Goal: Obtain resource: Download file/media

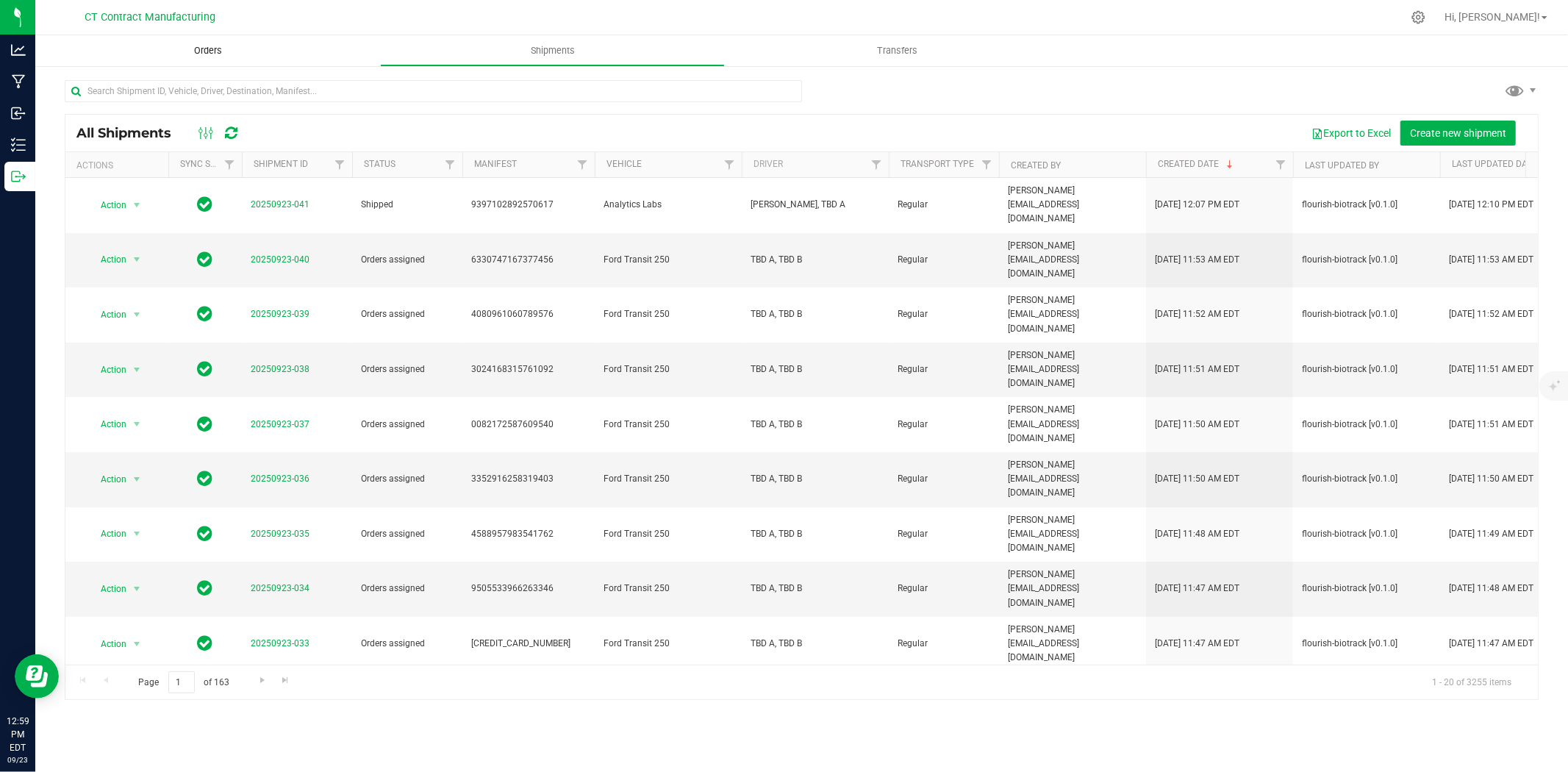
click at [225, 38] on uib-tab-heading "Orders" at bounding box center [208, 50] width 345 height 31
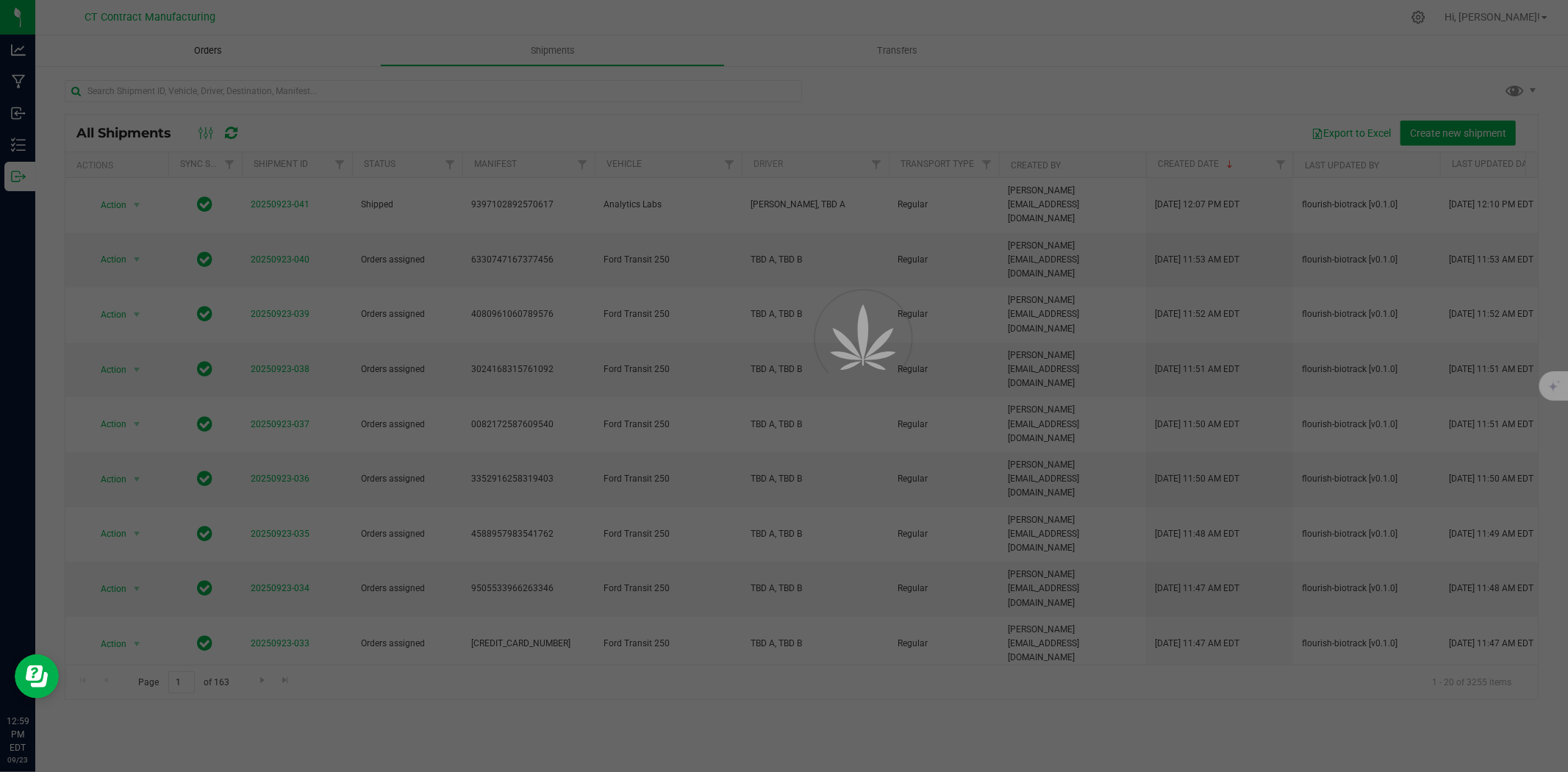
click at [223, 47] on div at bounding box center [784, 386] width 1568 height 772
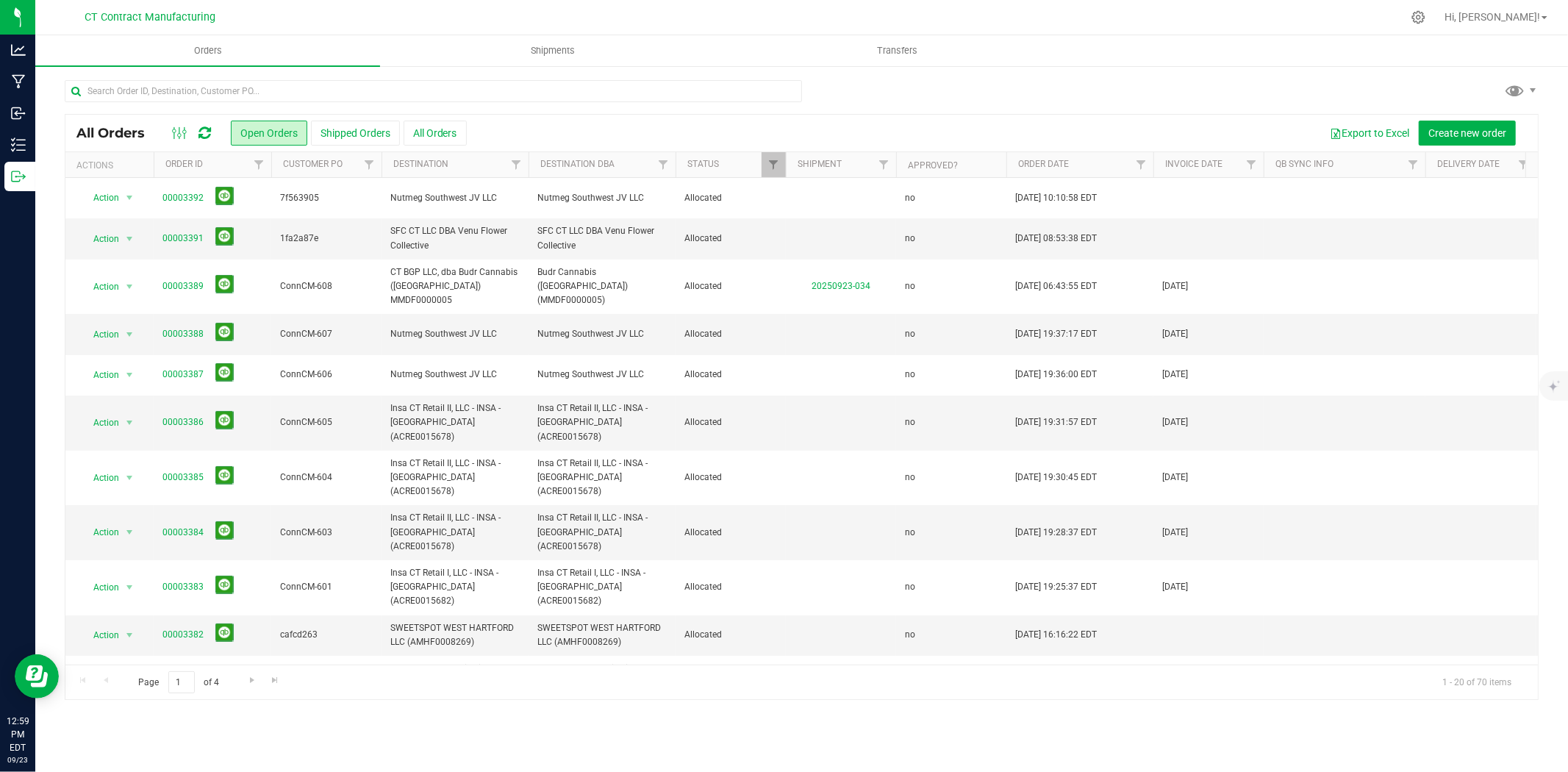
click at [200, 133] on icon at bounding box center [204, 133] width 12 height 15
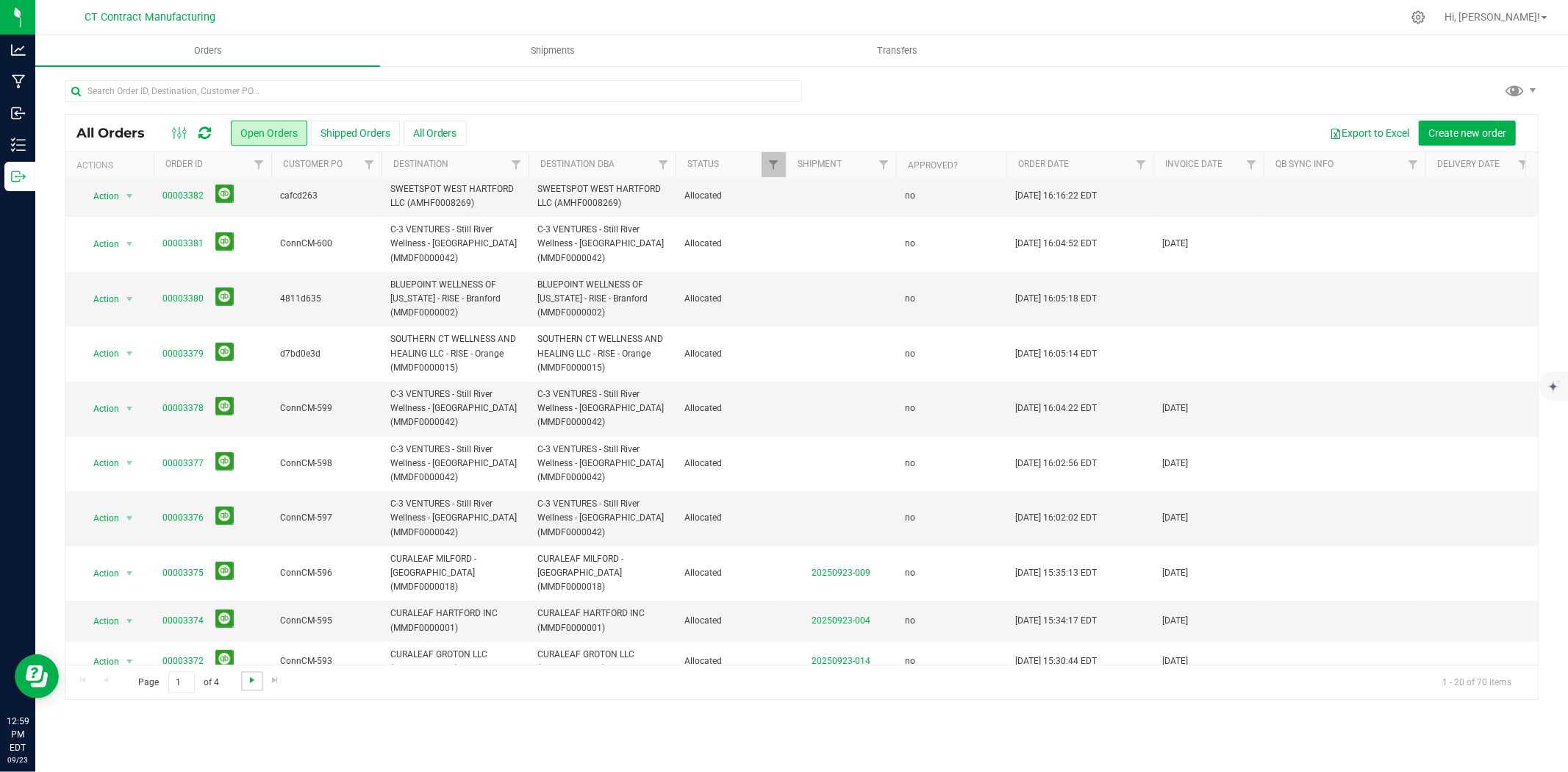
click at [249, 679] on span "Go to the next page" at bounding box center [252, 680] width 12 height 12
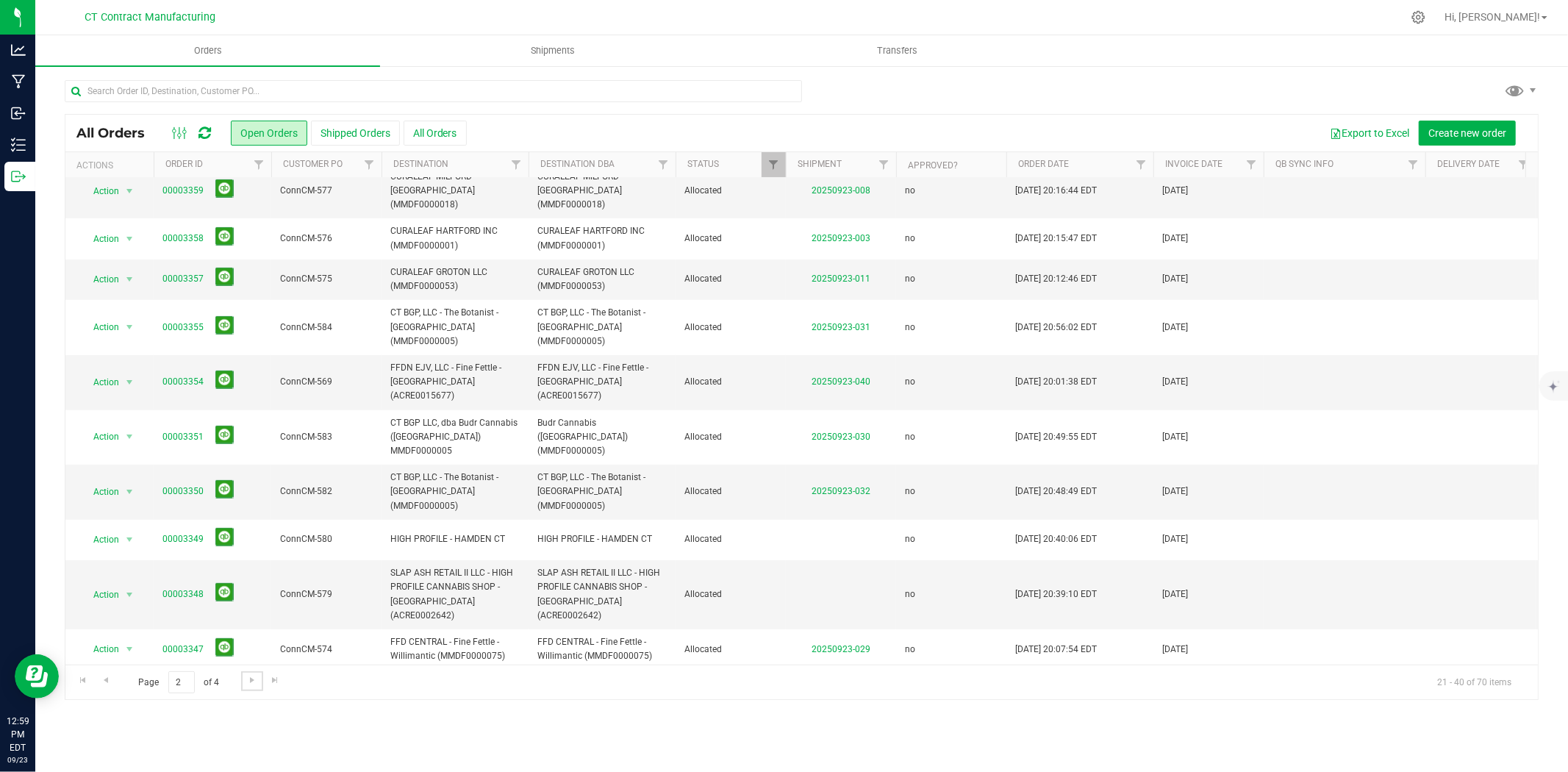
scroll to position [397, 0]
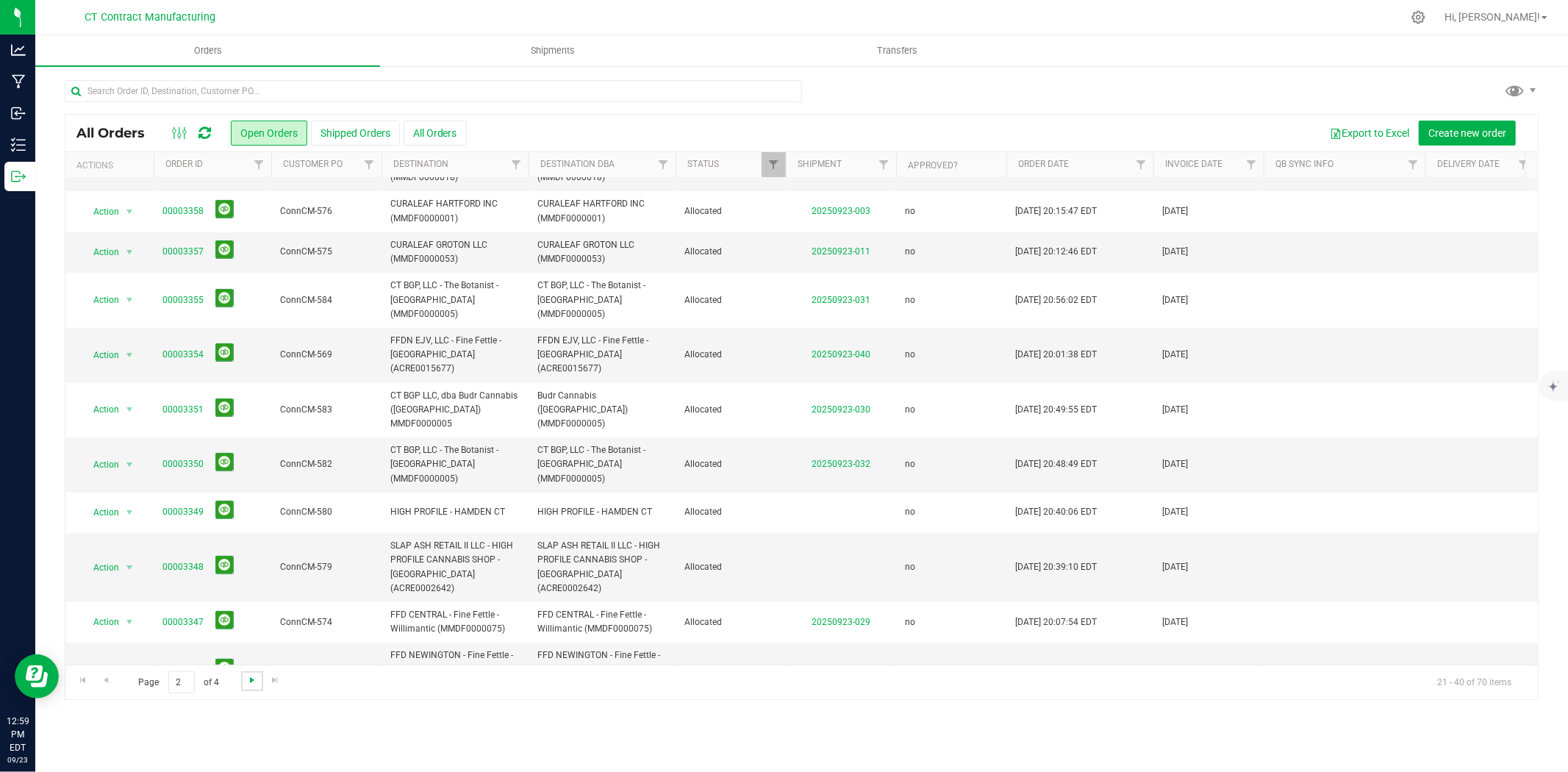
click at [246, 680] on span "Go to the next page" at bounding box center [252, 680] width 12 height 12
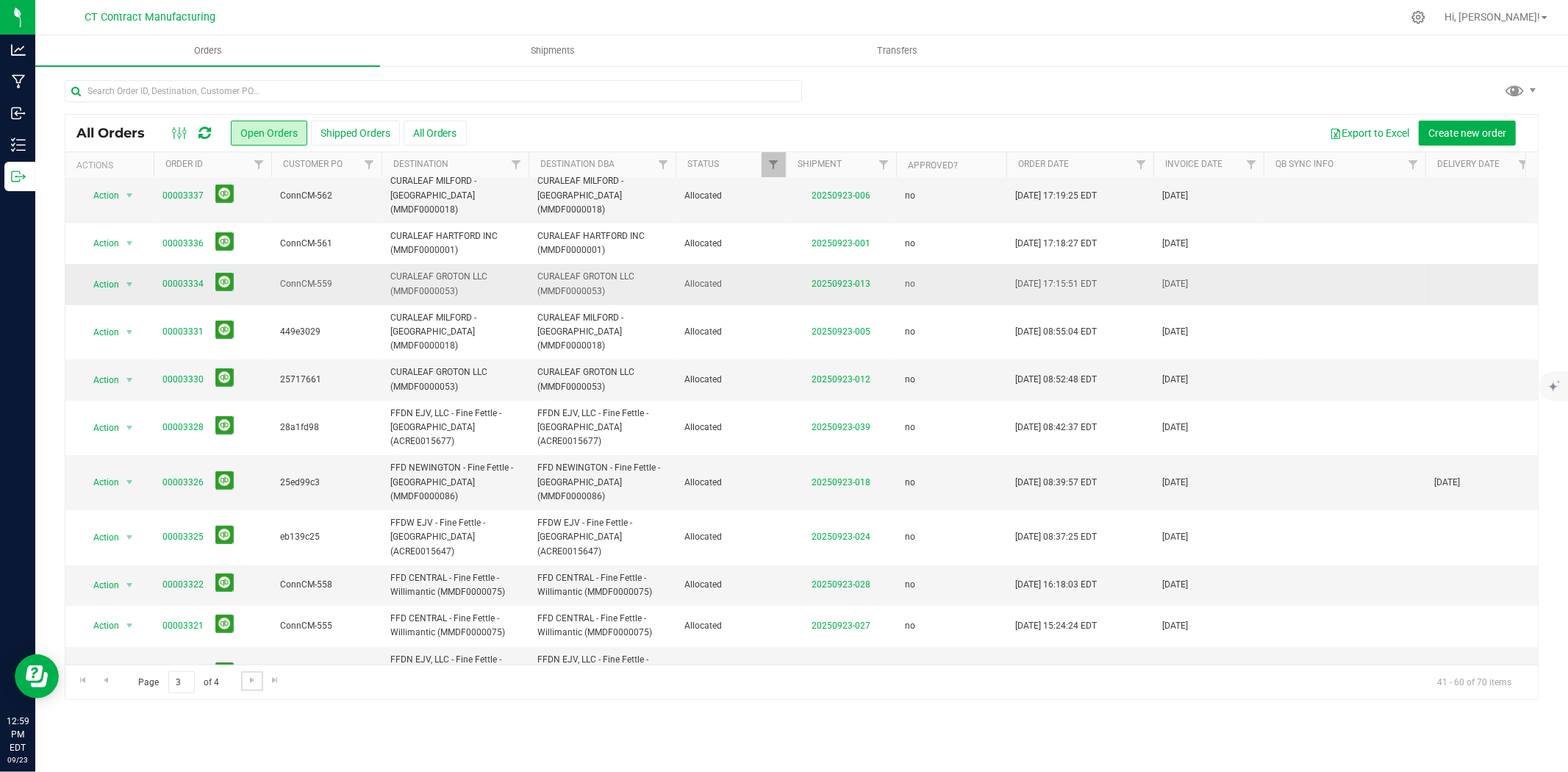
scroll to position [340, 0]
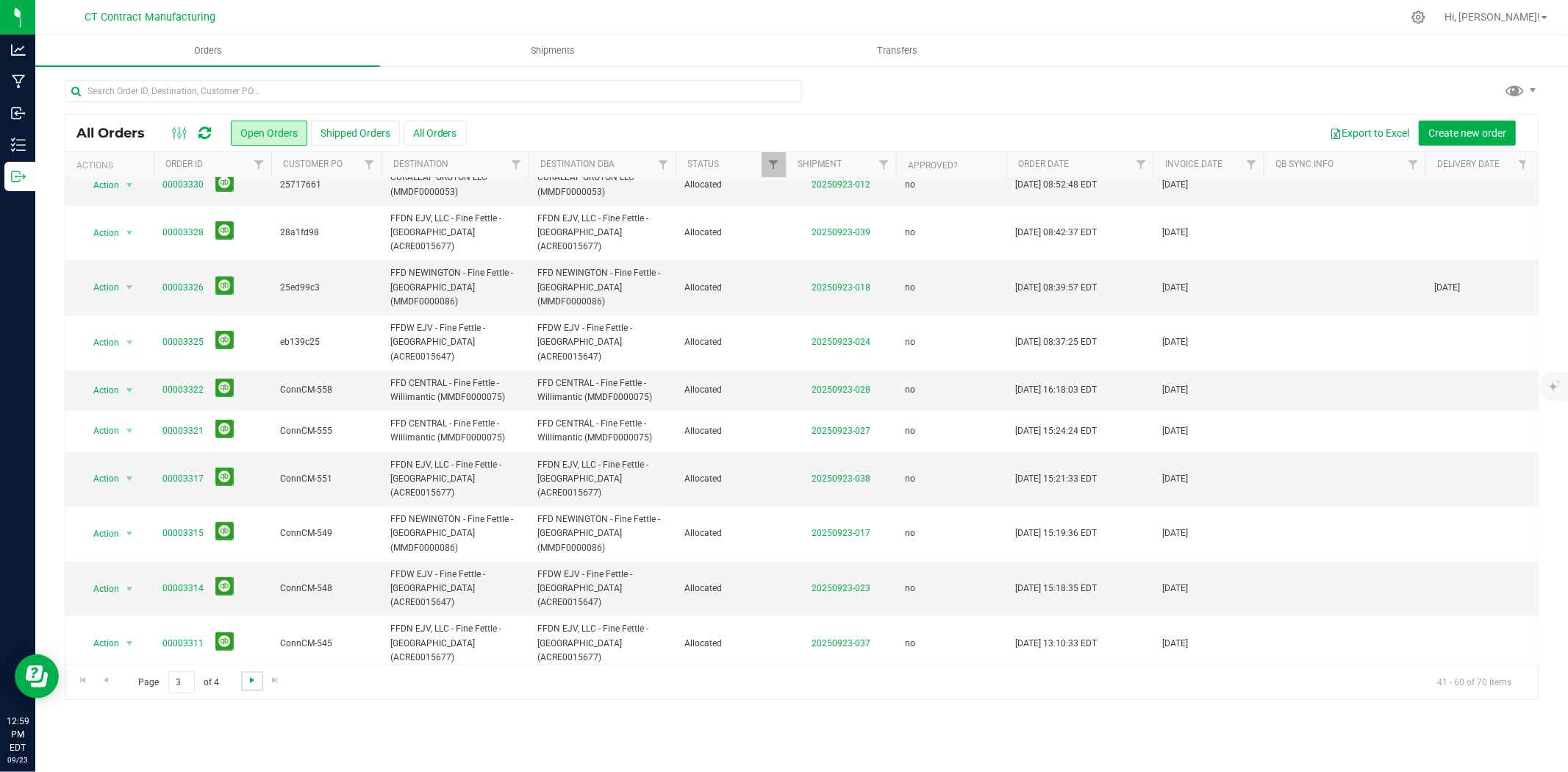
click at [253, 680] on span "Go to the next page" at bounding box center [252, 680] width 12 height 12
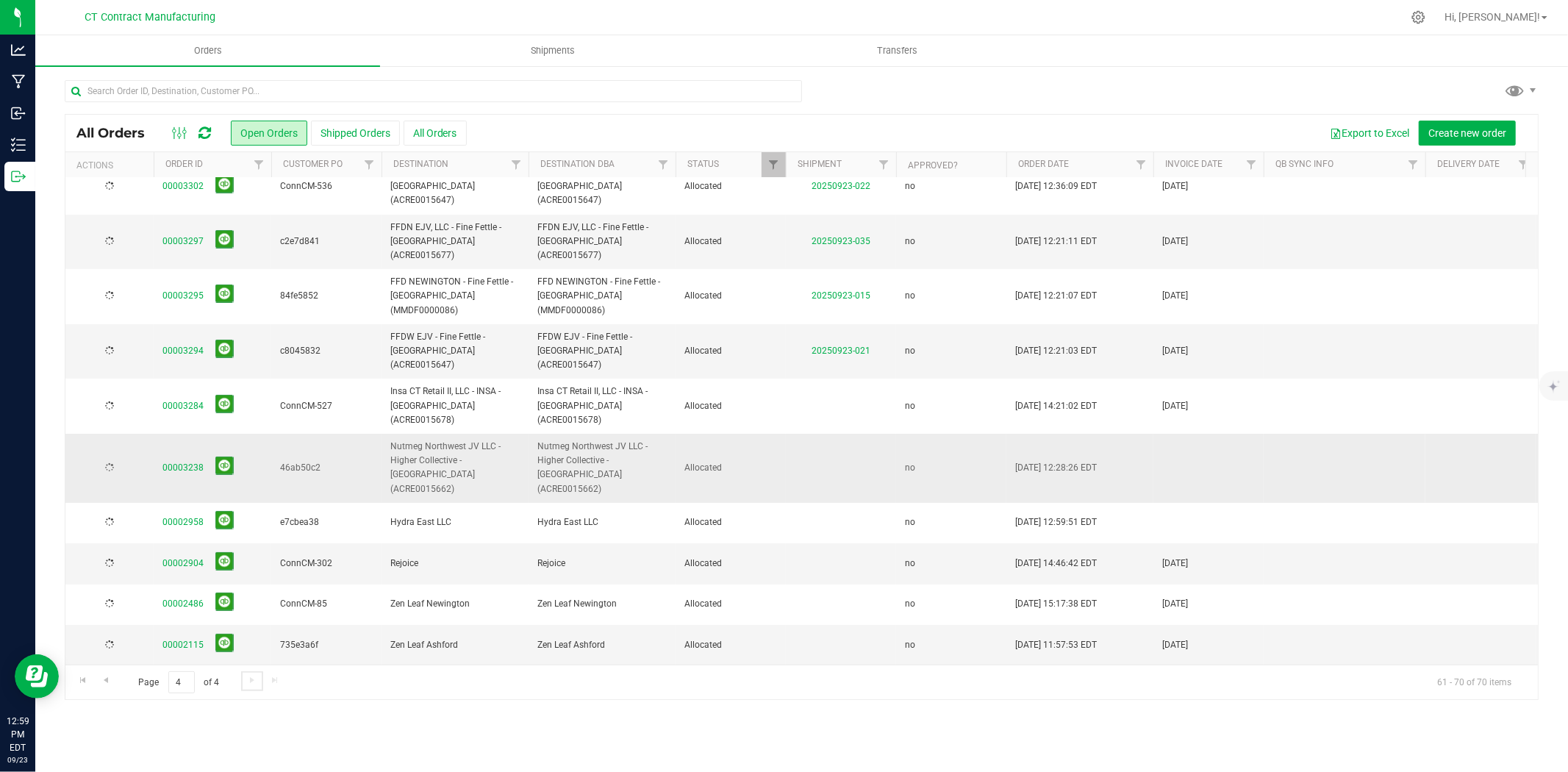
scroll to position [0, 0]
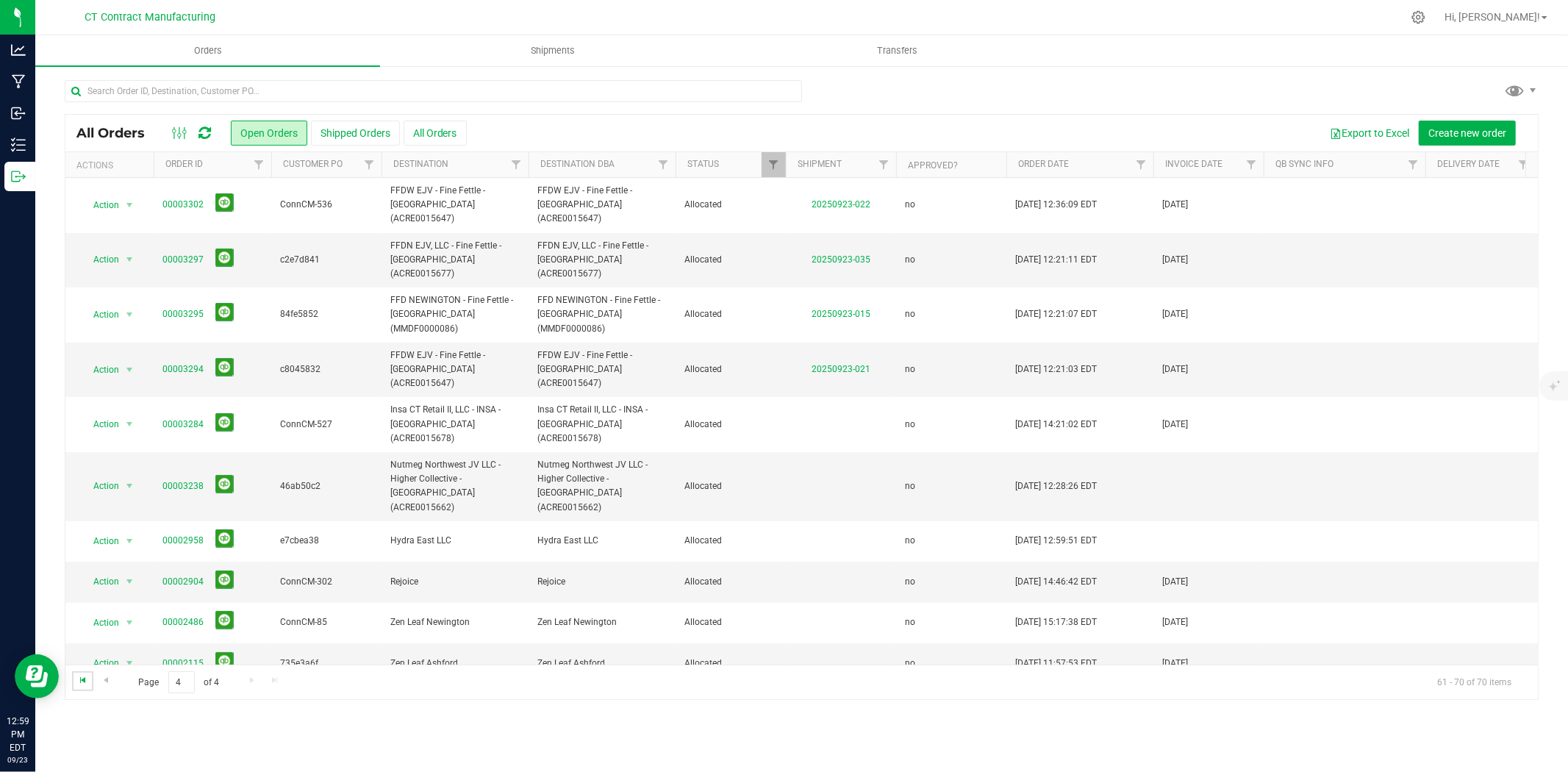
click at [86, 676] on span "Go to the first page" at bounding box center [83, 680] width 12 height 12
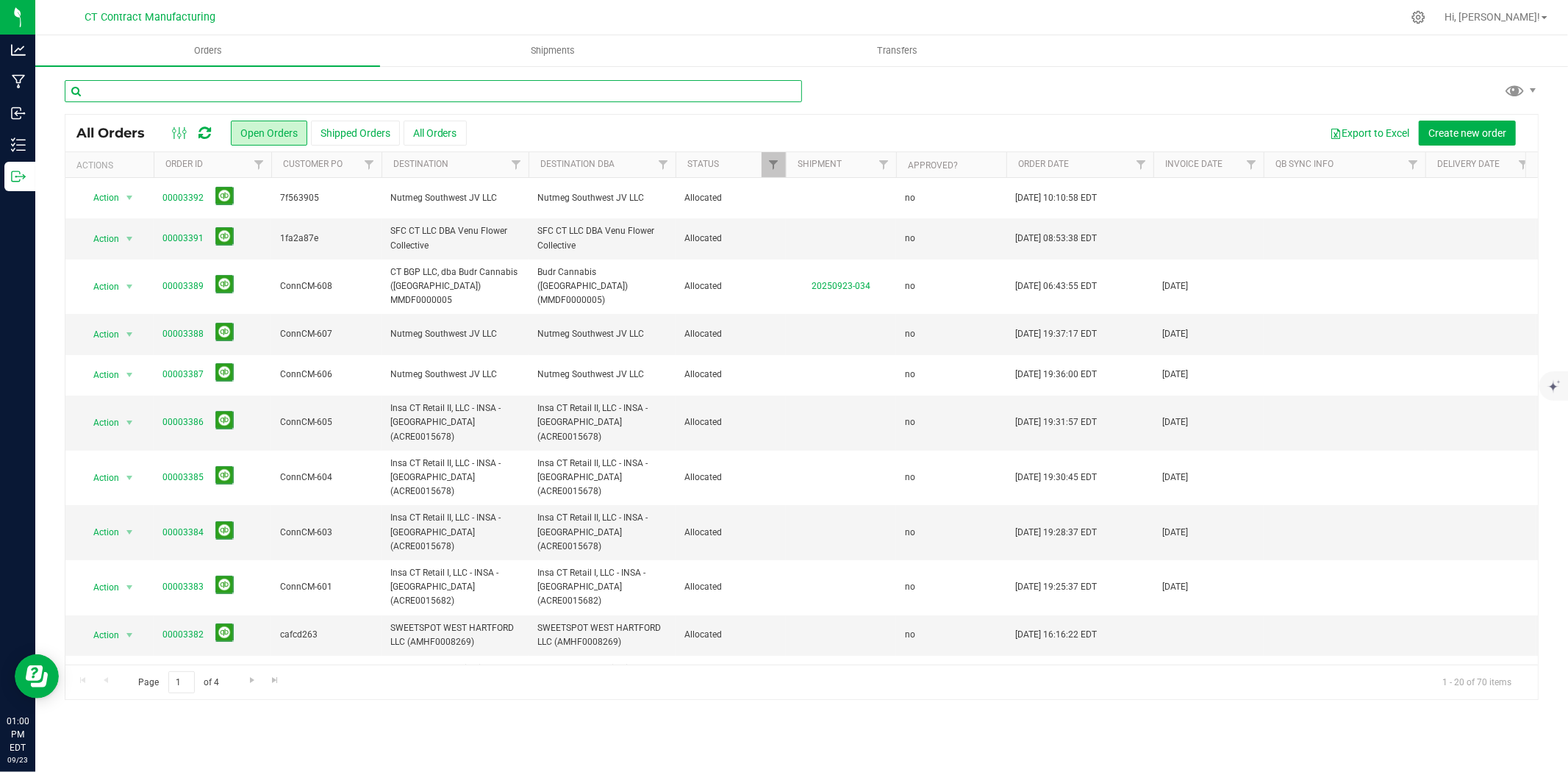
click at [320, 90] on input "text" at bounding box center [433, 91] width 737 height 22
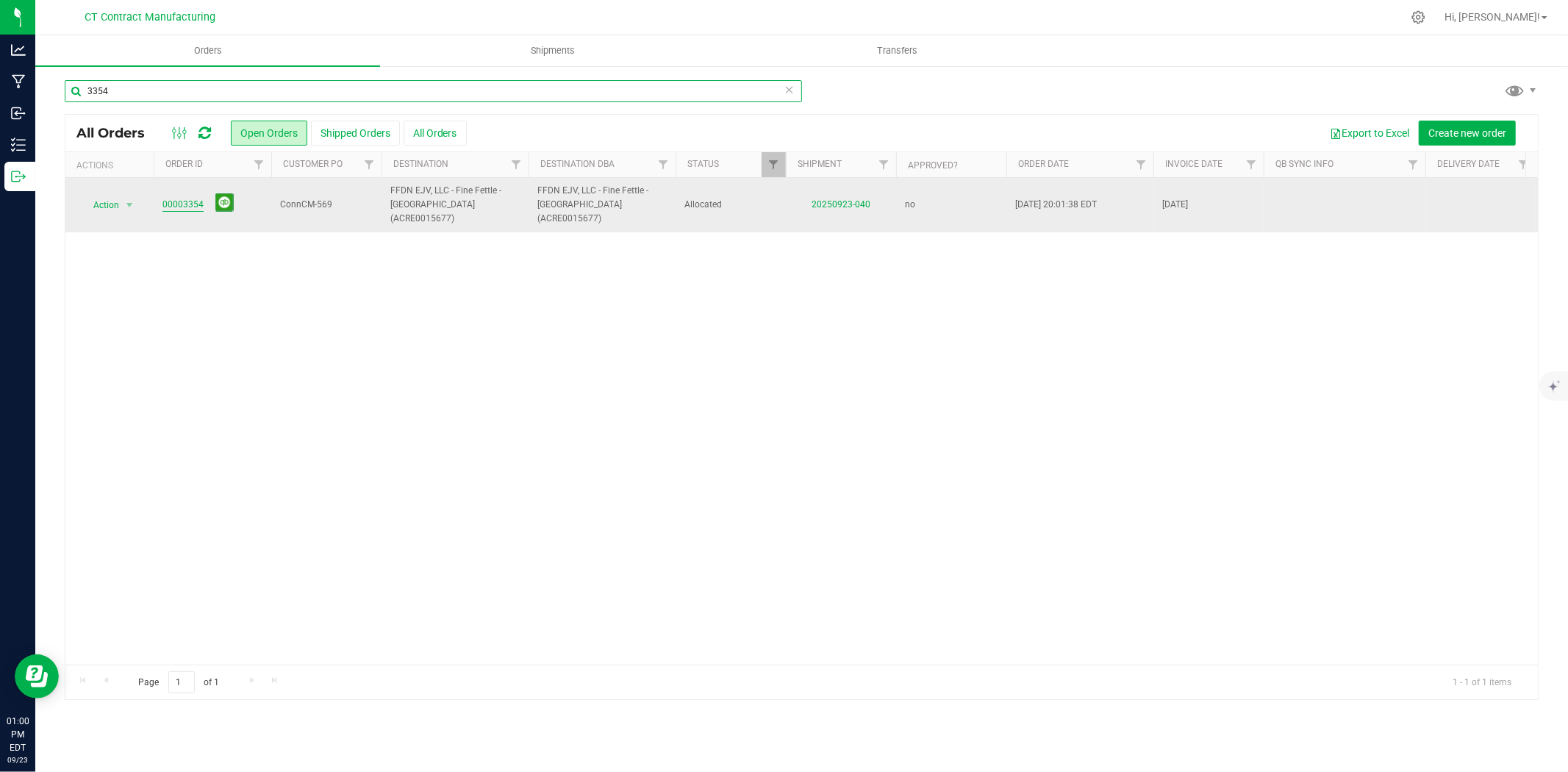
type input "3354"
click at [182, 199] on link "00003354" at bounding box center [183, 204] width 41 height 14
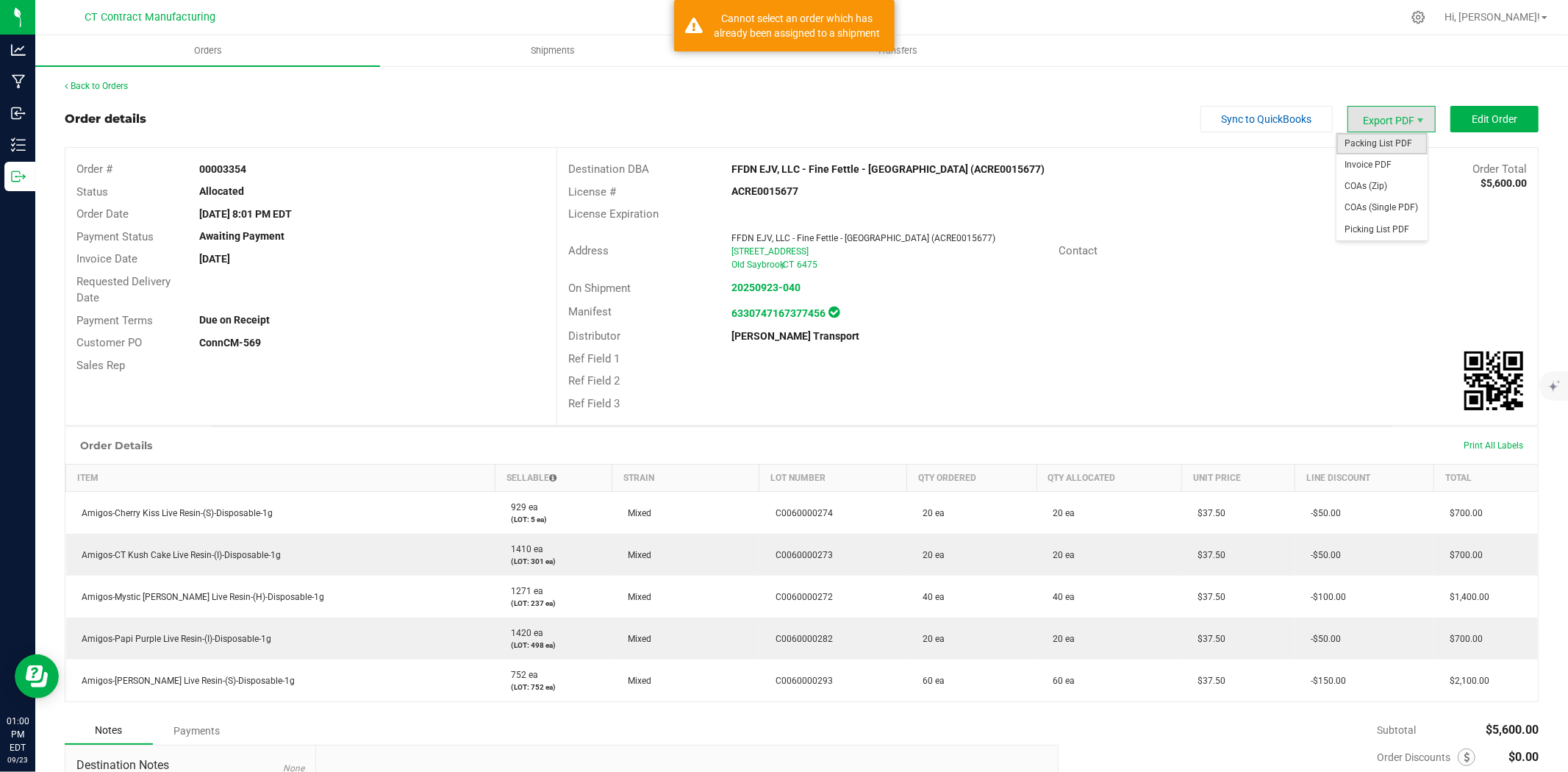
click at [1405, 140] on span "Packing List PDF" at bounding box center [1381, 144] width 91 height 21
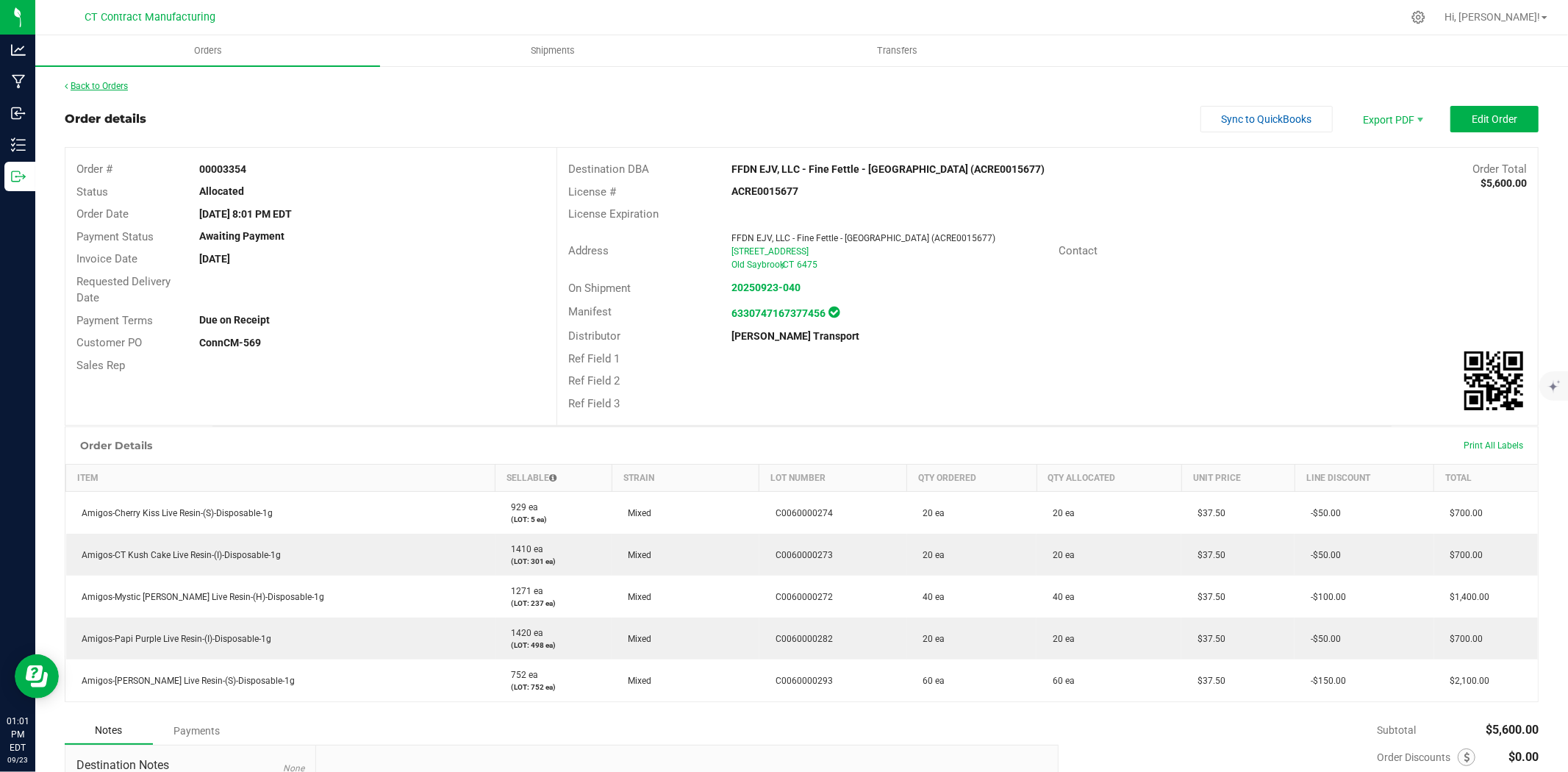
click at [128, 83] on link "Back to Orders" at bounding box center [96, 86] width 64 height 10
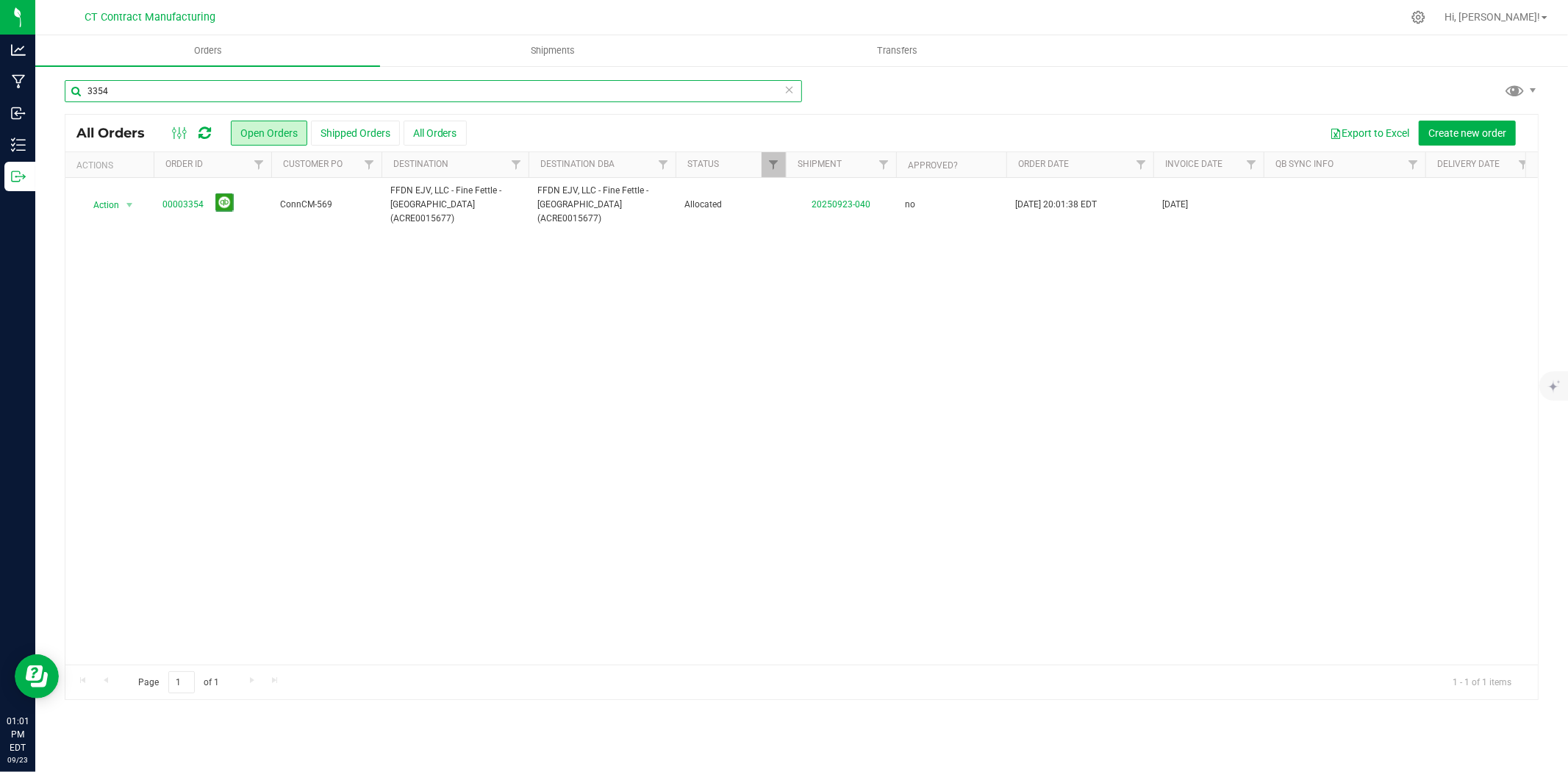
drag, startPoint x: 100, startPoint y: 87, endPoint x: 121, endPoint y: 86, distance: 21.0
click at [121, 86] on input "3354" at bounding box center [433, 91] width 737 height 22
click at [130, 199] on span "select" at bounding box center [130, 205] width 12 height 12
click at [133, 424] on li "Print packing list" at bounding box center [136, 416] width 111 height 22
drag, startPoint x: 98, startPoint y: 90, endPoint x: 145, endPoint y: 91, distance: 47.0
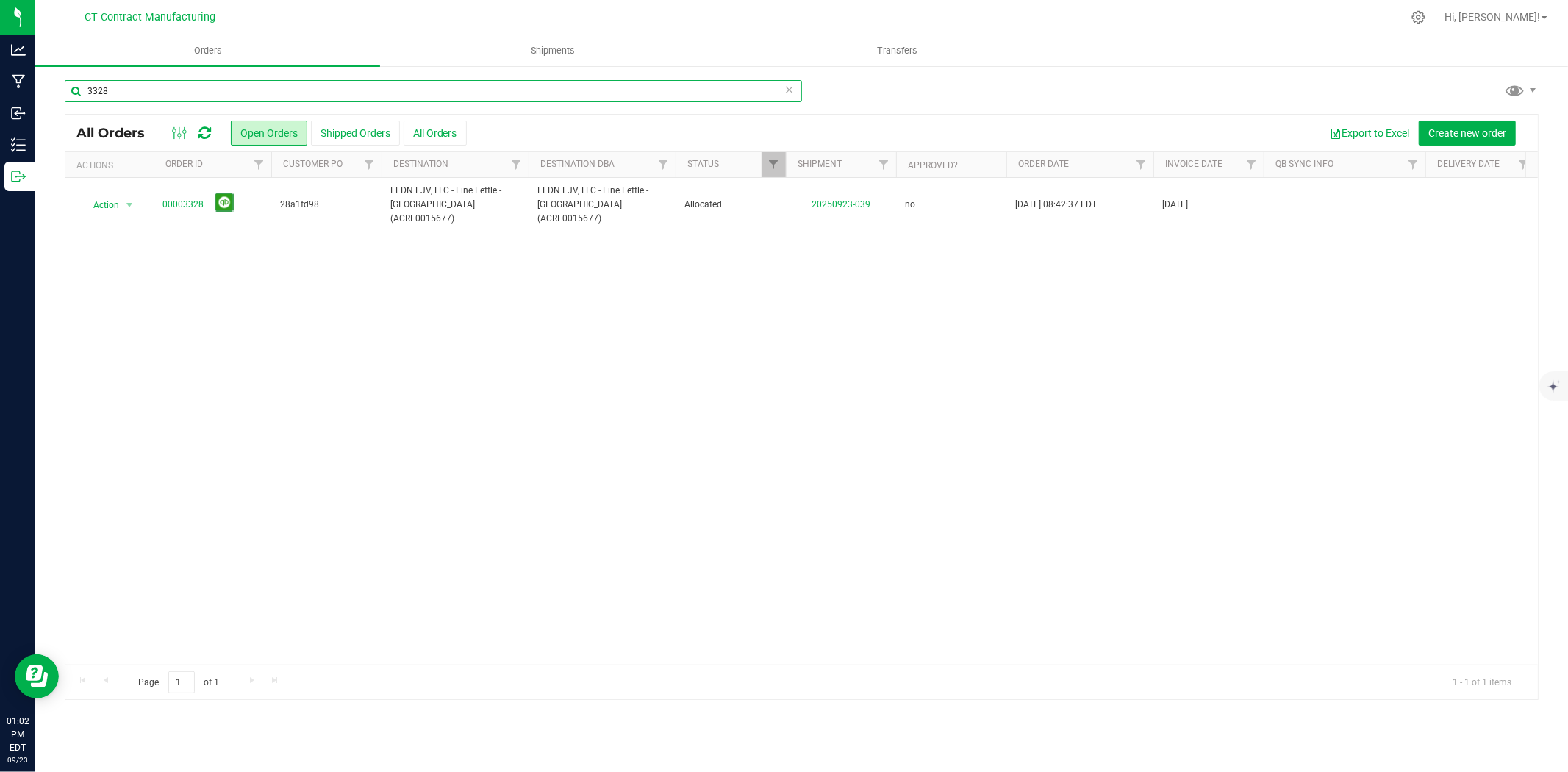
click at [145, 91] on input "3328" at bounding box center [433, 91] width 737 height 22
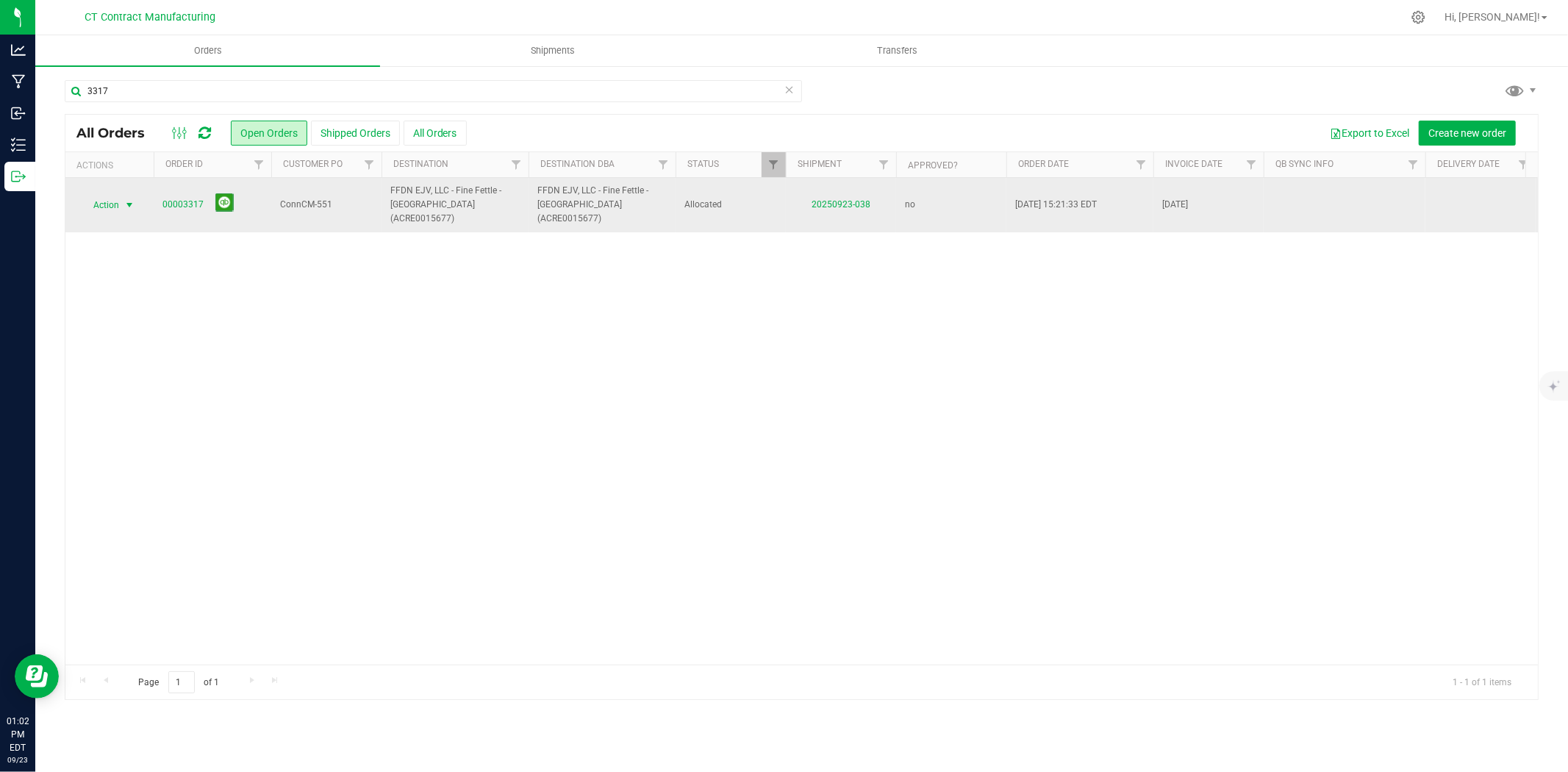
click at [130, 199] on span "select" at bounding box center [130, 205] width 12 height 12
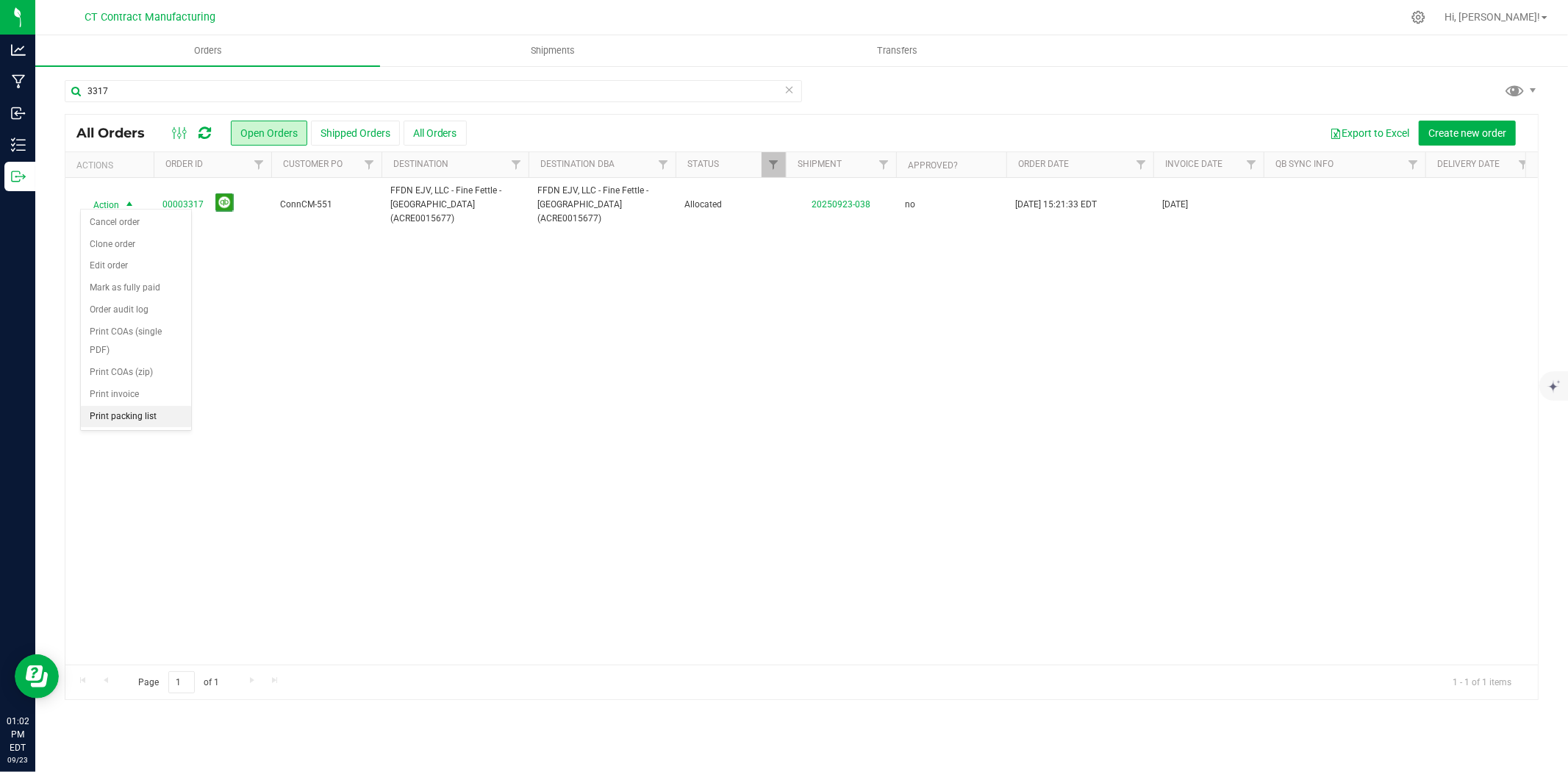
click at [127, 421] on li "Print packing list" at bounding box center [136, 416] width 111 height 22
click at [285, 97] on input "3317" at bounding box center [433, 91] width 737 height 22
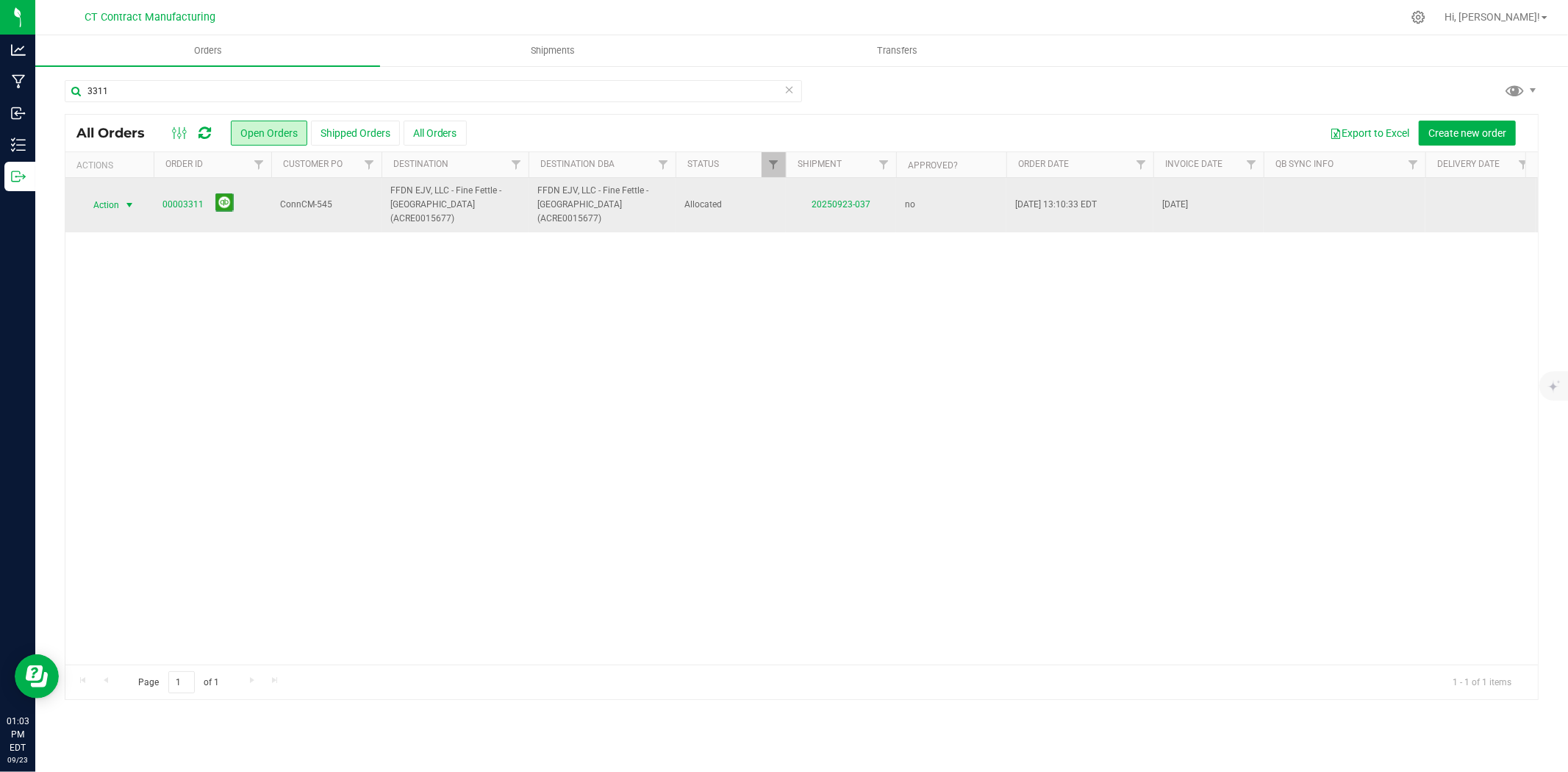
click at [125, 199] on span "select" at bounding box center [130, 205] width 12 height 12
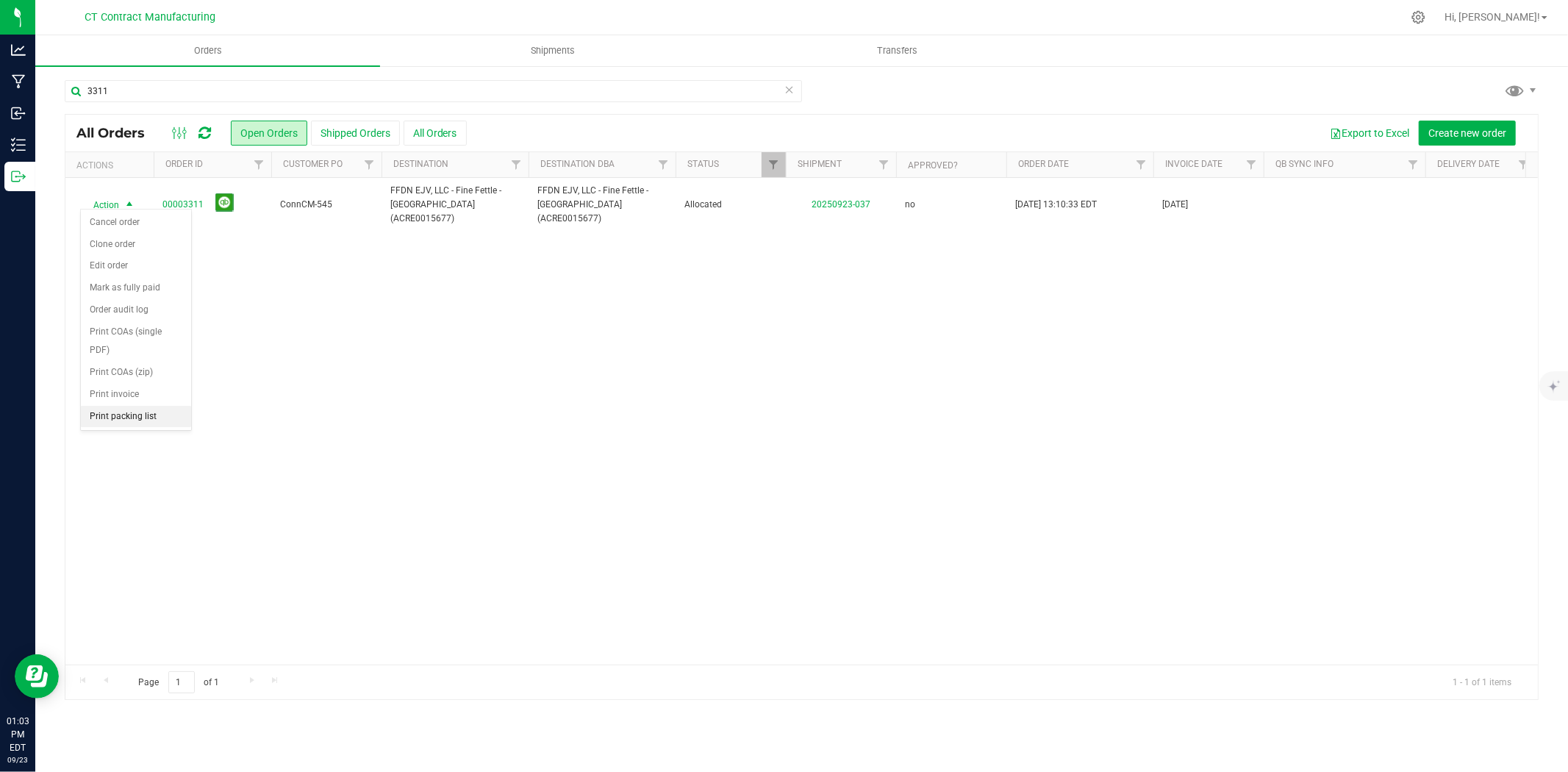
click at [144, 424] on li "Print packing list" at bounding box center [136, 416] width 111 height 22
drag, startPoint x: 97, startPoint y: 90, endPoint x: 137, endPoint y: 94, distance: 40.2
click at [137, 94] on input "3311" at bounding box center [433, 91] width 737 height 22
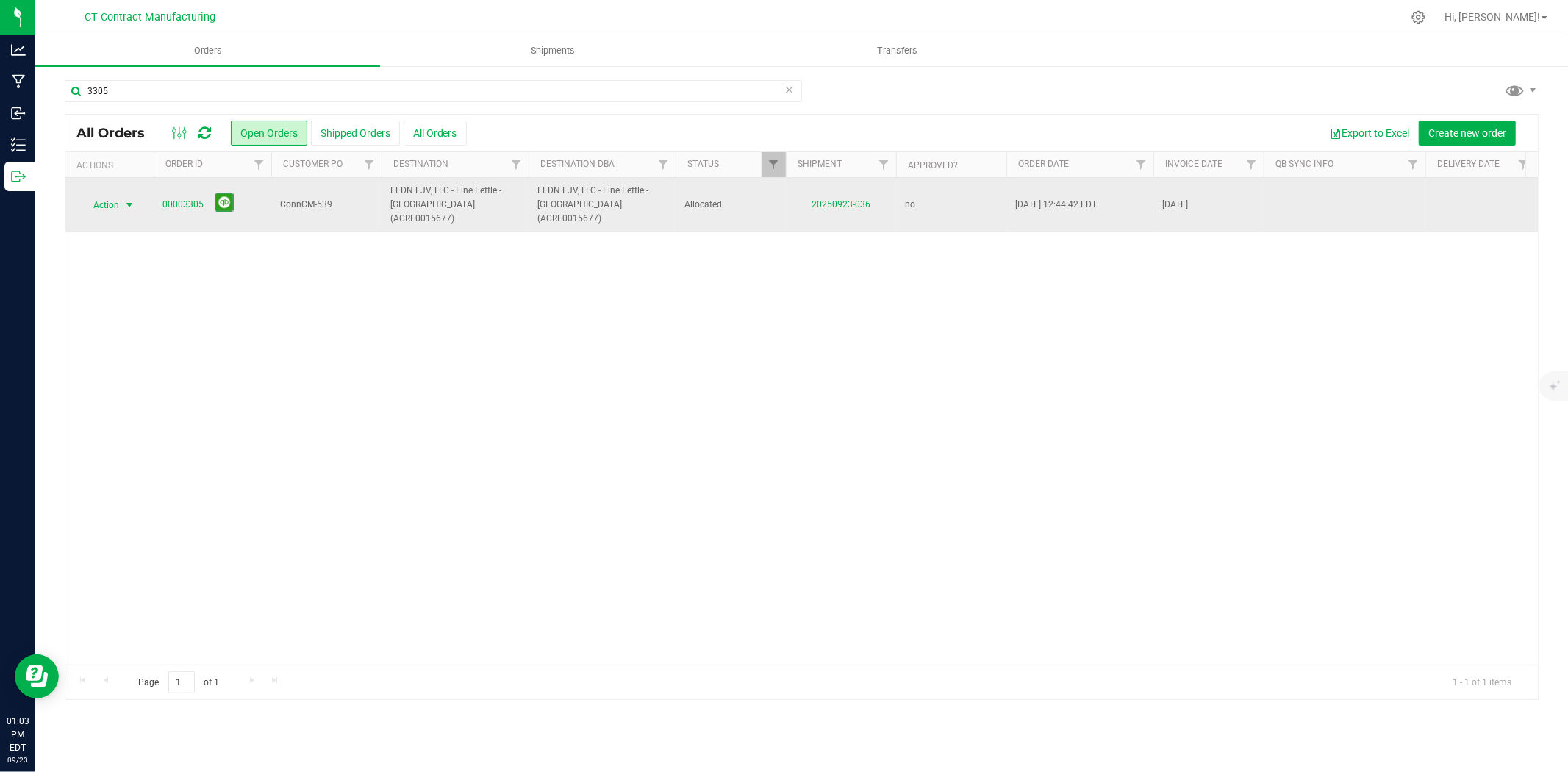
click at [135, 199] on span "select" at bounding box center [130, 205] width 12 height 12
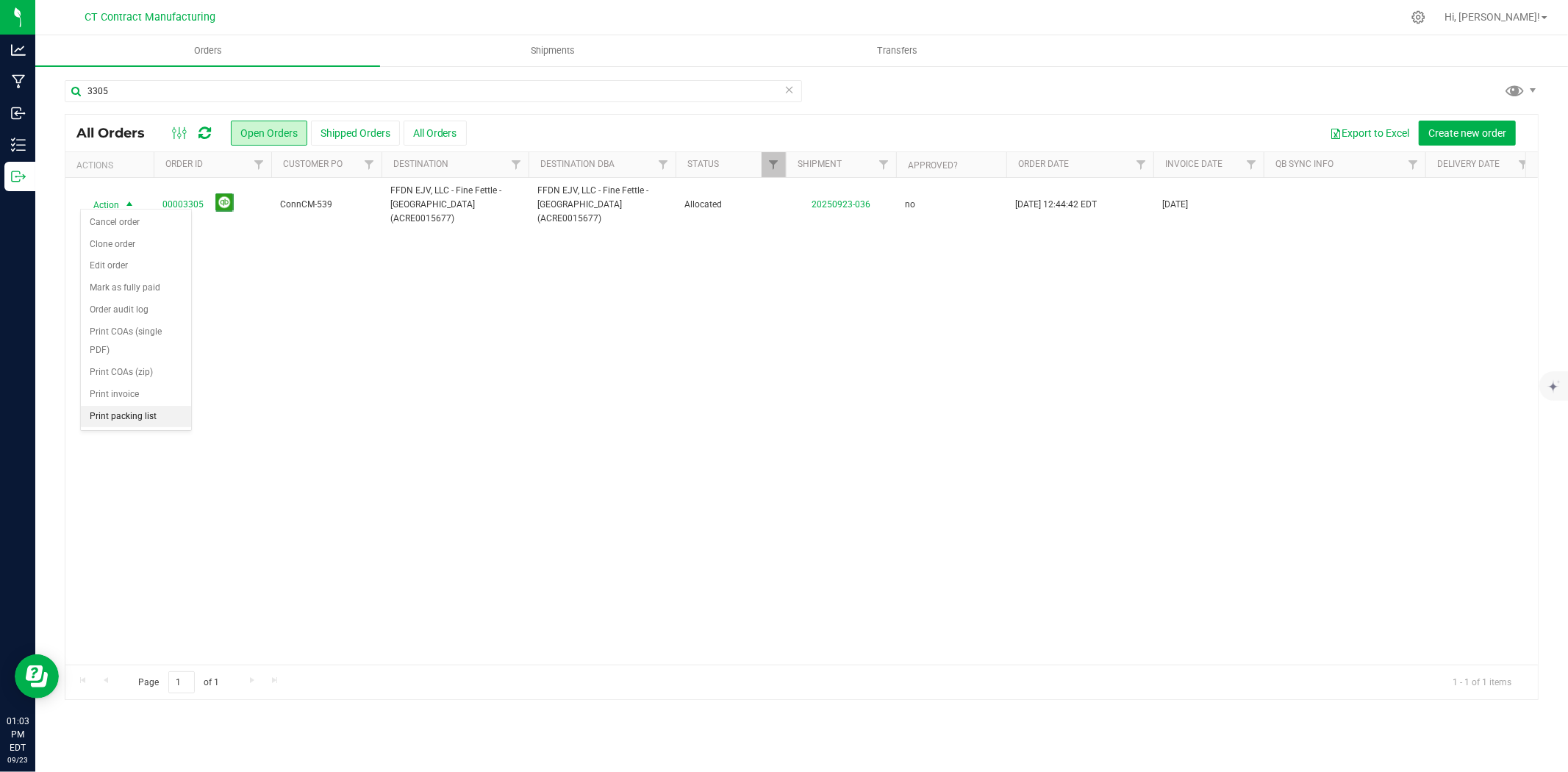
click at [127, 423] on li "Print packing list" at bounding box center [136, 416] width 111 height 22
drag, startPoint x: 93, startPoint y: 91, endPoint x: 163, endPoint y: 92, distance: 70.0
click at [163, 92] on input "3305" at bounding box center [433, 91] width 737 height 22
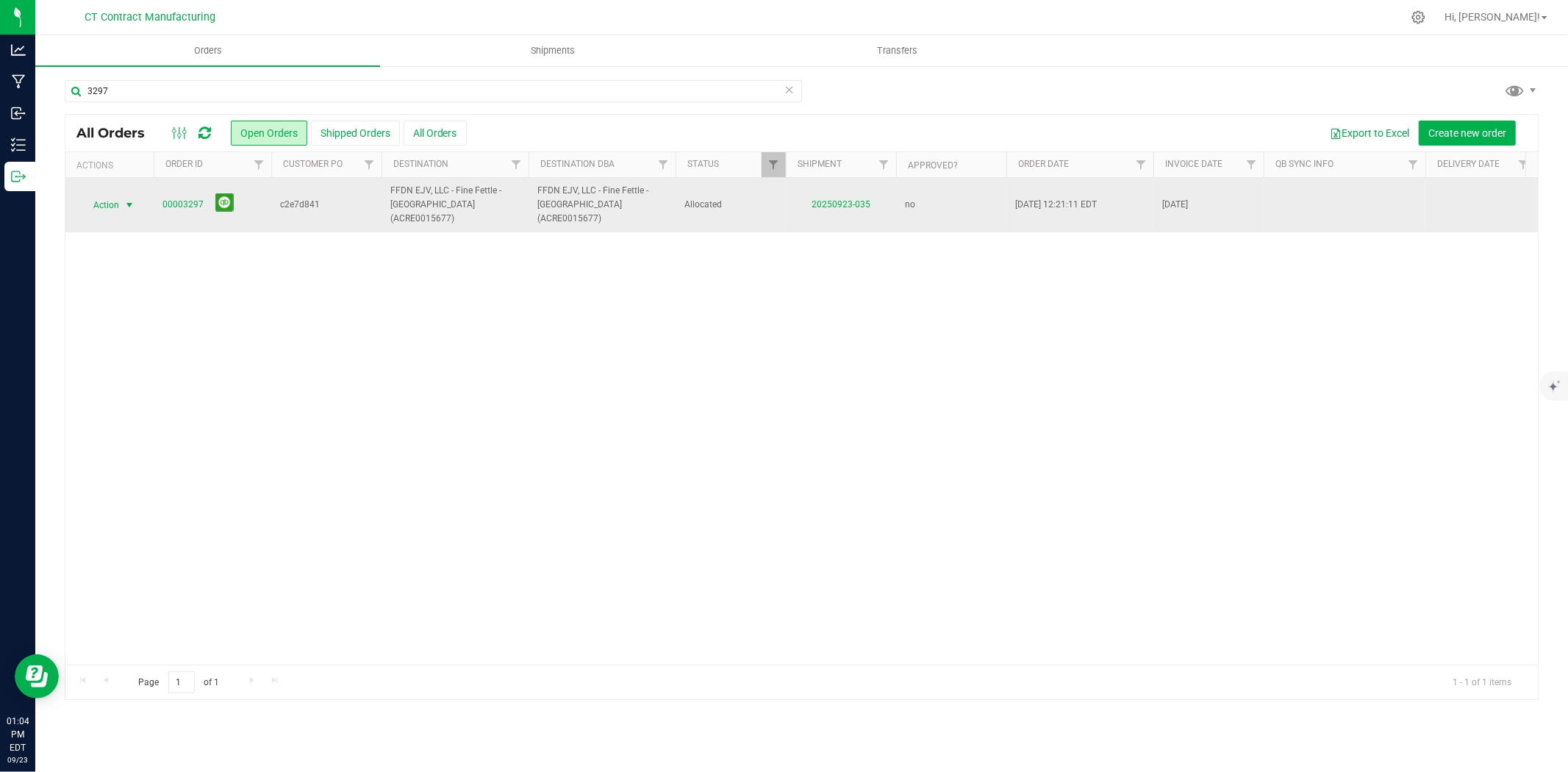
click at [127, 199] on span "select" at bounding box center [130, 205] width 12 height 12
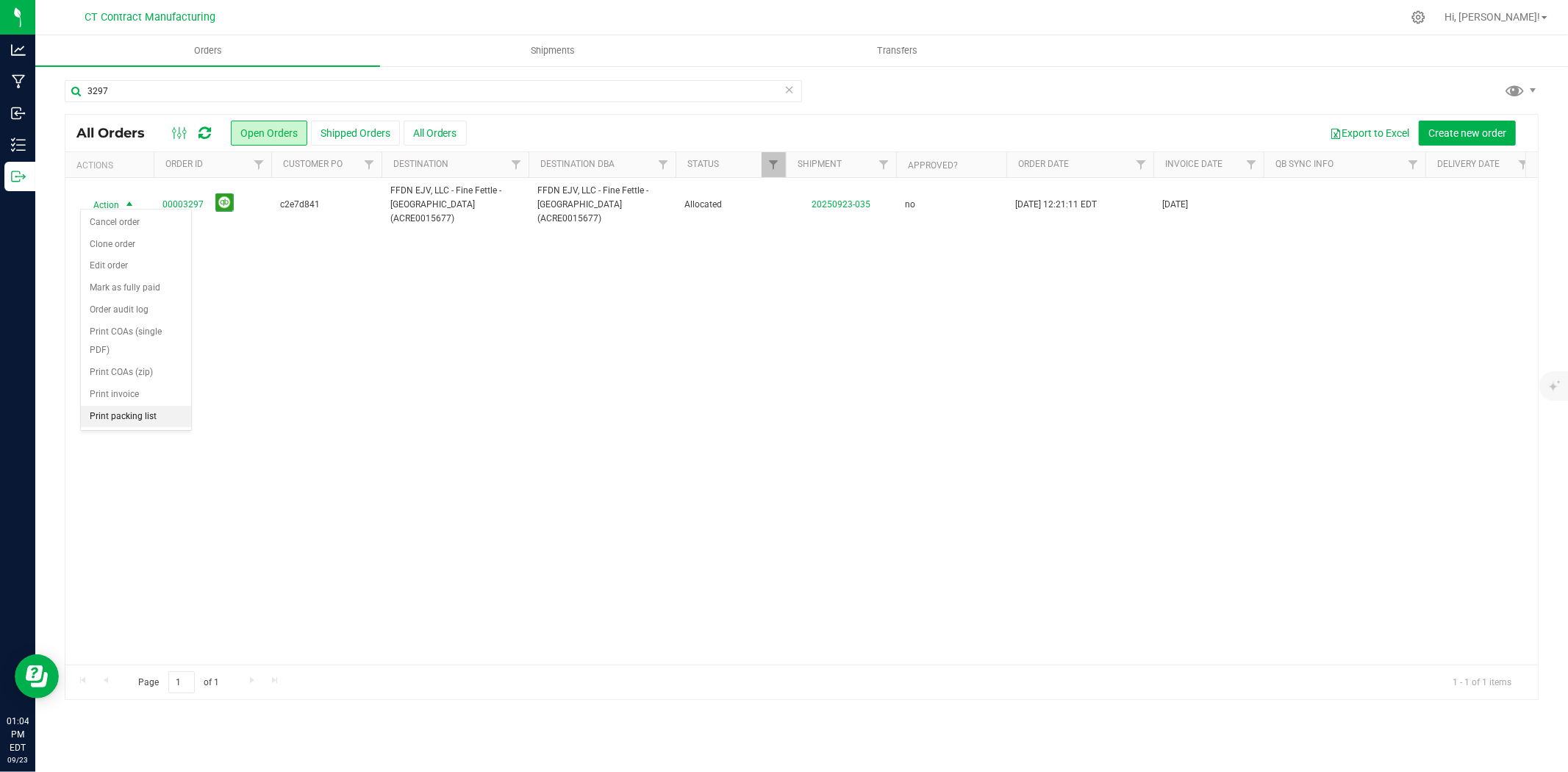
click at [103, 419] on li "Print packing list" at bounding box center [136, 416] width 111 height 22
drag, startPoint x: 92, startPoint y: 85, endPoint x: 216, endPoint y: 91, distance: 124.1
click at [216, 91] on input "3297" at bounding box center [433, 91] width 737 height 22
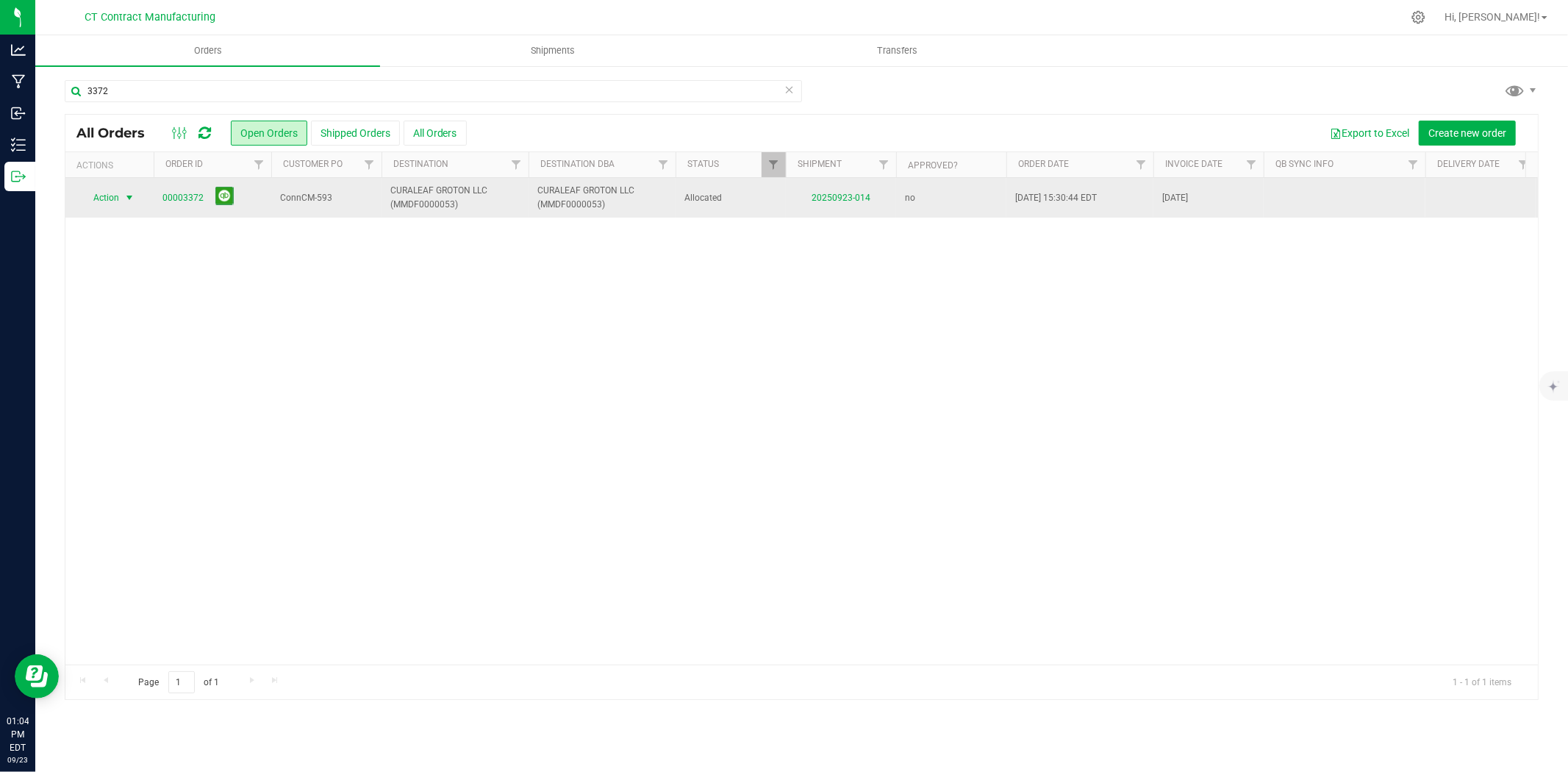
click at [126, 196] on span "select" at bounding box center [130, 197] width 12 height 12
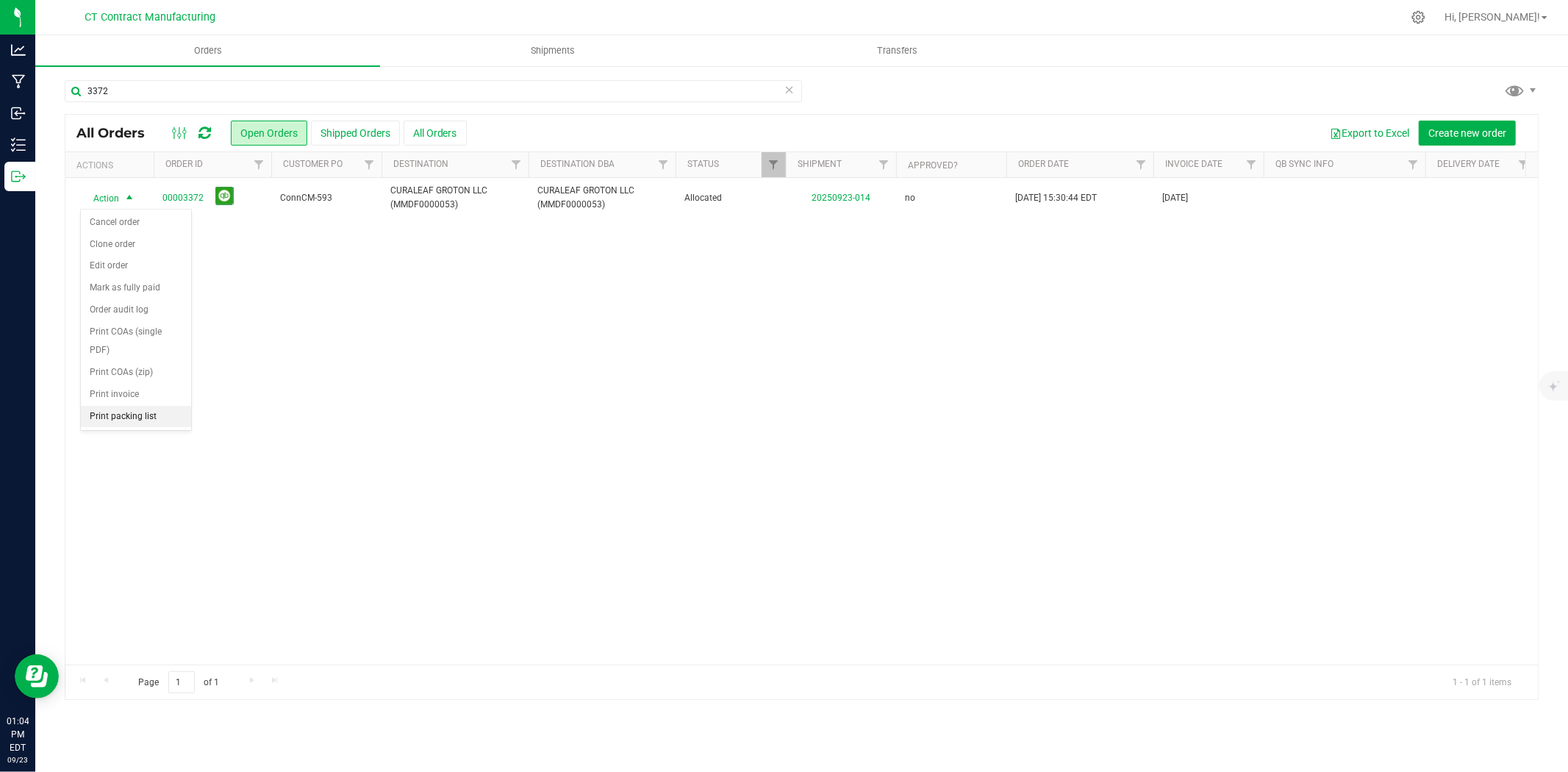
click at [126, 418] on li "Print packing list" at bounding box center [136, 416] width 111 height 22
drag, startPoint x: 101, startPoint y: 92, endPoint x: 168, endPoint y: 90, distance: 67.0
click at [168, 90] on input "3372" at bounding box center [433, 91] width 737 height 22
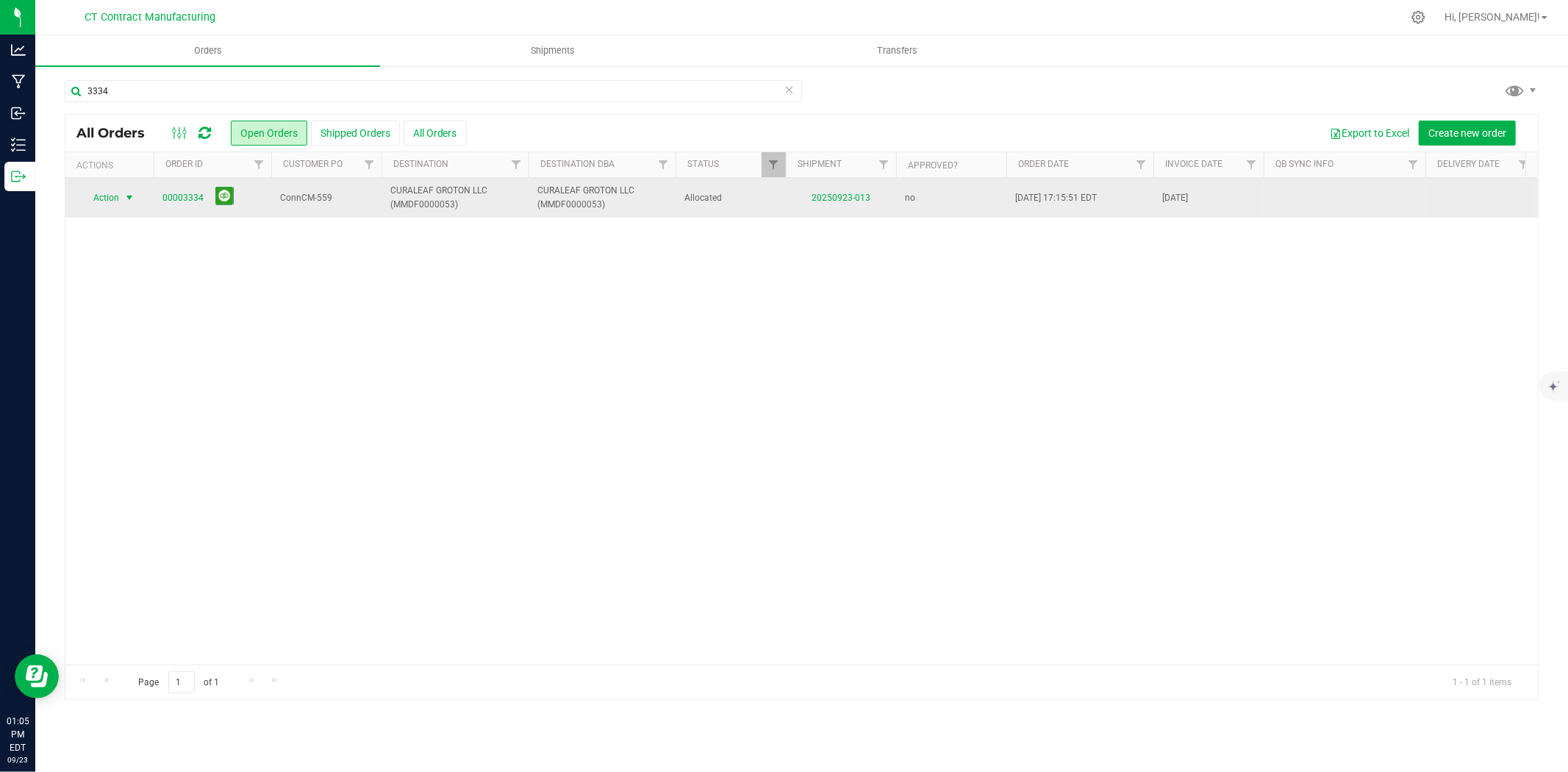
click at [130, 196] on span "select" at bounding box center [130, 197] width 12 height 12
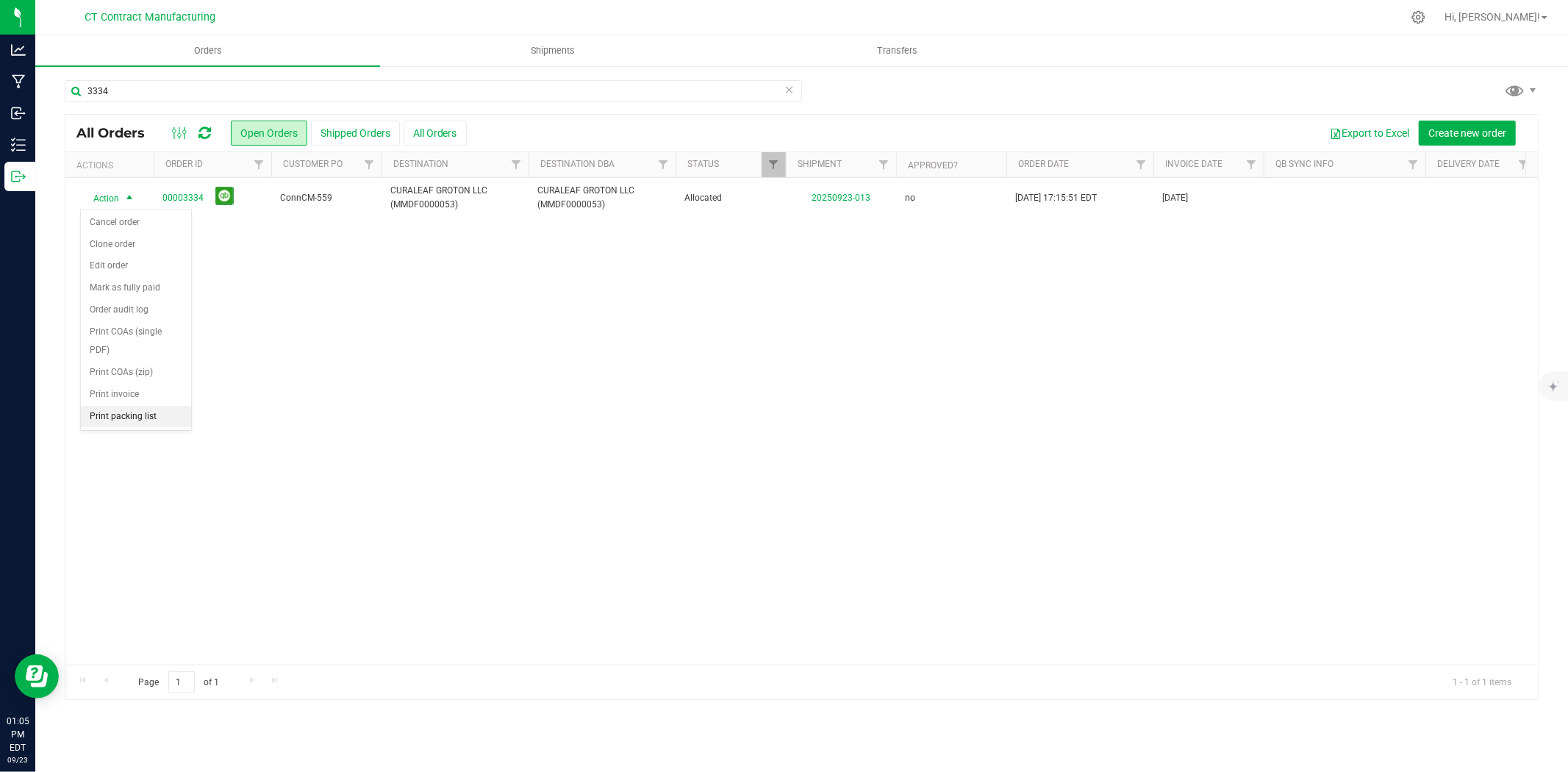
click at [134, 420] on li "Print packing list" at bounding box center [136, 416] width 111 height 22
click at [292, 87] on input "3334" at bounding box center [433, 91] width 737 height 22
click at [127, 198] on span "select" at bounding box center [130, 197] width 12 height 12
click at [113, 422] on li "Print packing list" at bounding box center [136, 416] width 111 height 22
drag, startPoint x: 98, startPoint y: 88, endPoint x: 142, endPoint y: 88, distance: 44.0
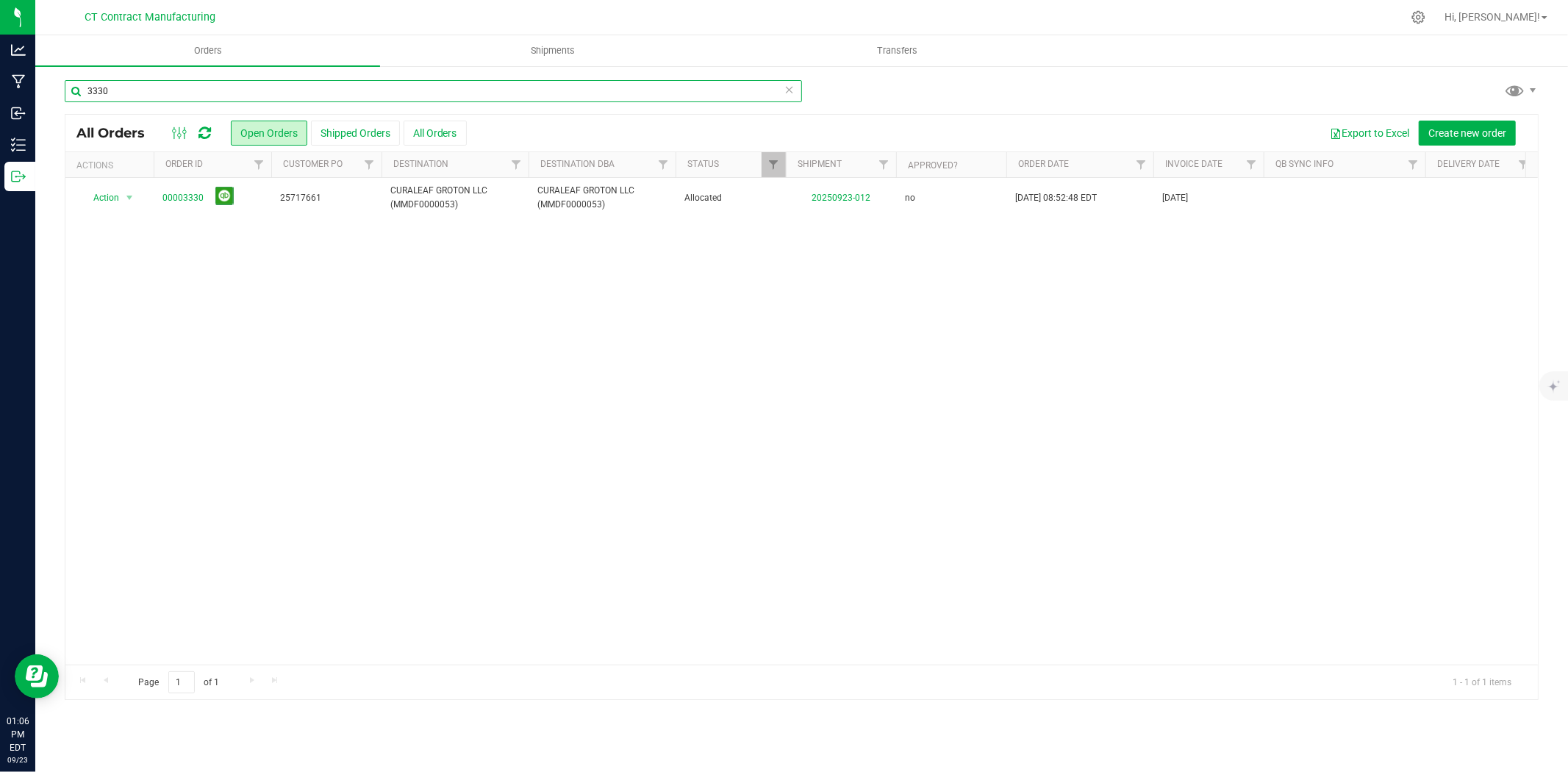
click at [142, 88] on input "3330" at bounding box center [433, 91] width 737 height 22
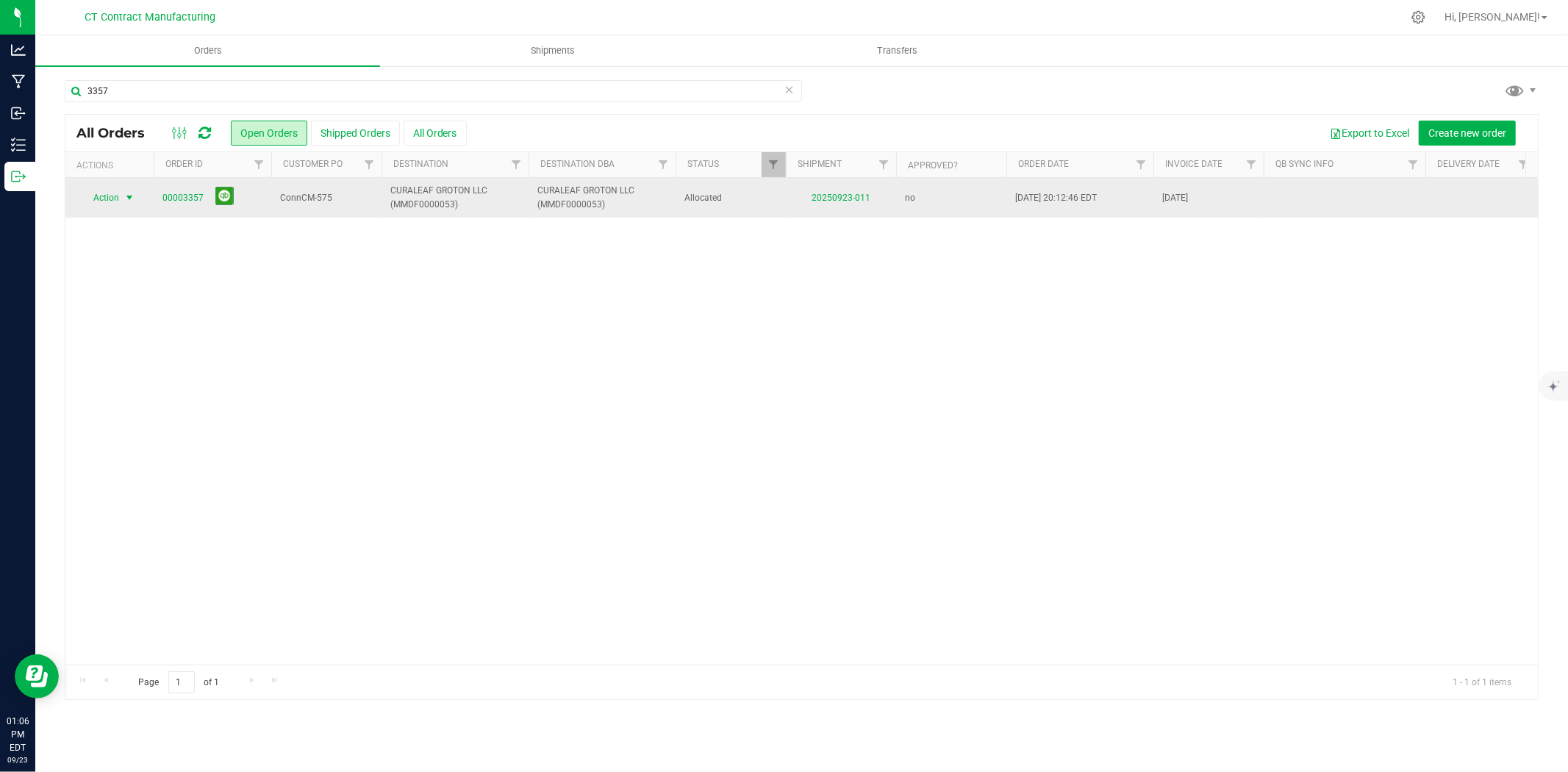
click at [132, 199] on span "select" at bounding box center [130, 197] width 12 height 12
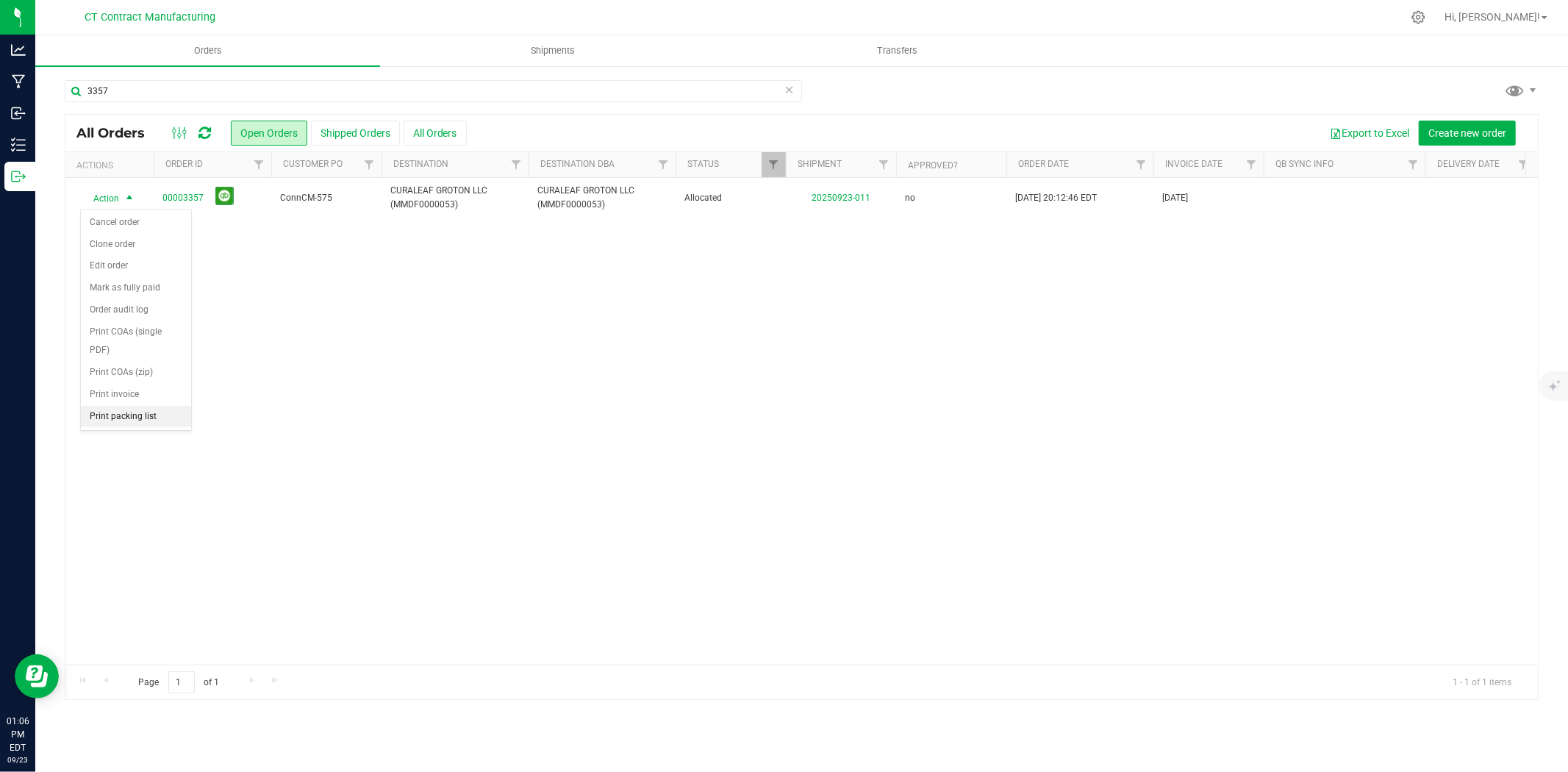
click at [121, 414] on li "Print packing list" at bounding box center [136, 416] width 111 height 22
drag, startPoint x: 99, startPoint y: 90, endPoint x: 171, endPoint y: 83, distance: 72.3
click at [171, 83] on input "3357" at bounding box center [433, 91] width 737 height 22
click at [116, 410] on li "Print packing list" at bounding box center [136, 416] width 111 height 22
drag, startPoint x: 98, startPoint y: 91, endPoint x: 116, endPoint y: 91, distance: 18.0
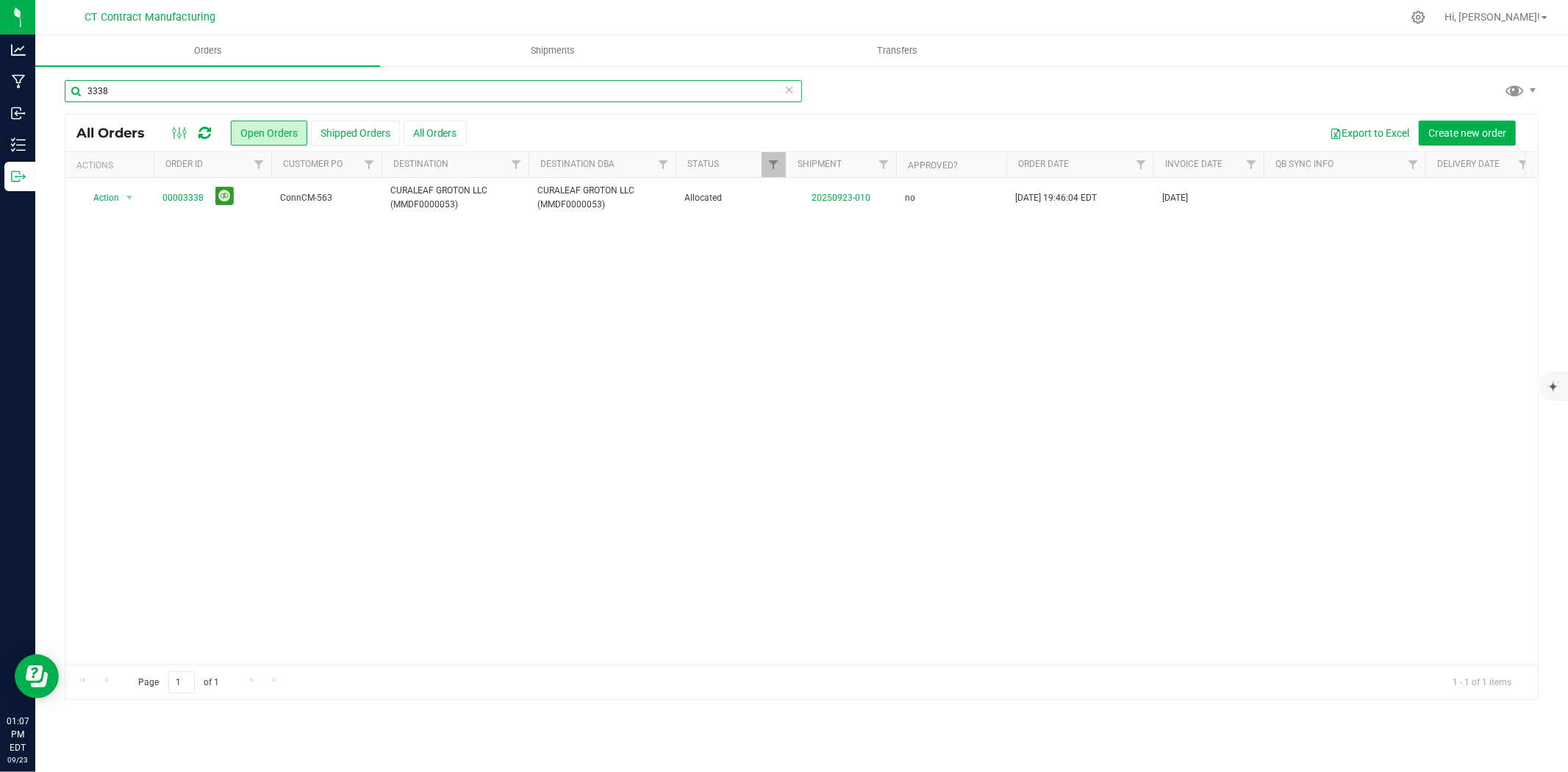
click at [116, 91] on input "3338" at bounding box center [433, 91] width 737 height 22
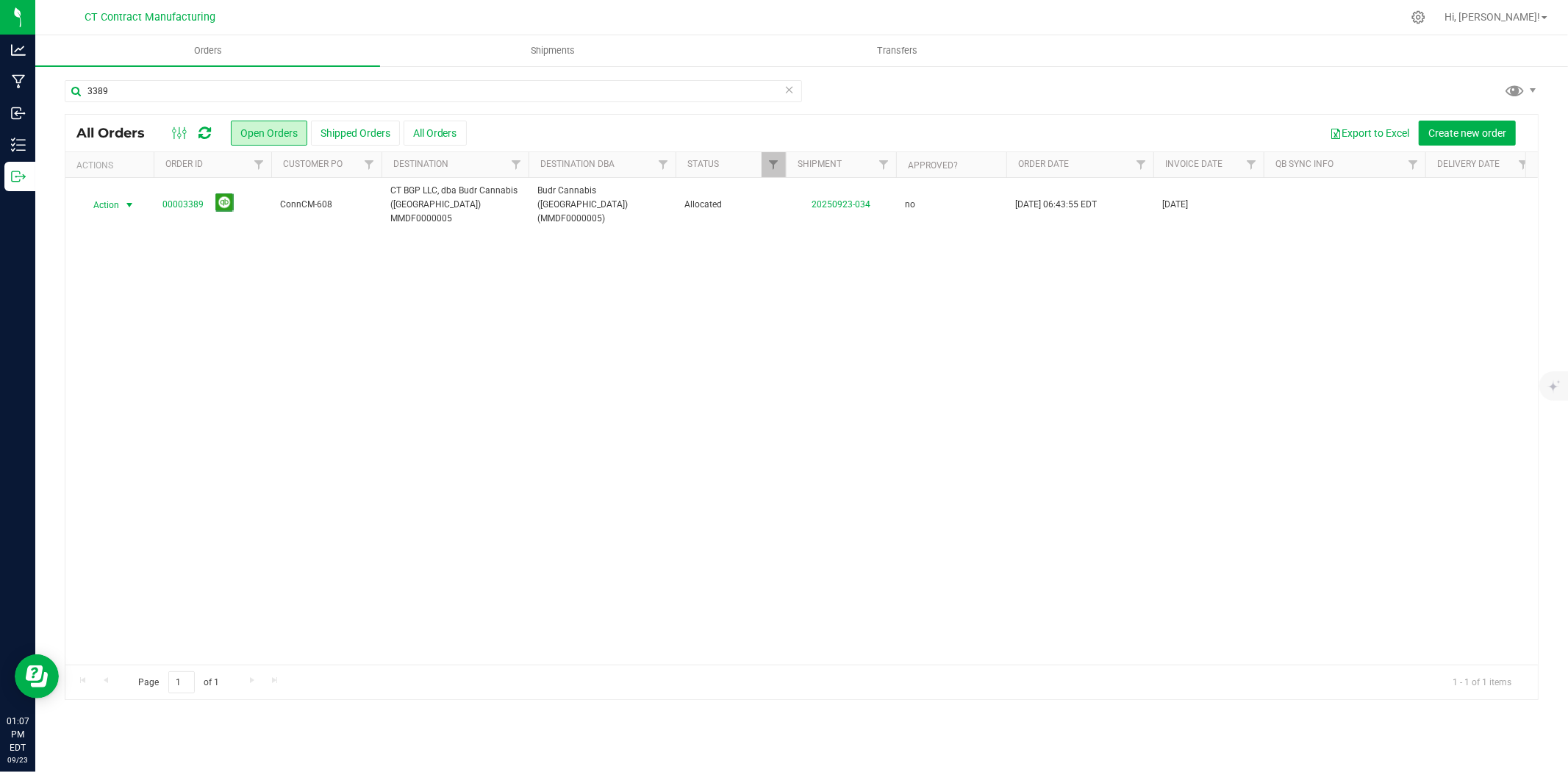
click at [126, 204] on span "select" at bounding box center [130, 205] width 18 height 21
click at [130, 421] on li "Print packing list" at bounding box center [136, 416] width 111 height 22
drag, startPoint x: 111, startPoint y: 92, endPoint x: 125, endPoint y: 63, distance: 32.2
click at [111, 92] on input "3389" at bounding box center [433, 91] width 737 height 22
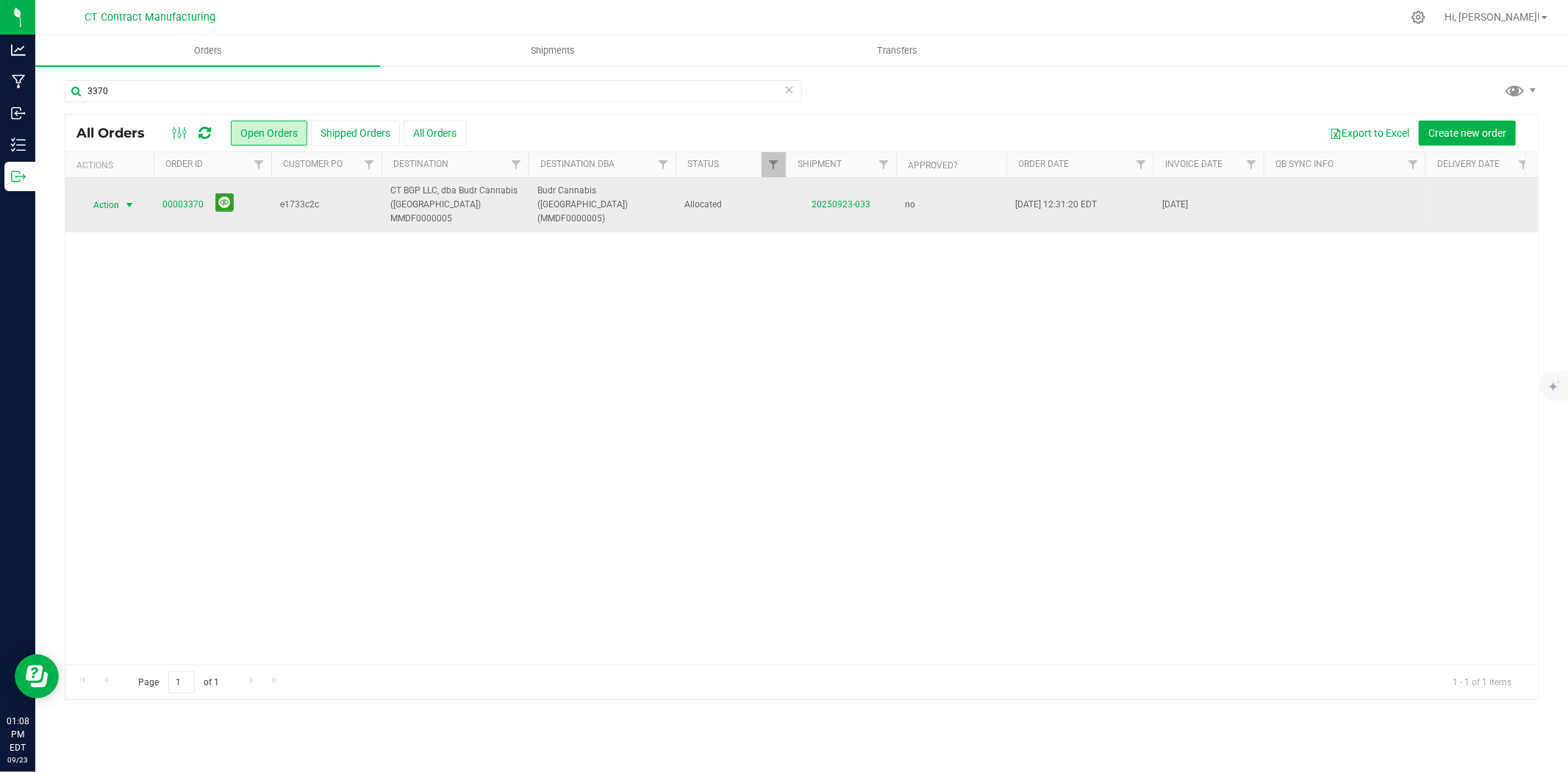
click at [126, 199] on span "select" at bounding box center [130, 205] width 12 height 12
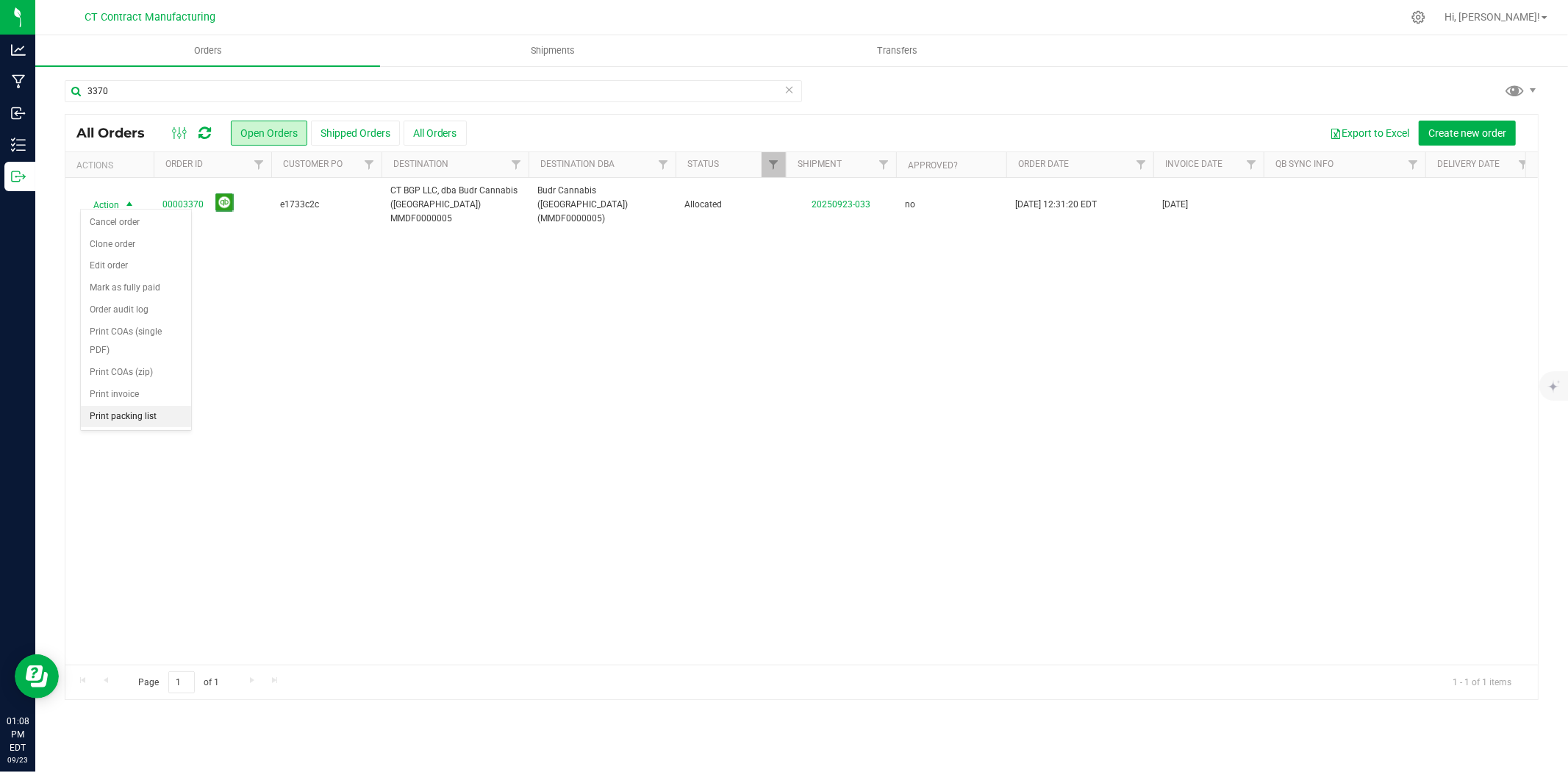
click at [133, 418] on li "Print packing list" at bounding box center [136, 416] width 111 height 22
drag, startPoint x: 97, startPoint y: 93, endPoint x: 143, endPoint y: 90, distance: 46.1
click at [143, 90] on input "3370" at bounding box center [433, 91] width 737 height 22
click at [133, 201] on span "select" at bounding box center [130, 205] width 12 height 12
click at [140, 417] on li "Print packing list" at bounding box center [136, 416] width 111 height 22
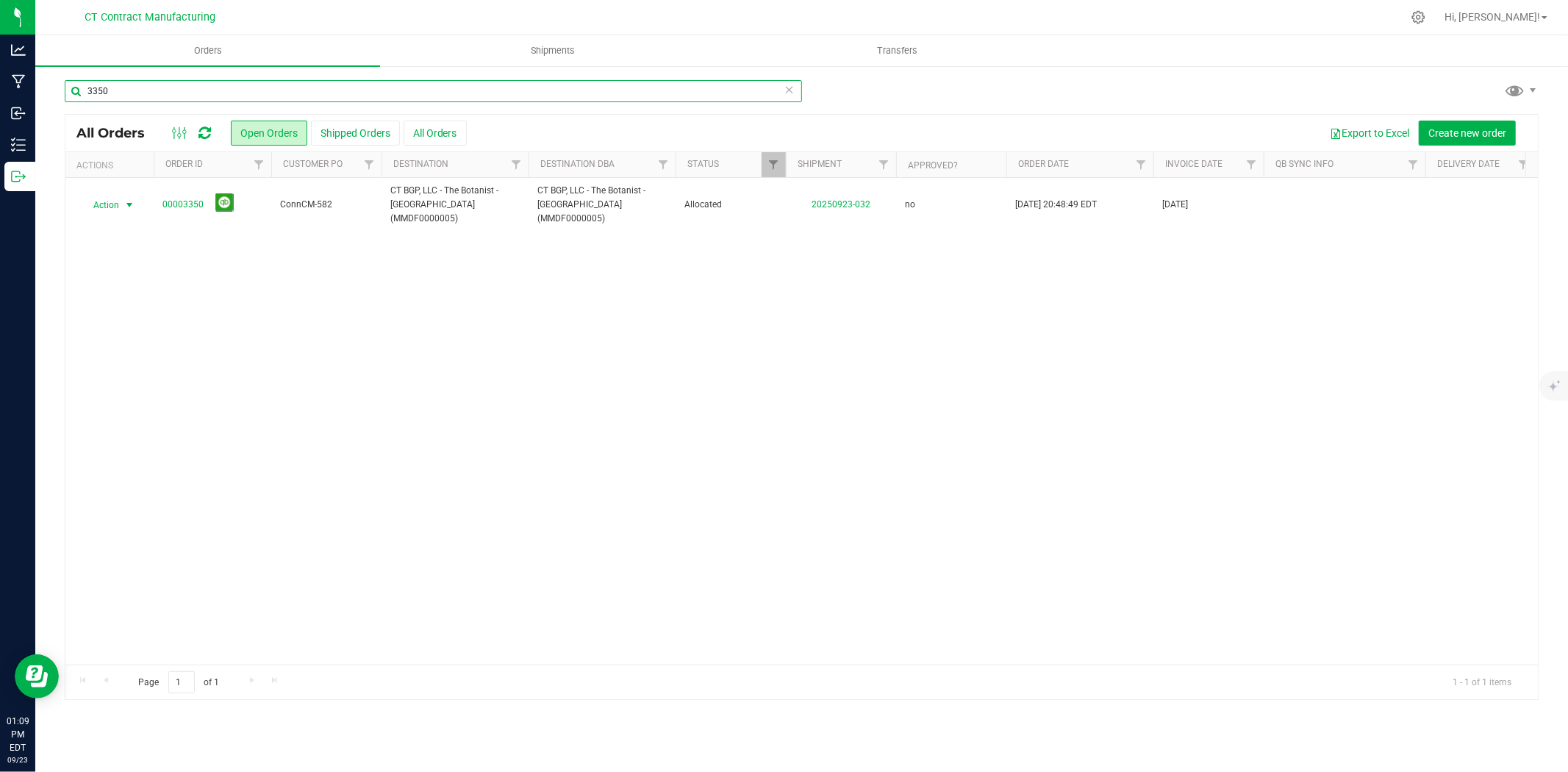
click at [348, 86] on input "3350" at bounding box center [433, 91] width 737 height 22
click at [348, 87] on input "3350" at bounding box center [433, 91] width 737 height 22
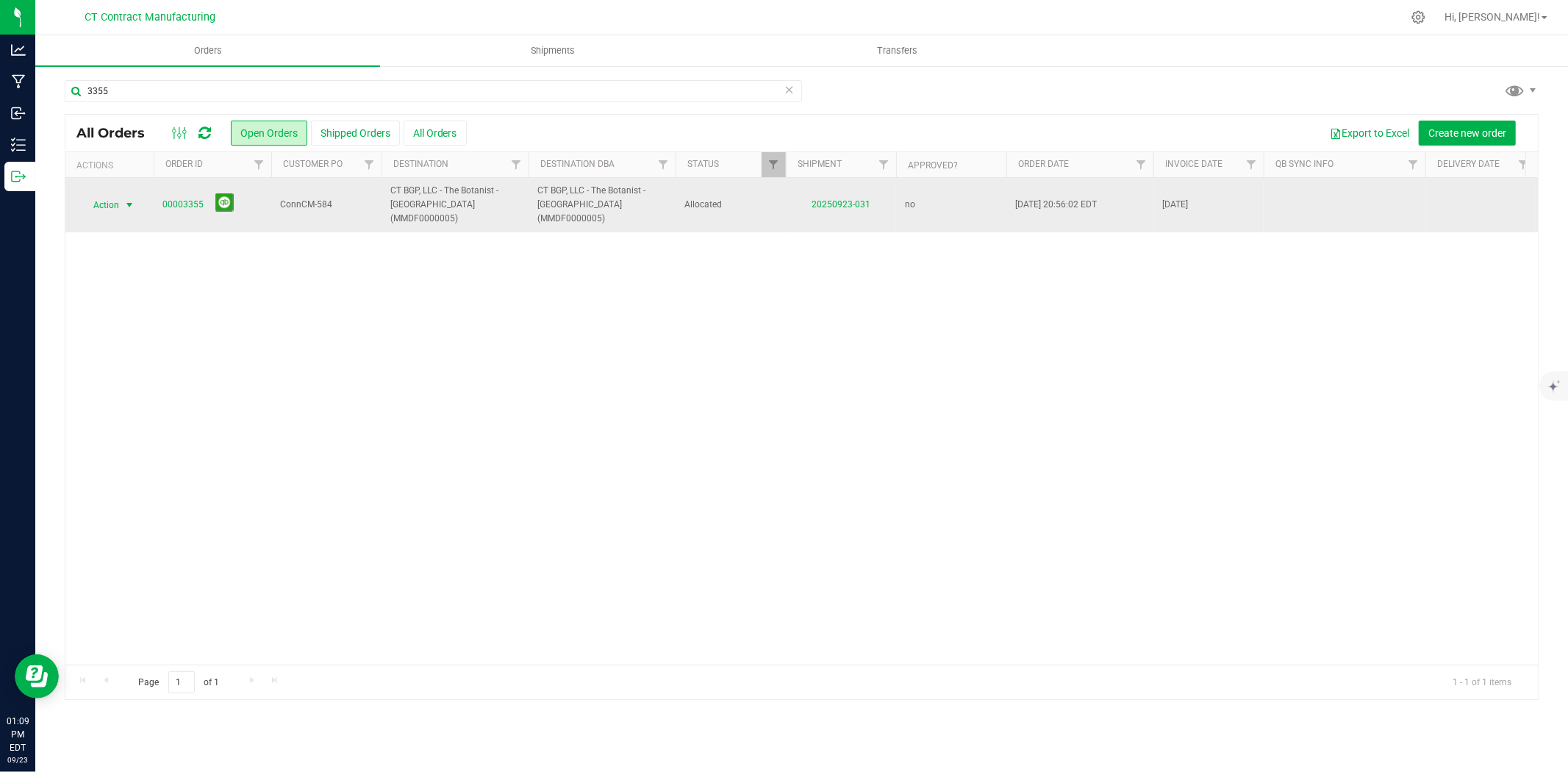
click at [127, 201] on span "select" at bounding box center [130, 205] width 12 height 12
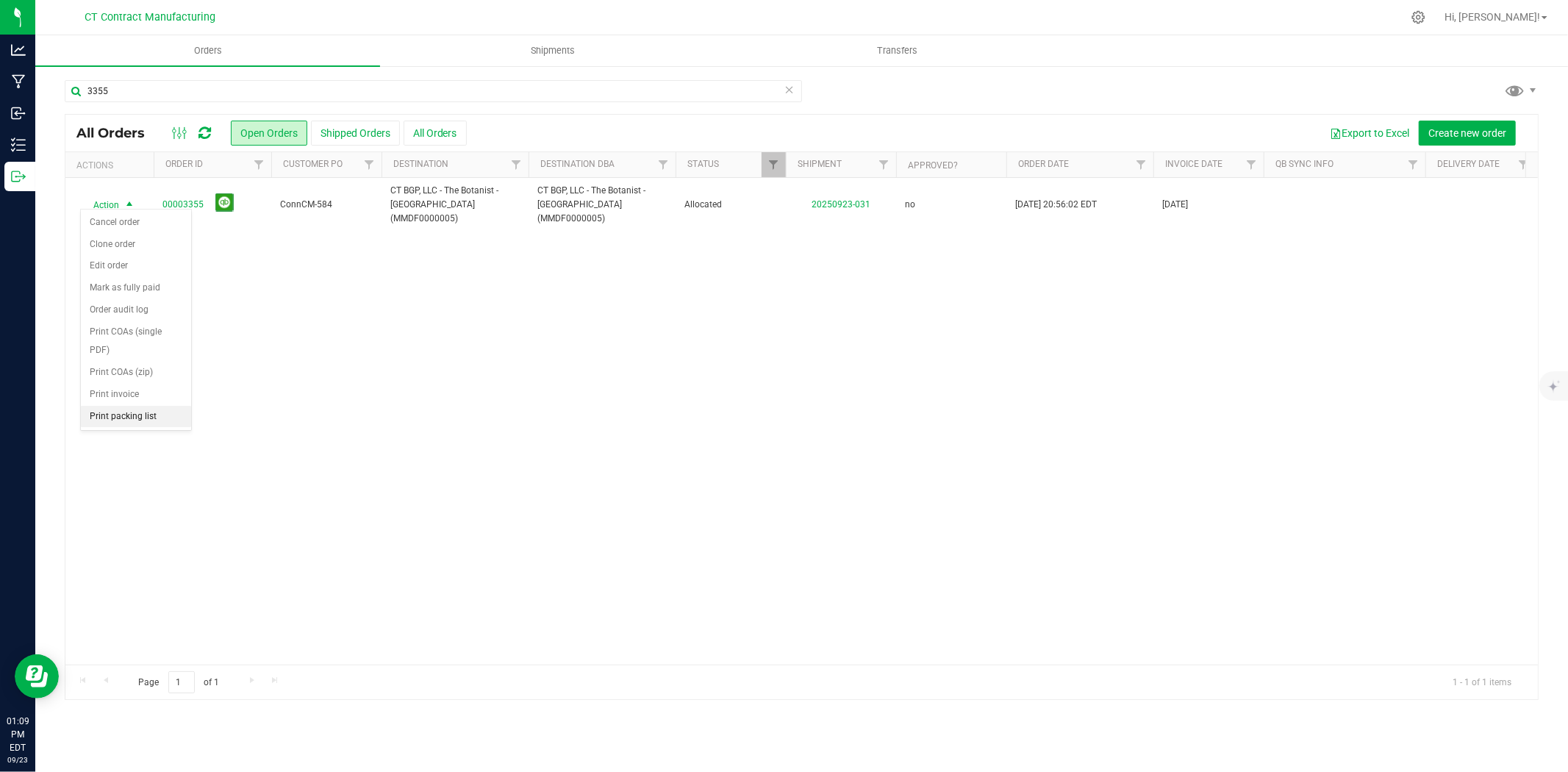
click at [130, 426] on li "Print packing list" at bounding box center [136, 416] width 111 height 22
click at [192, 94] on input "3355" at bounding box center [433, 91] width 737 height 22
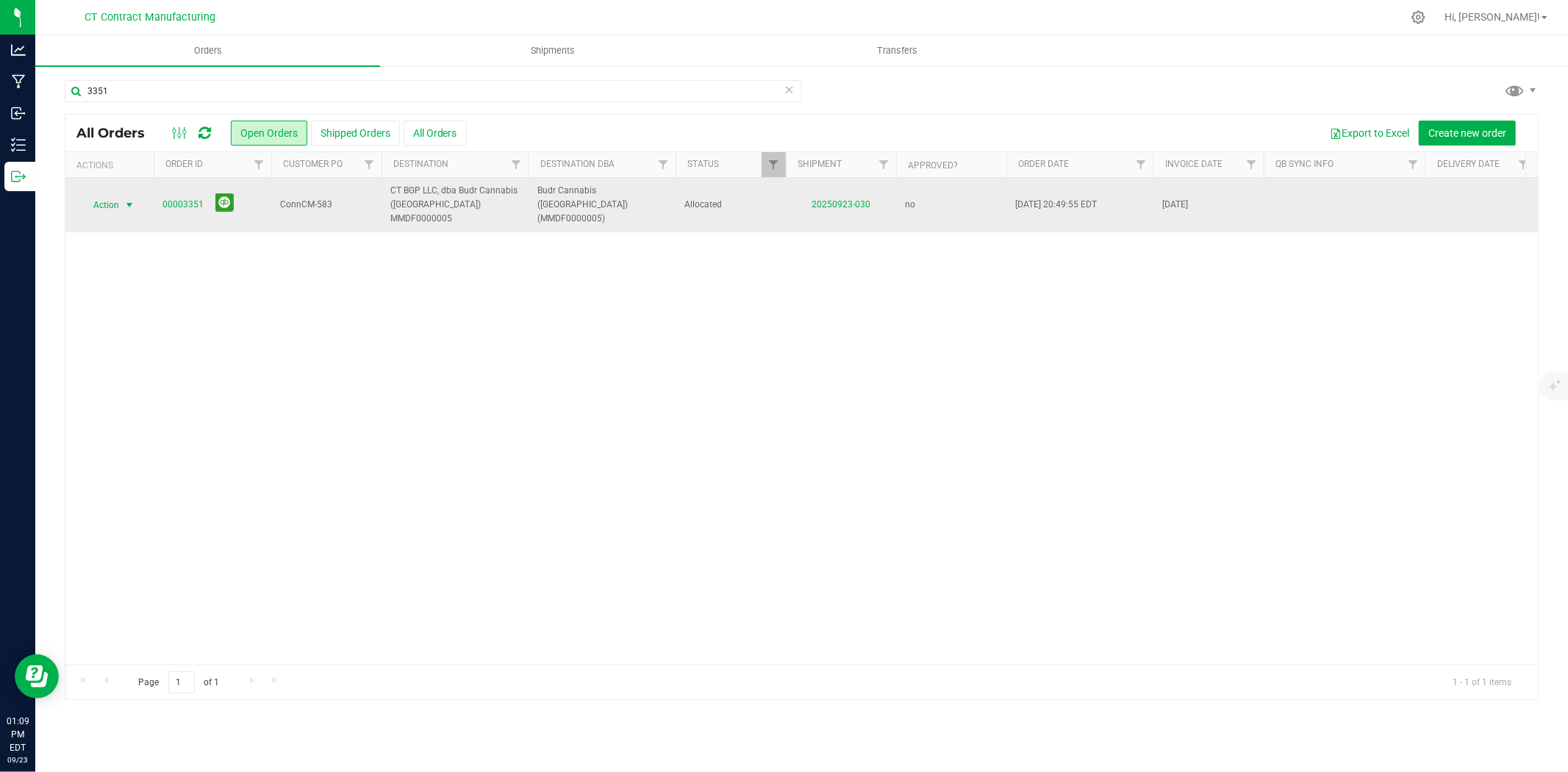
click at [130, 199] on span "select" at bounding box center [130, 205] width 12 height 12
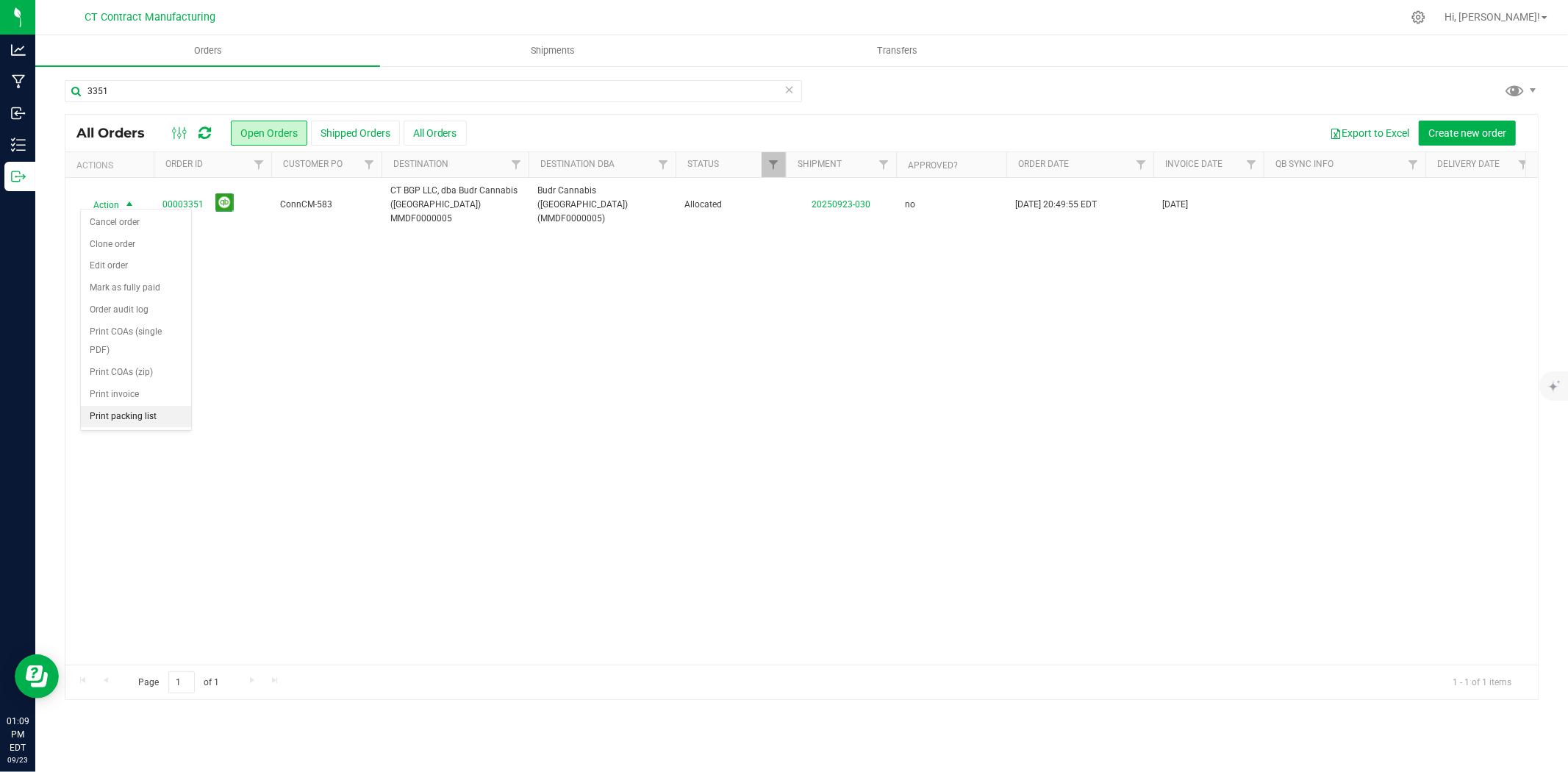
click at [147, 415] on li "Print packing list" at bounding box center [136, 416] width 111 height 22
drag, startPoint x: 99, startPoint y: 93, endPoint x: 126, endPoint y: 93, distance: 27.0
click at [126, 93] on input "3351" at bounding box center [433, 91] width 737 height 22
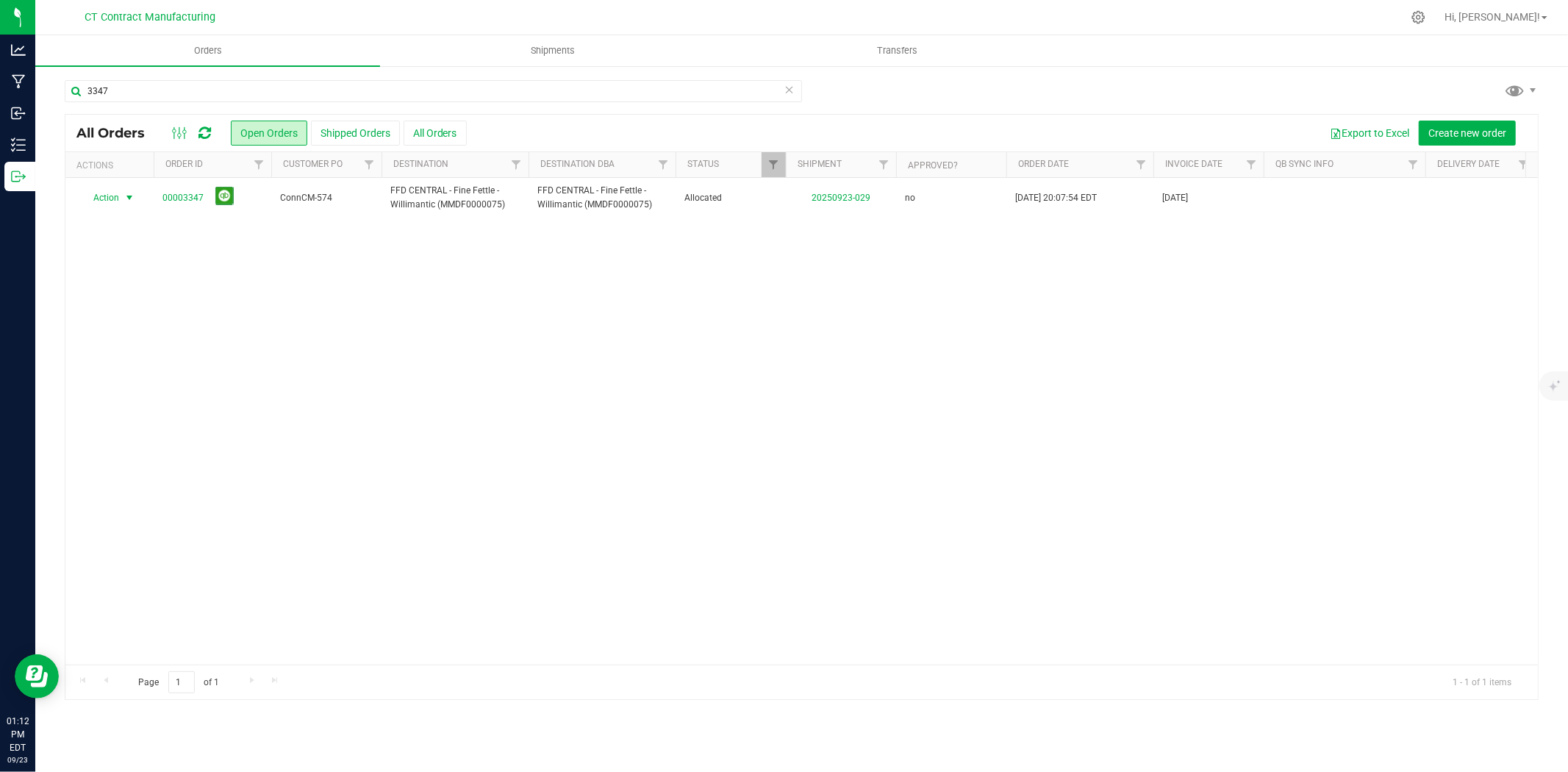
click at [135, 198] on span "select" at bounding box center [130, 197] width 12 height 12
click at [104, 421] on li "Print packing list" at bounding box center [136, 416] width 111 height 22
drag, startPoint x: 100, startPoint y: 90, endPoint x: 130, endPoint y: 88, distance: 30.1
click at [130, 88] on input "3347" at bounding box center [433, 91] width 737 height 22
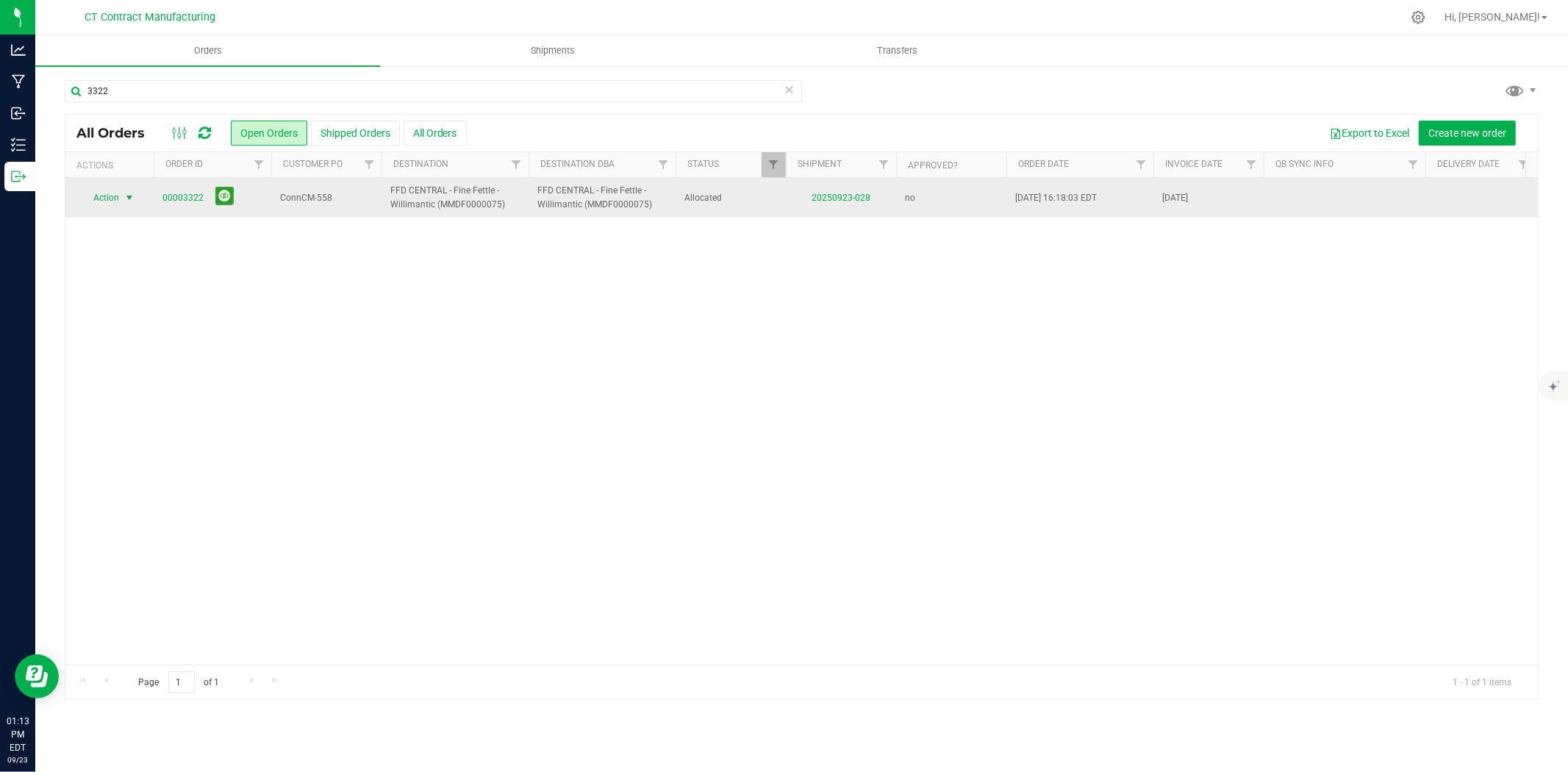
click at [124, 198] on span "select" at bounding box center [130, 197] width 12 height 12
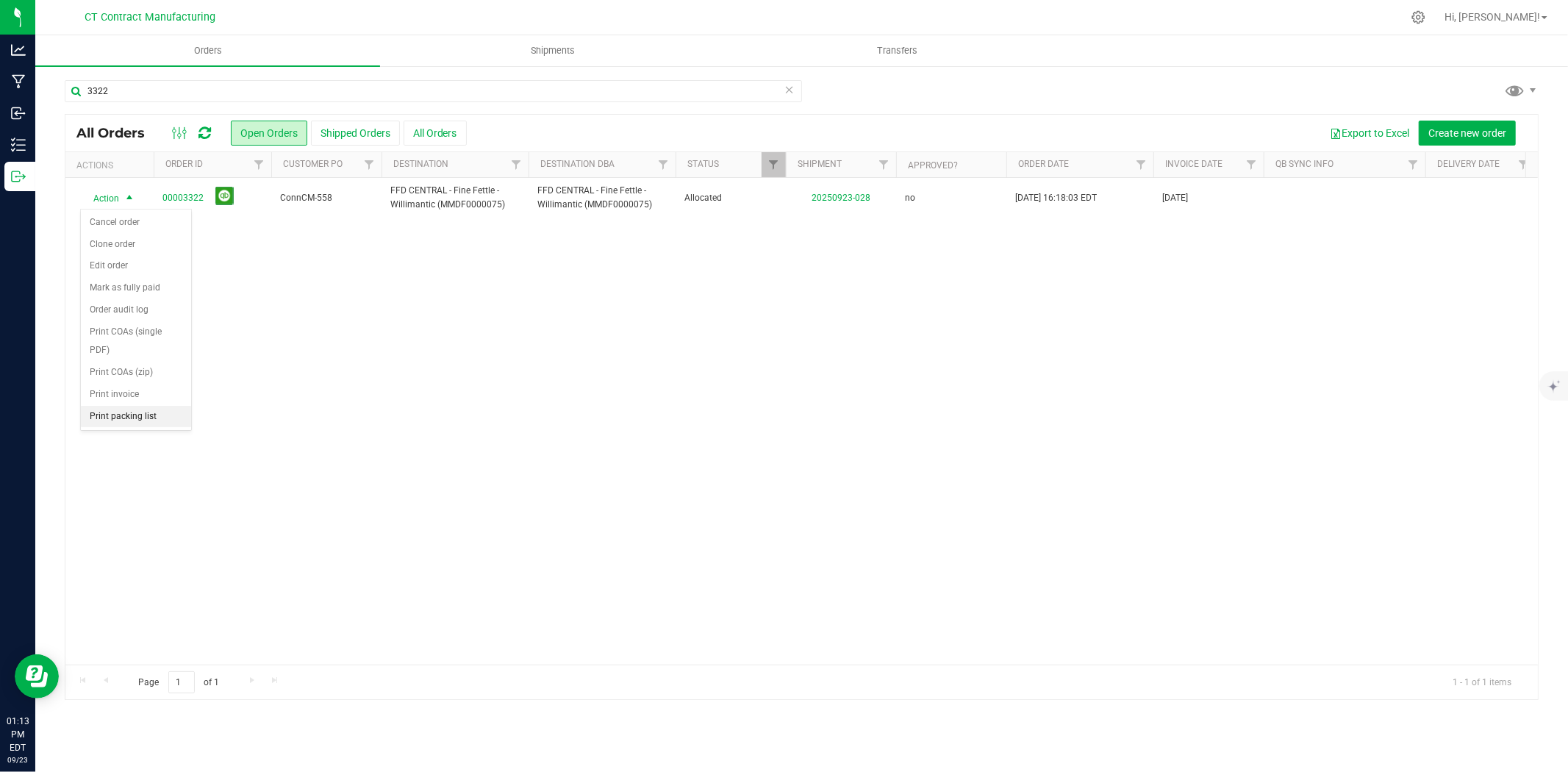
click at [127, 423] on li "Print packing list" at bounding box center [136, 416] width 111 height 22
click at [164, 90] on input "3322" at bounding box center [433, 91] width 737 height 22
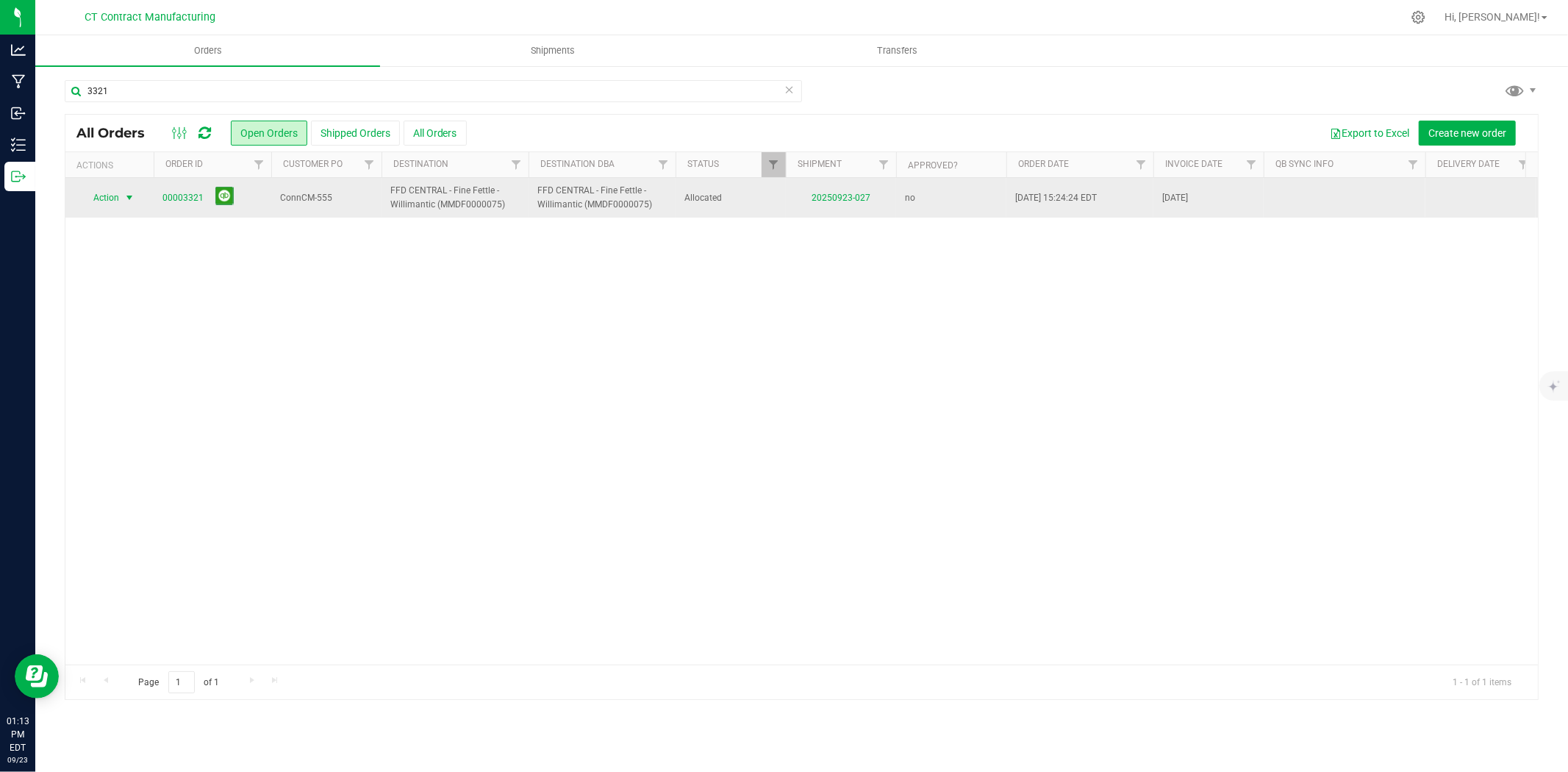
click at [127, 191] on span "select" at bounding box center [130, 197] width 18 height 21
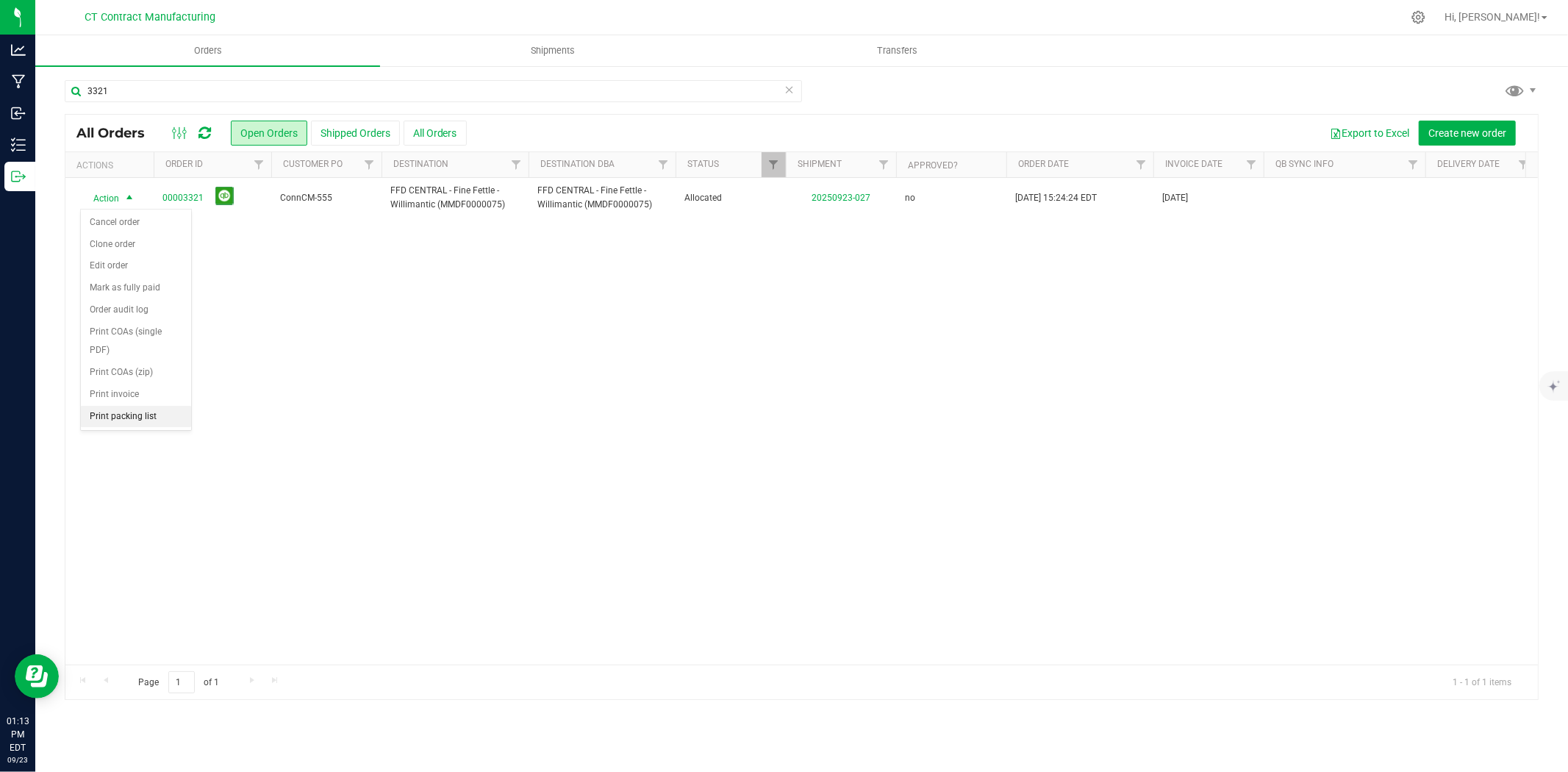
click at [124, 419] on li "Print packing list" at bounding box center [136, 416] width 111 height 22
click at [116, 91] on input "3321" at bounding box center [433, 91] width 737 height 22
click at [121, 201] on span "select" at bounding box center [130, 197] width 18 height 21
click at [111, 416] on li "Print packing list" at bounding box center [136, 416] width 111 height 22
click at [251, 94] on input "3309" at bounding box center [433, 91] width 737 height 22
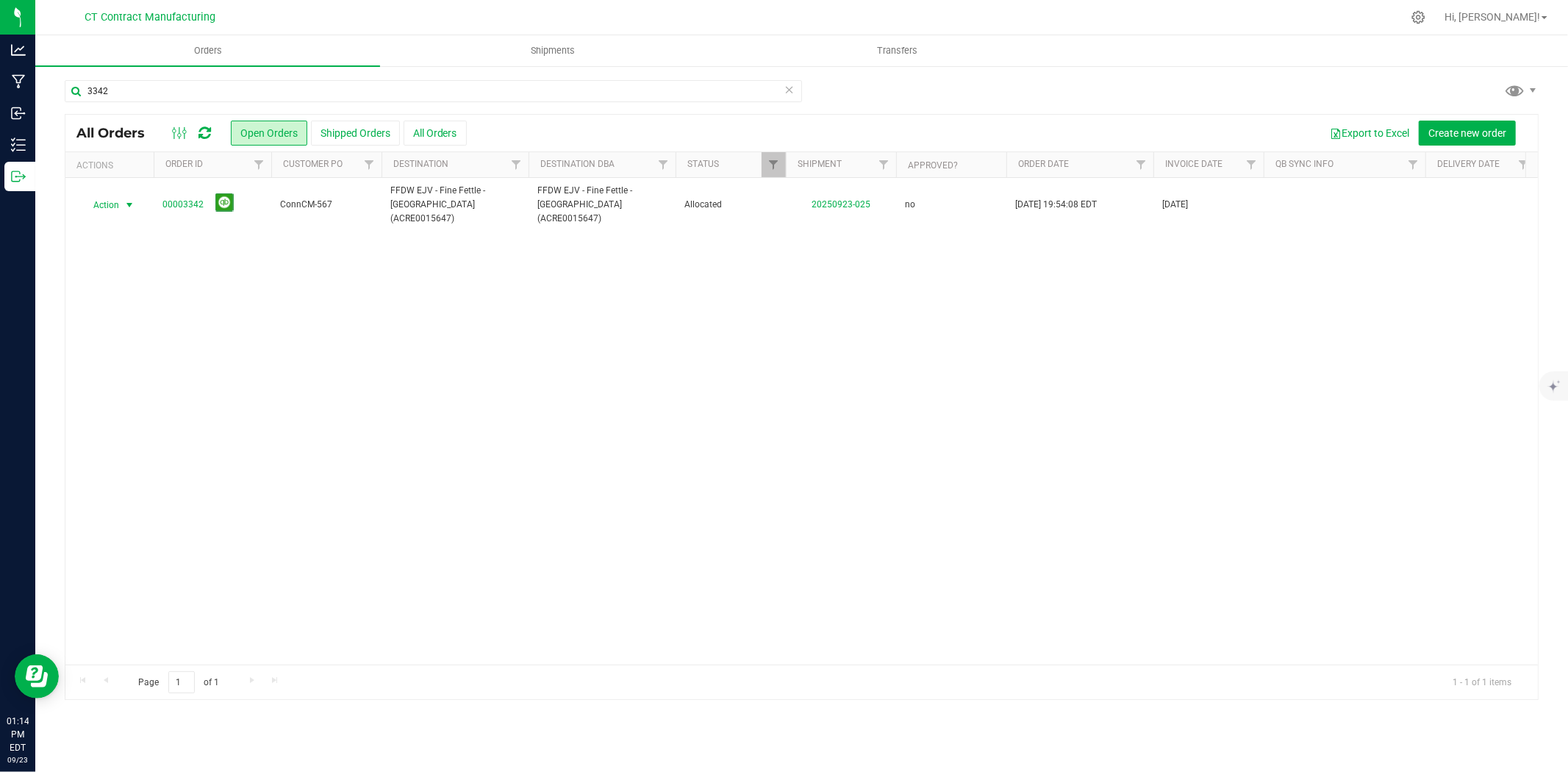
click at [126, 199] on span "select" at bounding box center [130, 205] width 12 height 12
click at [112, 459] on li "Print packing list" at bounding box center [109, 466] width 57 height 59
drag, startPoint x: 98, startPoint y: 85, endPoint x: 158, endPoint y: 84, distance: 60.0
click at [158, 84] on input "3342" at bounding box center [433, 91] width 737 height 22
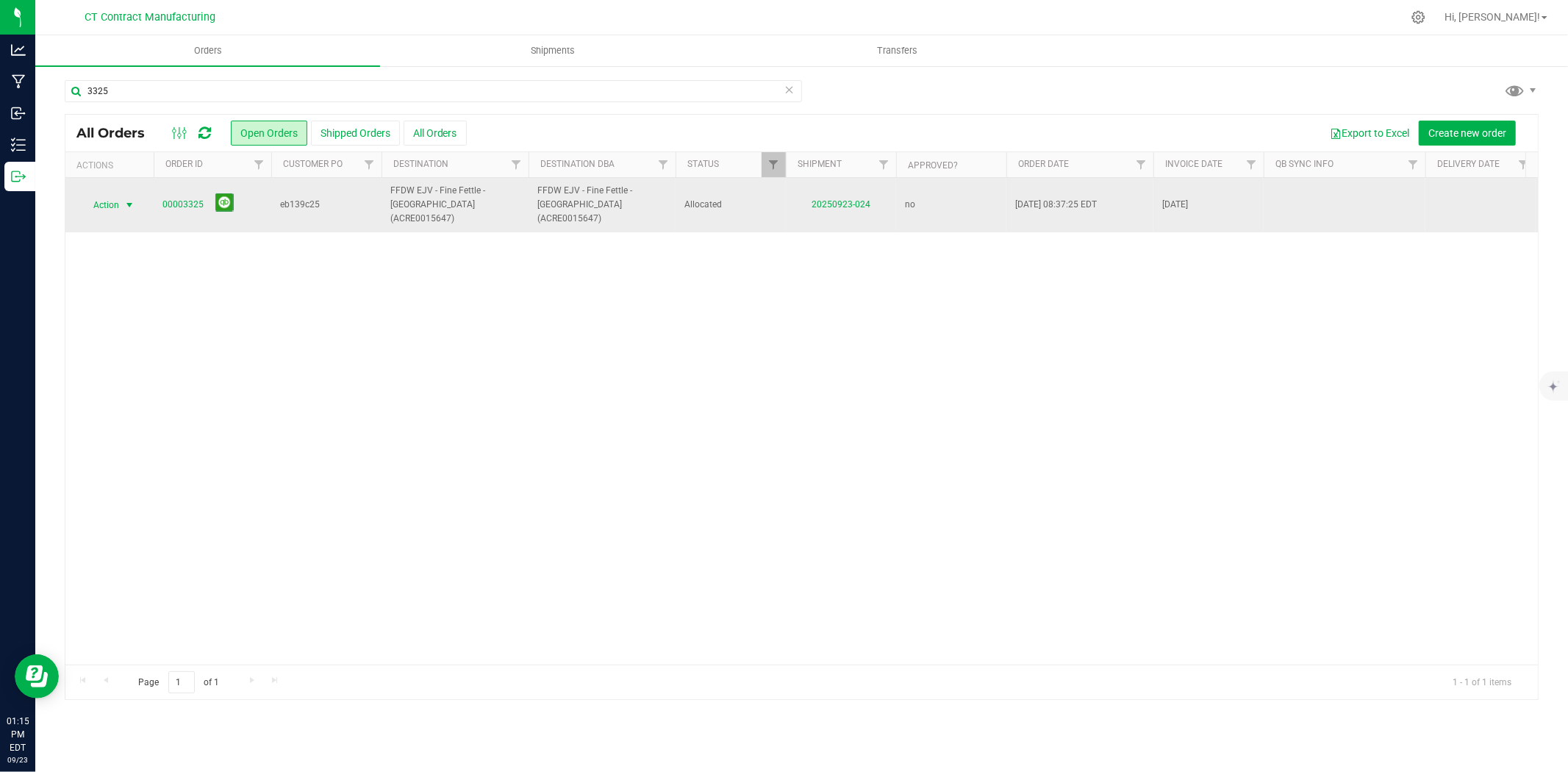
drag, startPoint x: 127, startPoint y: 197, endPoint x: 128, endPoint y: 206, distance: 9.1
click at [128, 199] on span "select" at bounding box center [130, 205] width 12 height 12
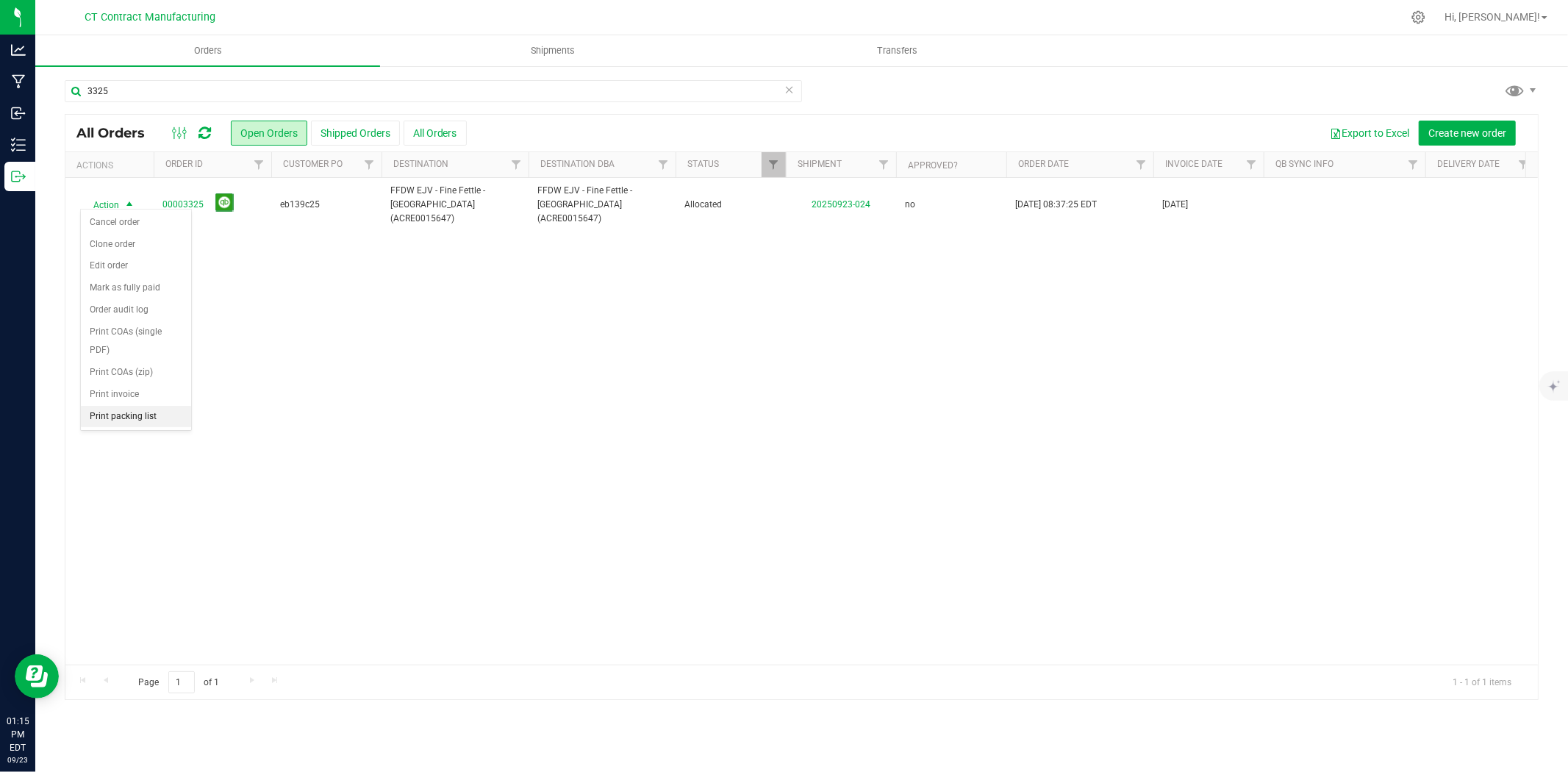
click at [120, 419] on li "Print packing list" at bounding box center [136, 416] width 111 height 22
click at [285, 91] on input "3325" at bounding box center [433, 91] width 737 height 22
click at [133, 199] on span "select" at bounding box center [130, 205] width 12 height 12
click at [144, 426] on li "Print packing list" at bounding box center [136, 416] width 111 height 22
drag, startPoint x: 97, startPoint y: 87, endPoint x: 134, endPoint y: 90, distance: 37.1
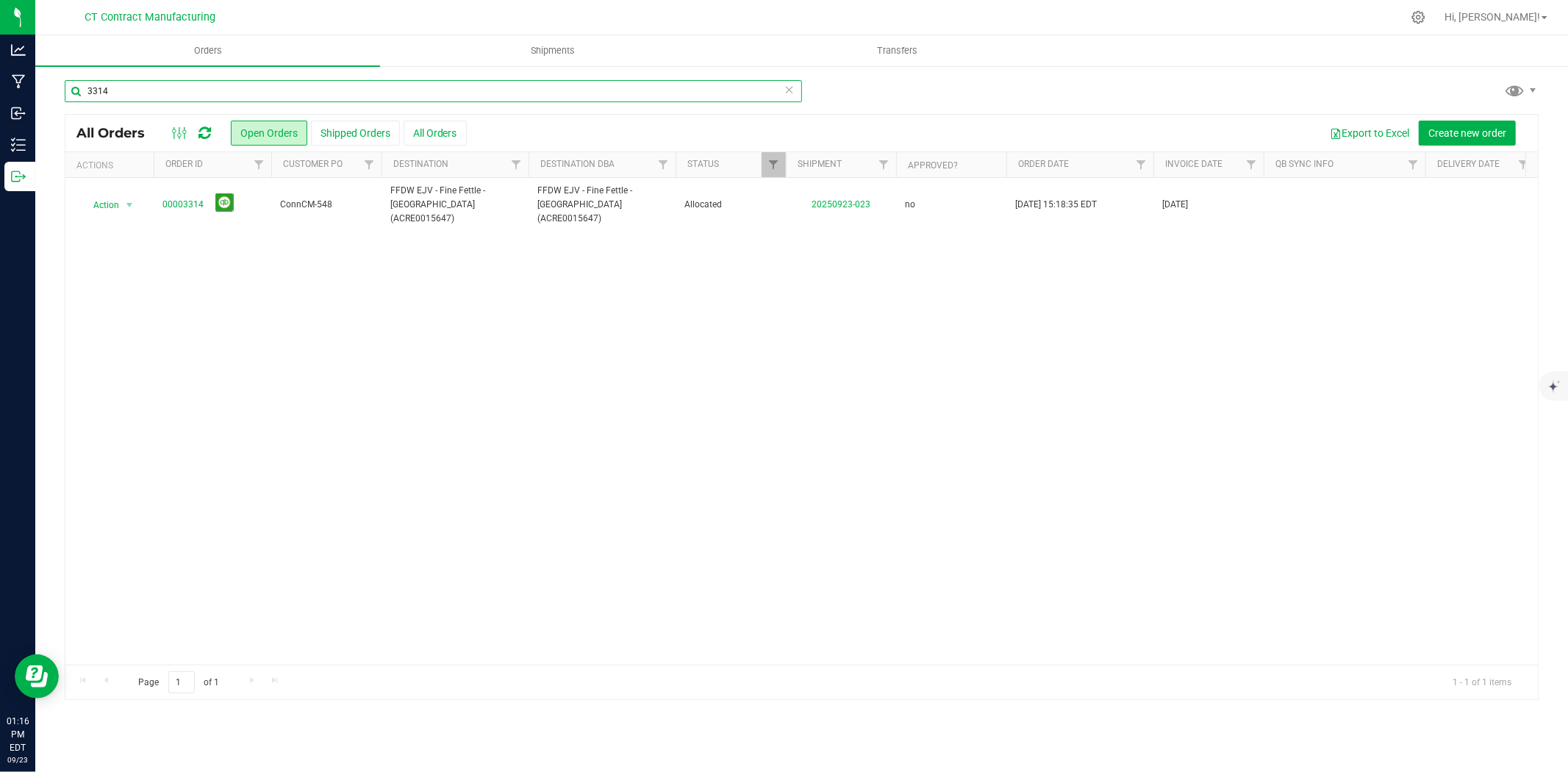
click at [134, 90] on input "3314" at bounding box center [433, 91] width 737 height 22
click at [126, 199] on span "select" at bounding box center [130, 205] width 12 height 12
click at [130, 412] on li "Print packing list" at bounding box center [136, 416] width 111 height 22
drag, startPoint x: 115, startPoint y: 90, endPoint x: 92, endPoint y: 90, distance: 23.0
click at [92, 90] on input "3302" at bounding box center [433, 91] width 737 height 22
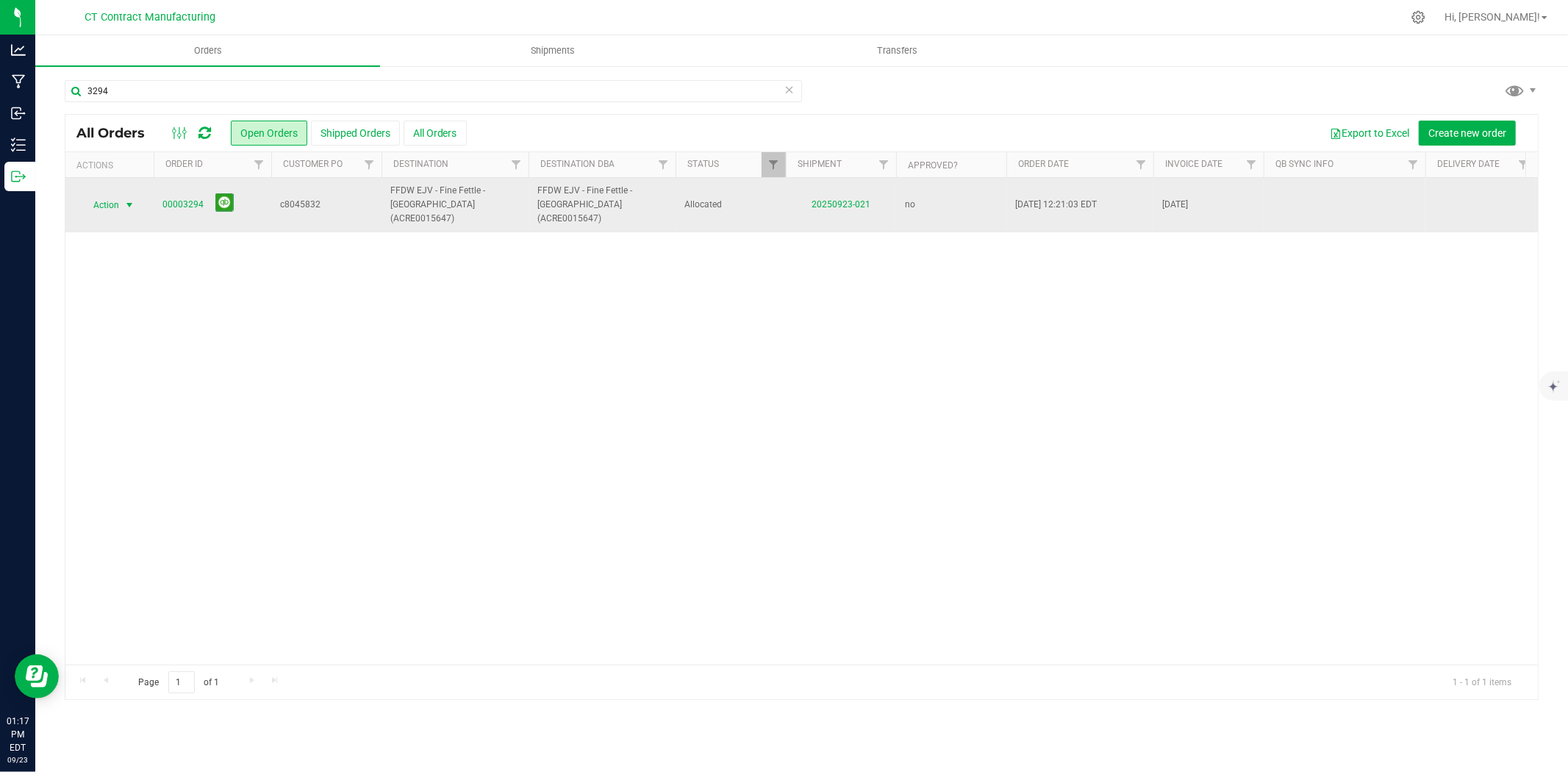
click at [129, 199] on span "select" at bounding box center [130, 205] width 12 height 12
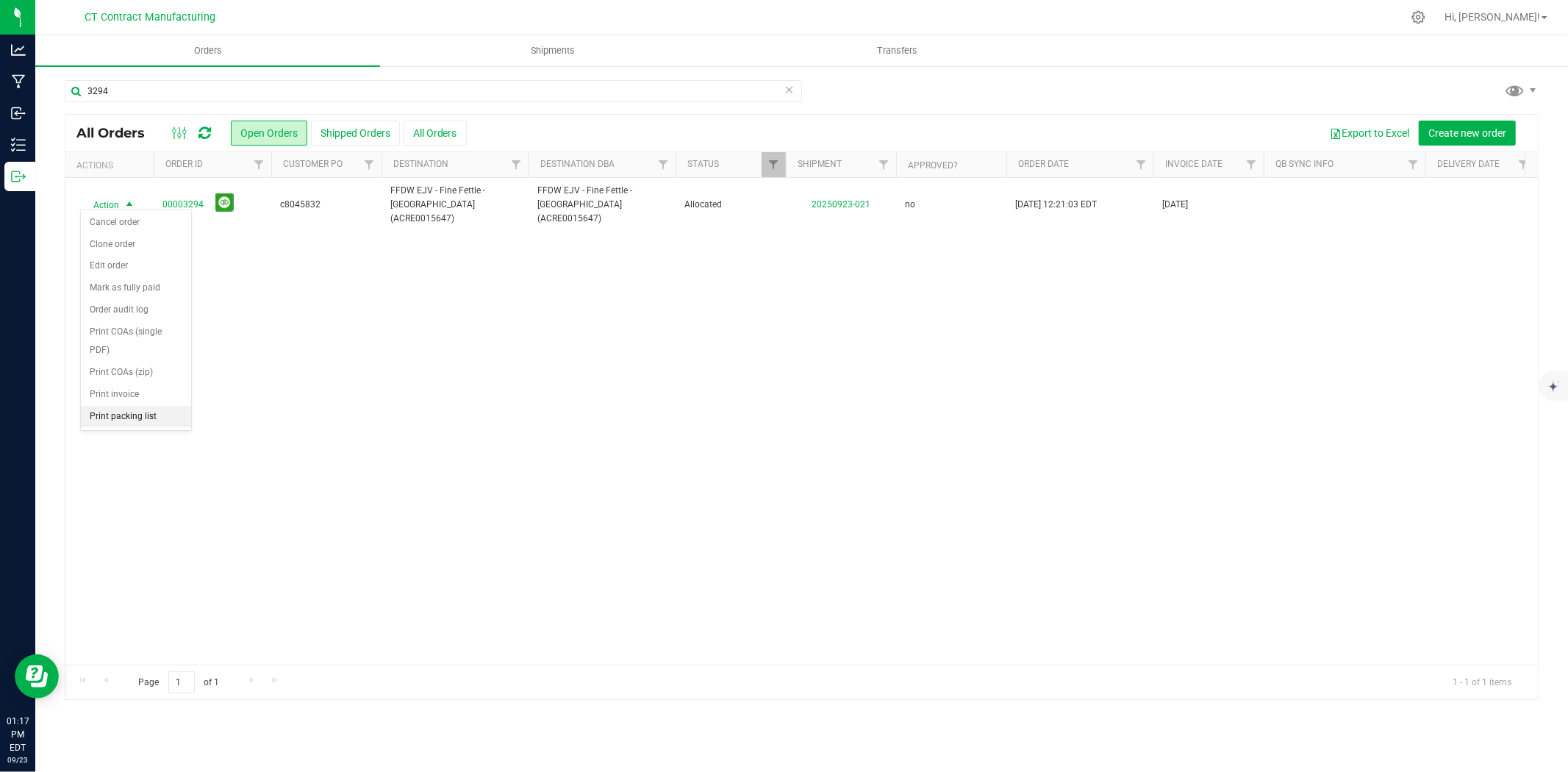
click at [123, 412] on li "Print packing list" at bounding box center [136, 416] width 111 height 22
drag, startPoint x: 92, startPoint y: 90, endPoint x: 175, endPoint y: 97, distance: 83.3
click at [175, 97] on input "3294" at bounding box center [433, 91] width 737 height 22
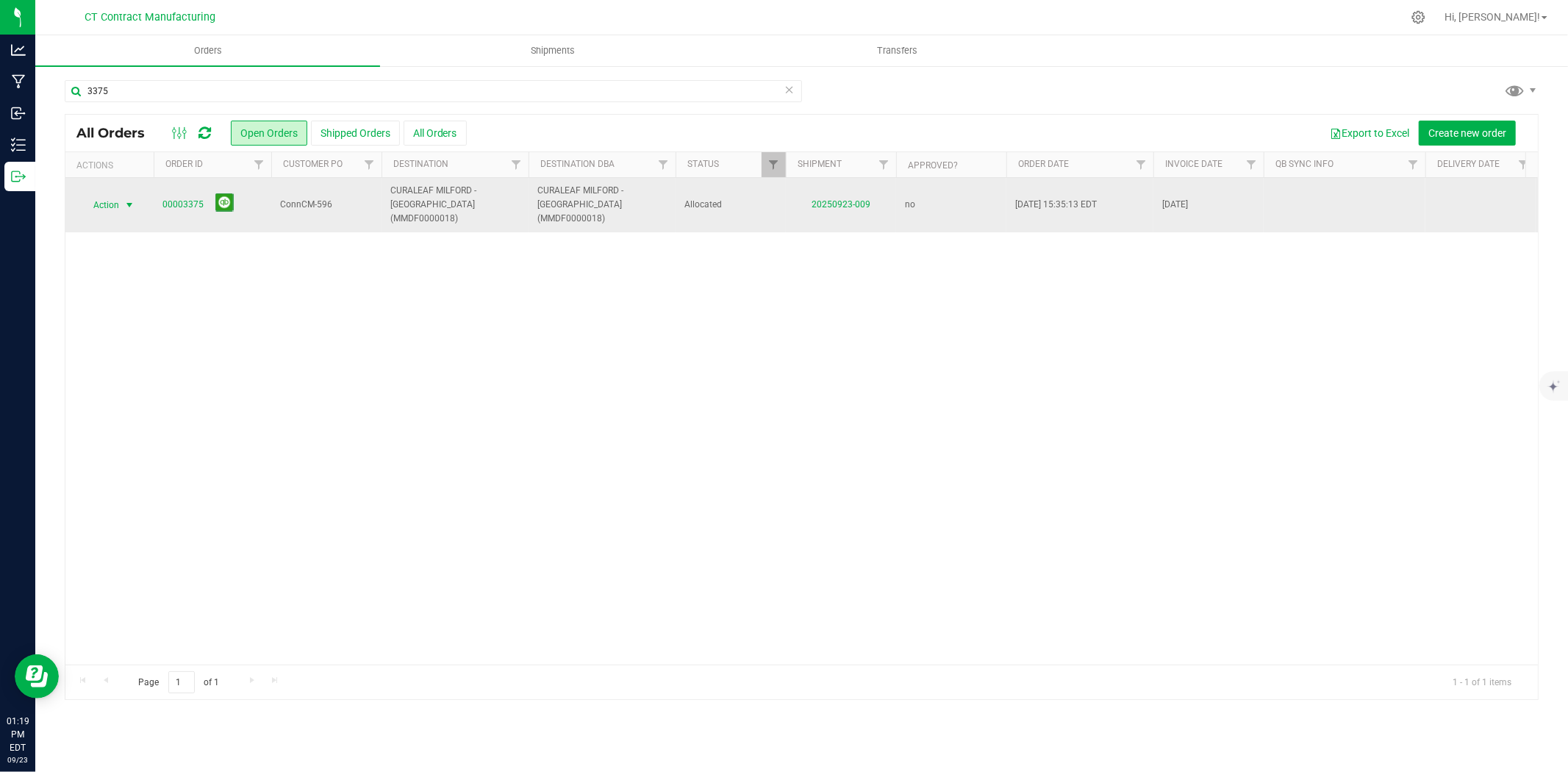
click at [126, 199] on span "select" at bounding box center [130, 205] width 12 height 12
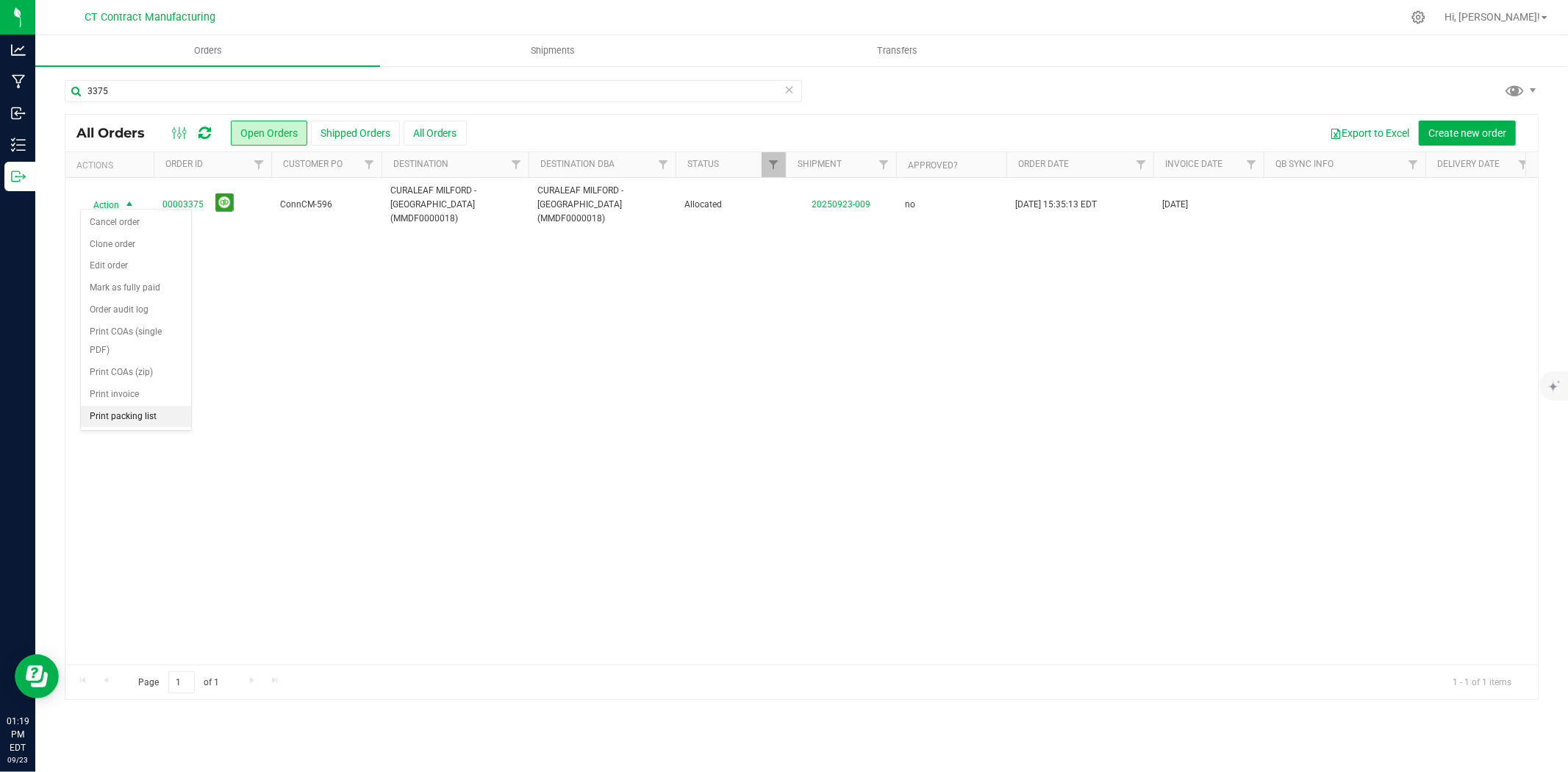
click at [97, 416] on li "Print packing list" at bounding box center [136, 416] width 111 height 22
click at [128, 93] on input "3375" at bounding box center [433, 91] width 737 height 22
click at [122, 199] on span "select" at bounding box center [130, 205] width 18 height 21
click at [117, 424] on li "Print packing list" at bounding box center [136, 416] width 111 height 22
drag, startPoint x: 98, startPoint y: 92, endPoint x: 135, endPoint y: 90, distance: 37.1
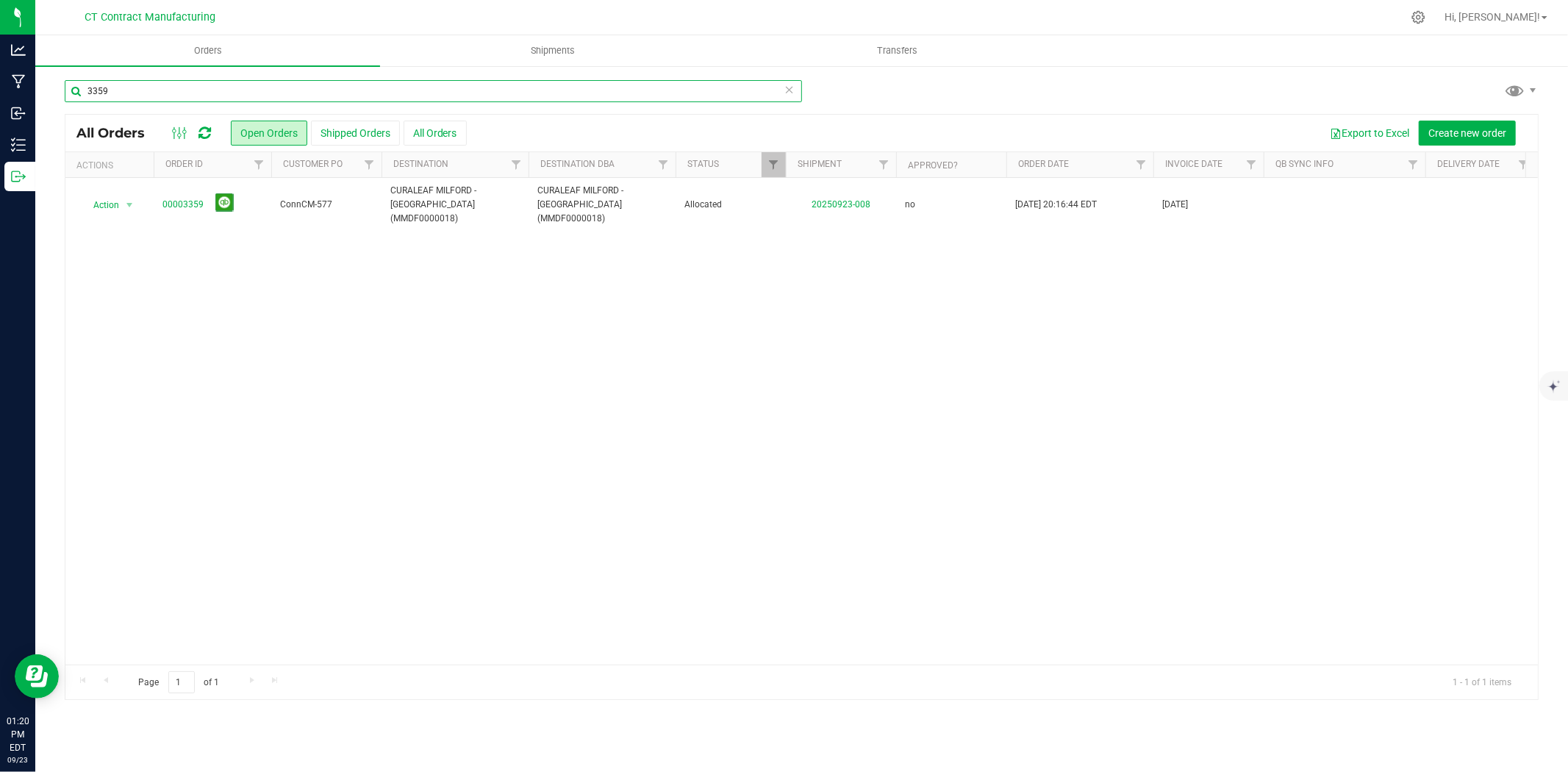
click at [133, 92] on input "3359" at bounding box center [433, 91] width 737 height 22
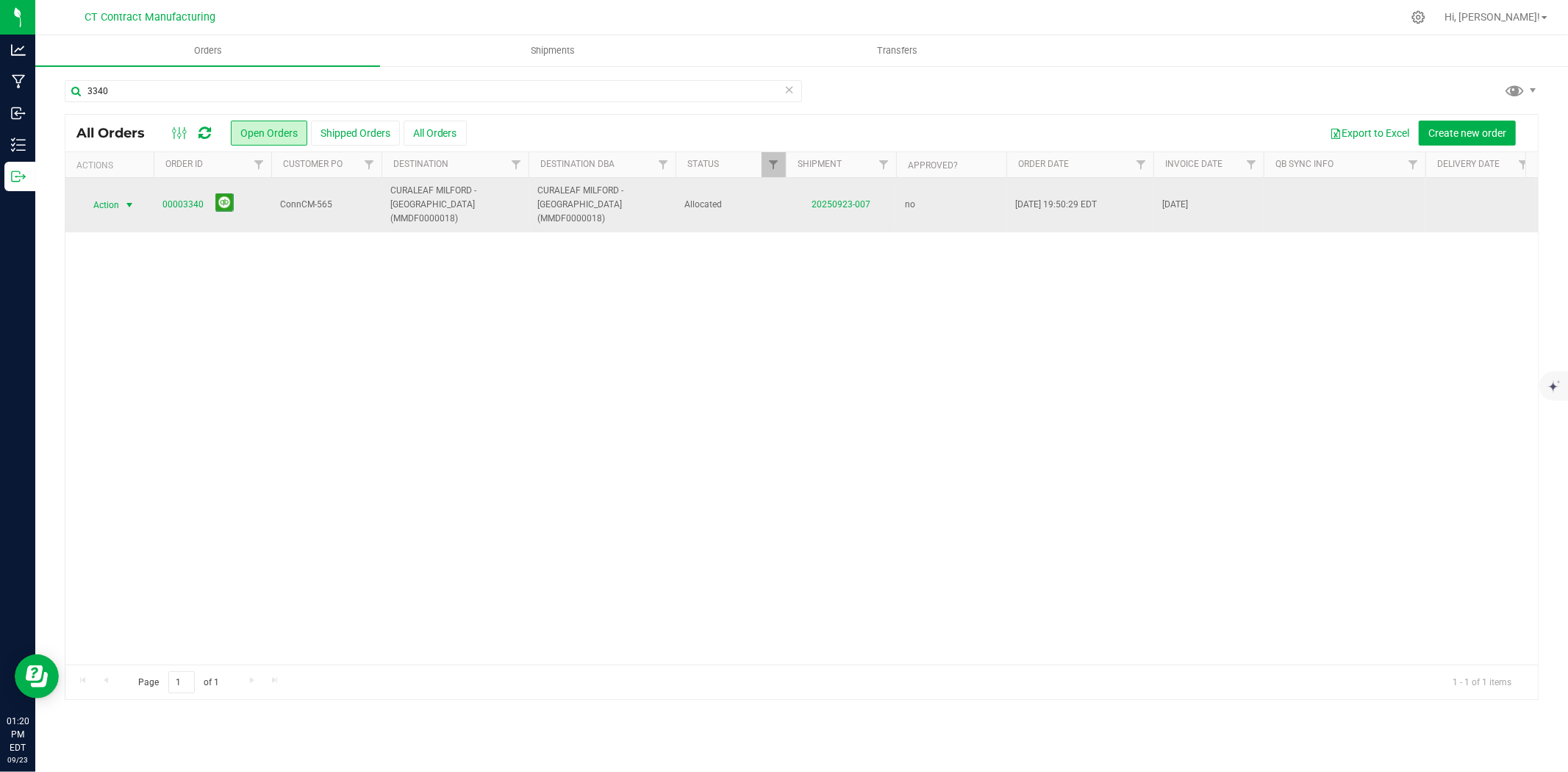
click at [128, 199] on span "select" at bounding box center [130, 205] width 12 height 12
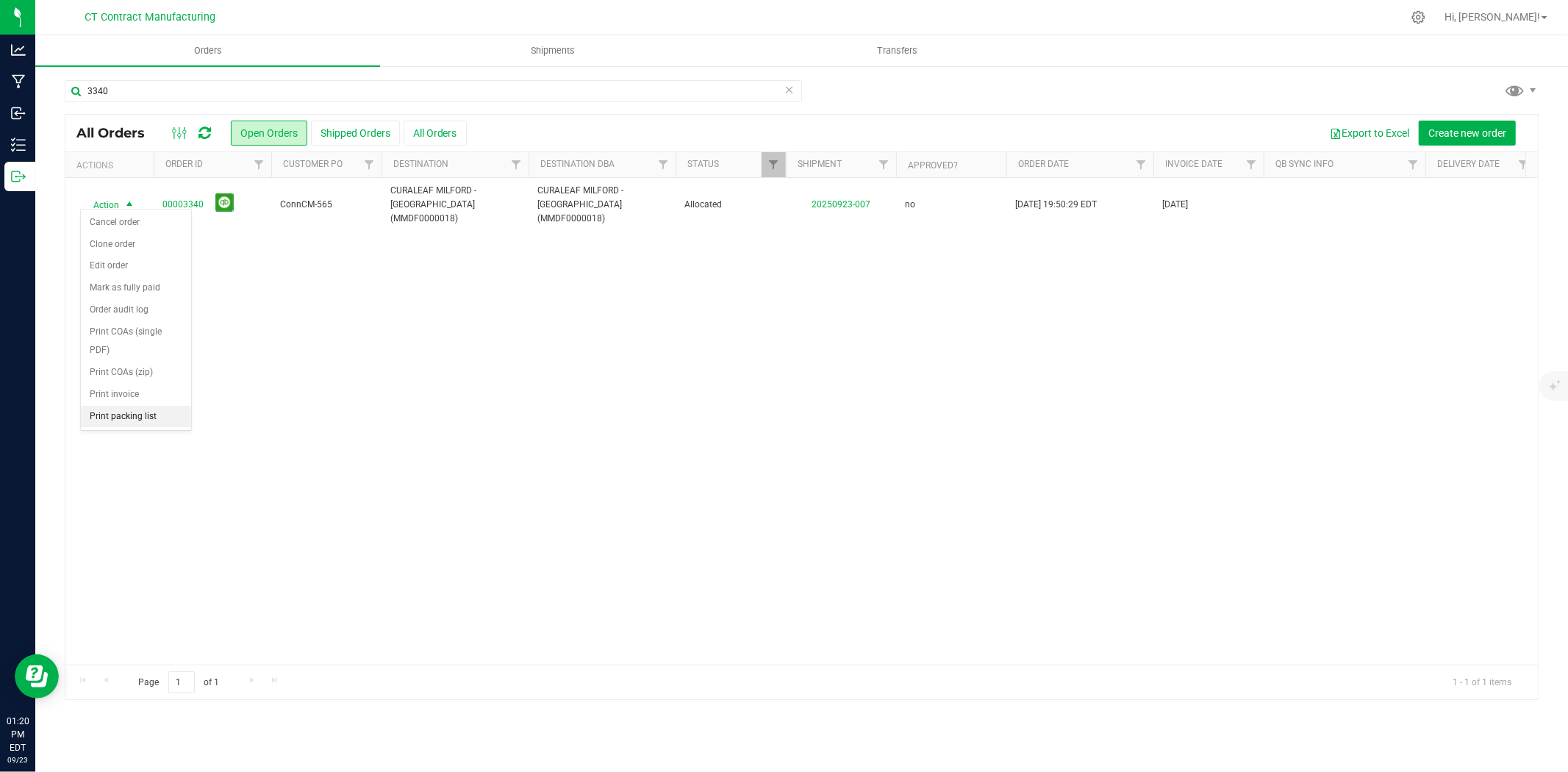
click at [130, 421] on li "Print packing list" at bounding box center [136, 416] width 111 height 22
click at [228, 97] on input "3340" at bounding box center [433, 91] width 737 height 22
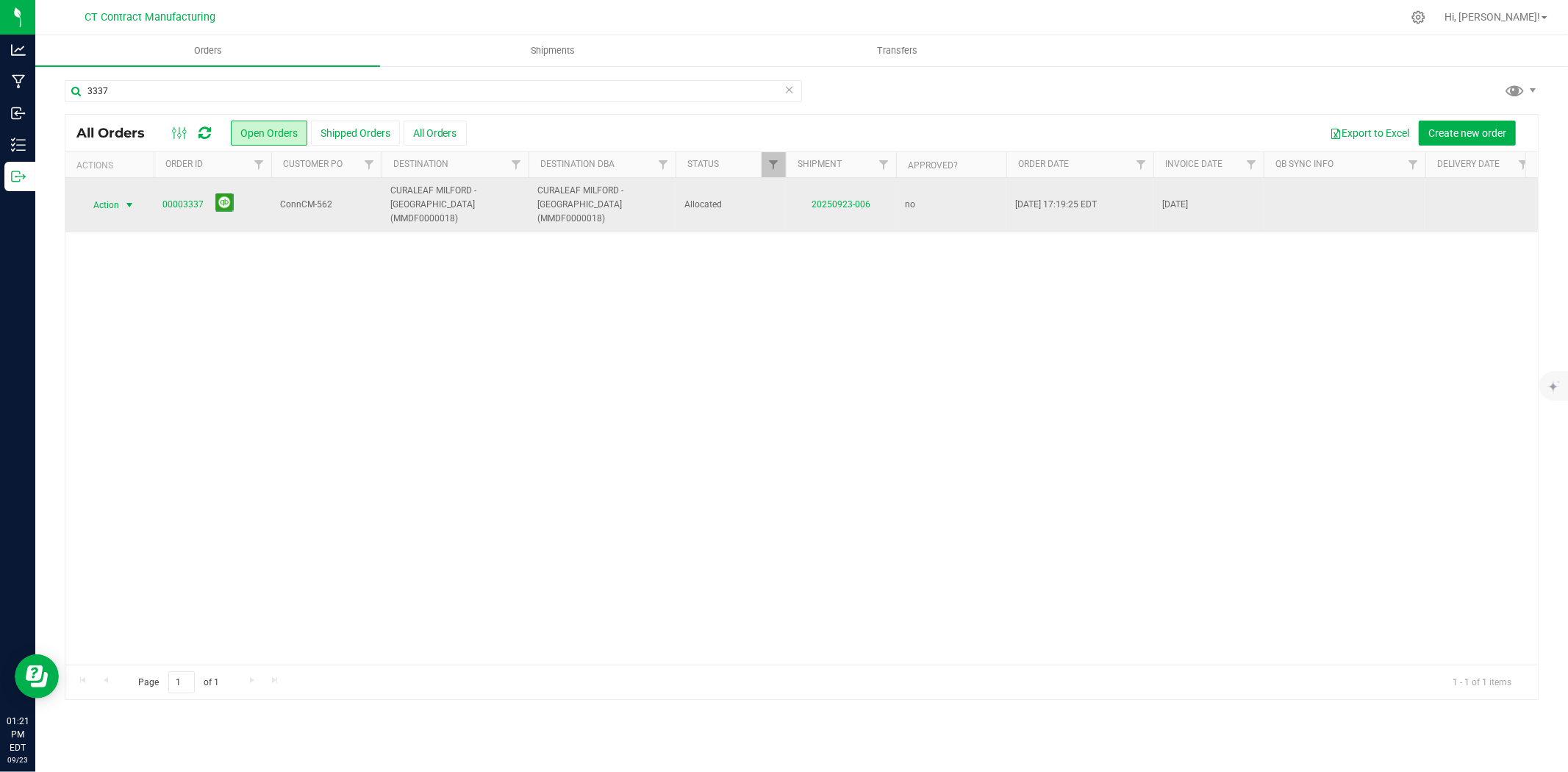
click at [127, 199] on span "select" at bounding box center [130, 205] width 12 height 12
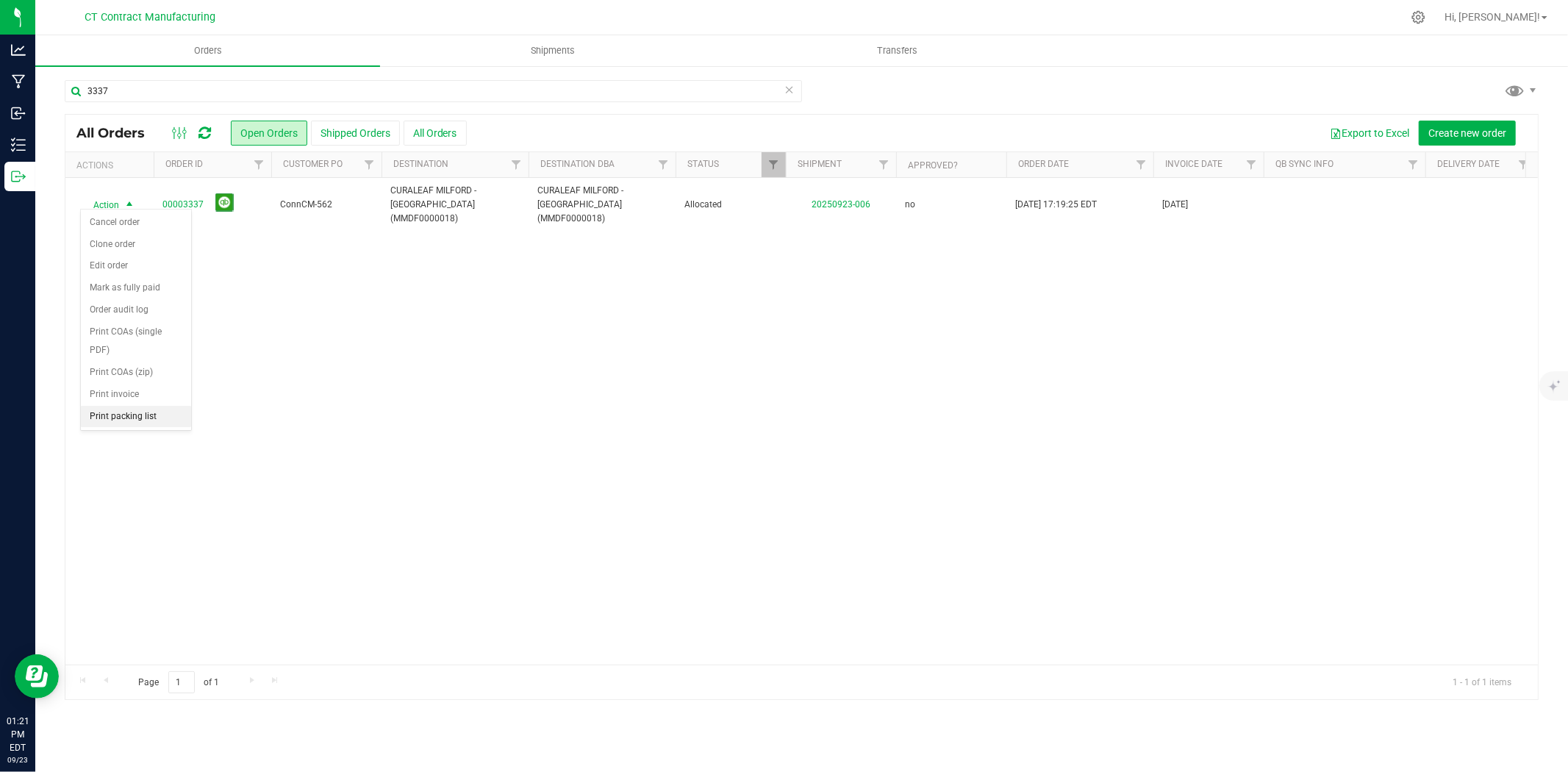
click at [143, 410] on li "Print packing list" at bounding box center [136, 416] width 111 height 22
click at [258, 90] on input "3337" at bounding box center [433, 91] width 737 height 22
click at [128, 201] on span "select" at bounding box center [130, 205] width 12 height 12
click at [136, 415] on li "Print packing list" at bounding box center [136, 416] width 111 height 22
drag, startPoint x: 97, startPoint y: 90, endPoint x: 167, endPoint y: 90, distance: 70.0
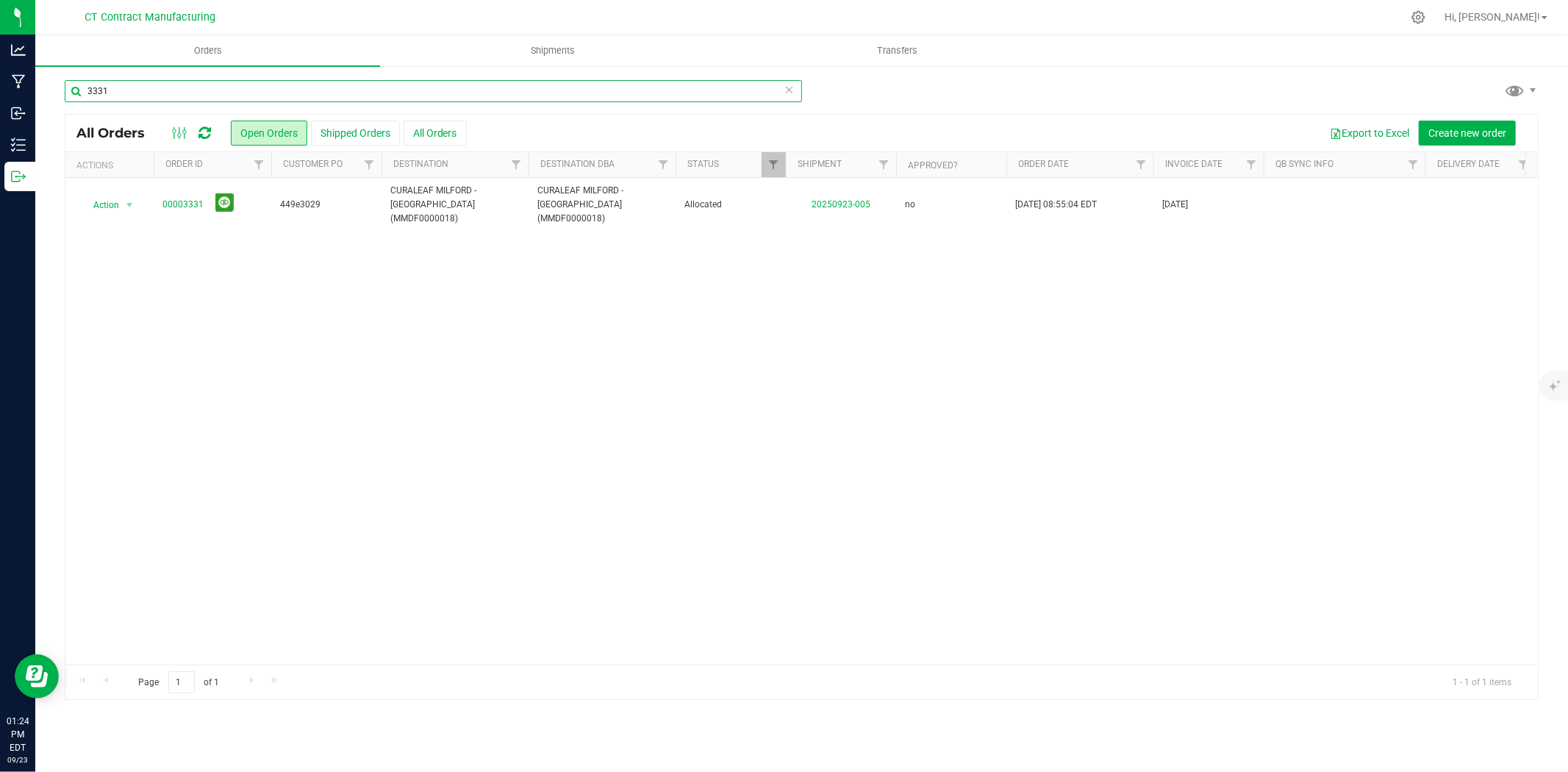
click at [167, 90] on input "3331" at bounding box center [433, 91] width 737 height 22
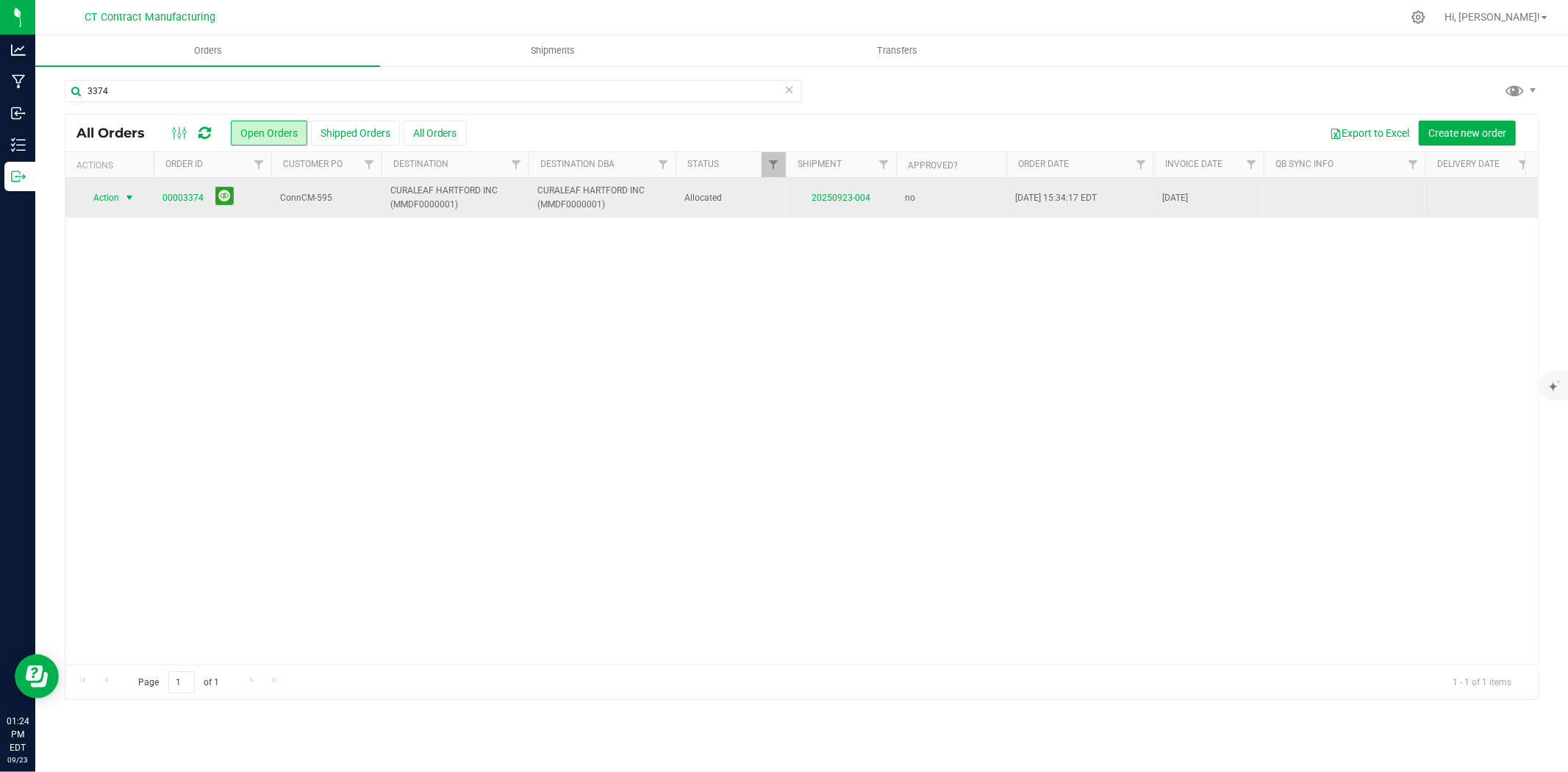
click at [129, 195] on span "select" at bounding box center [130, 197] width 12 height 12
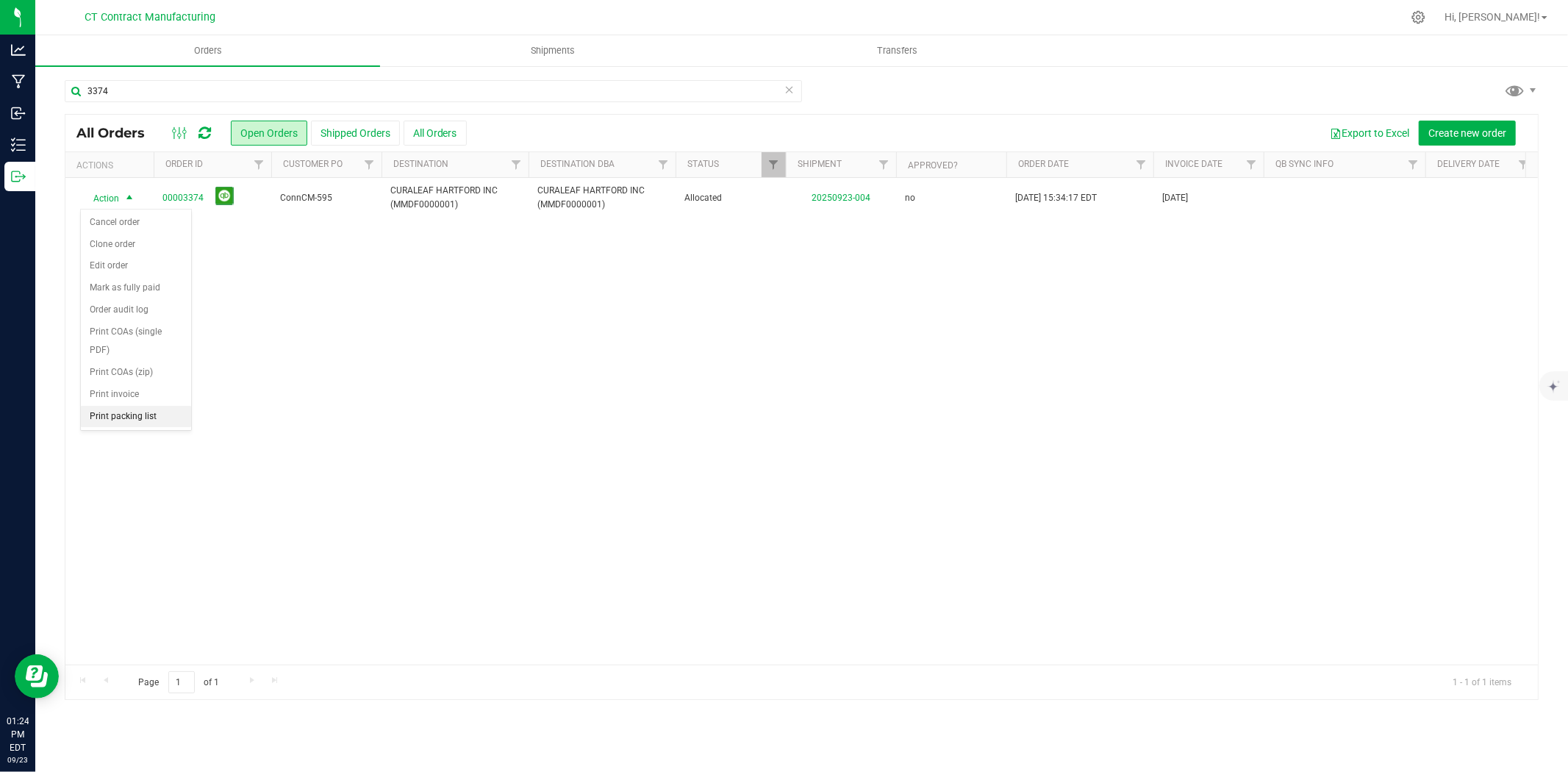
click at [130, 427] on li "Print packing list" at bounding box center [136, 416] width 111 height 22
click at [151, 88] on input "3374" at bounding box center [433, 91] width 737 height 22
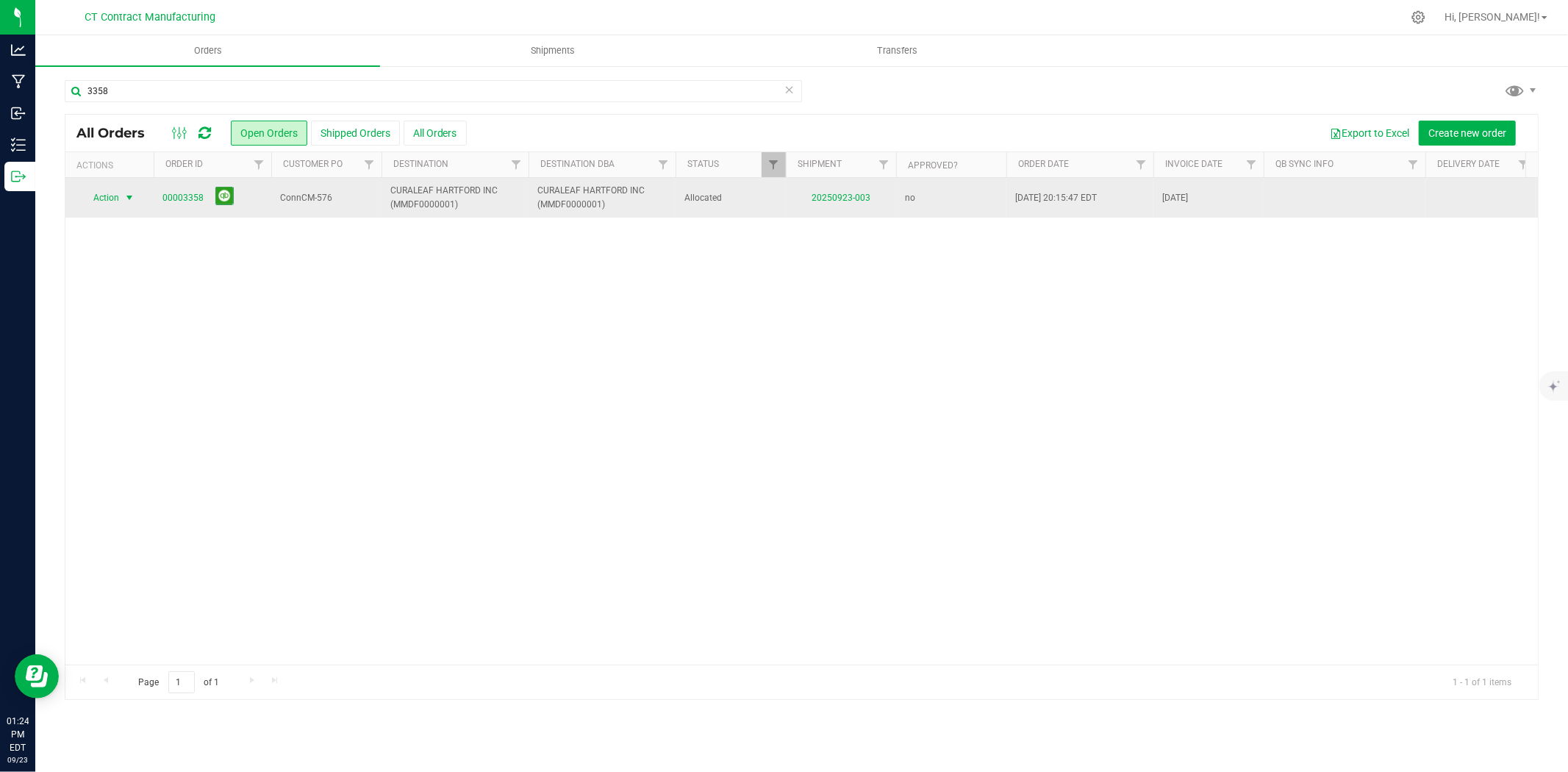
click at [126, 200] on span "select" at bounding box center [130, 197] width 12 height 12
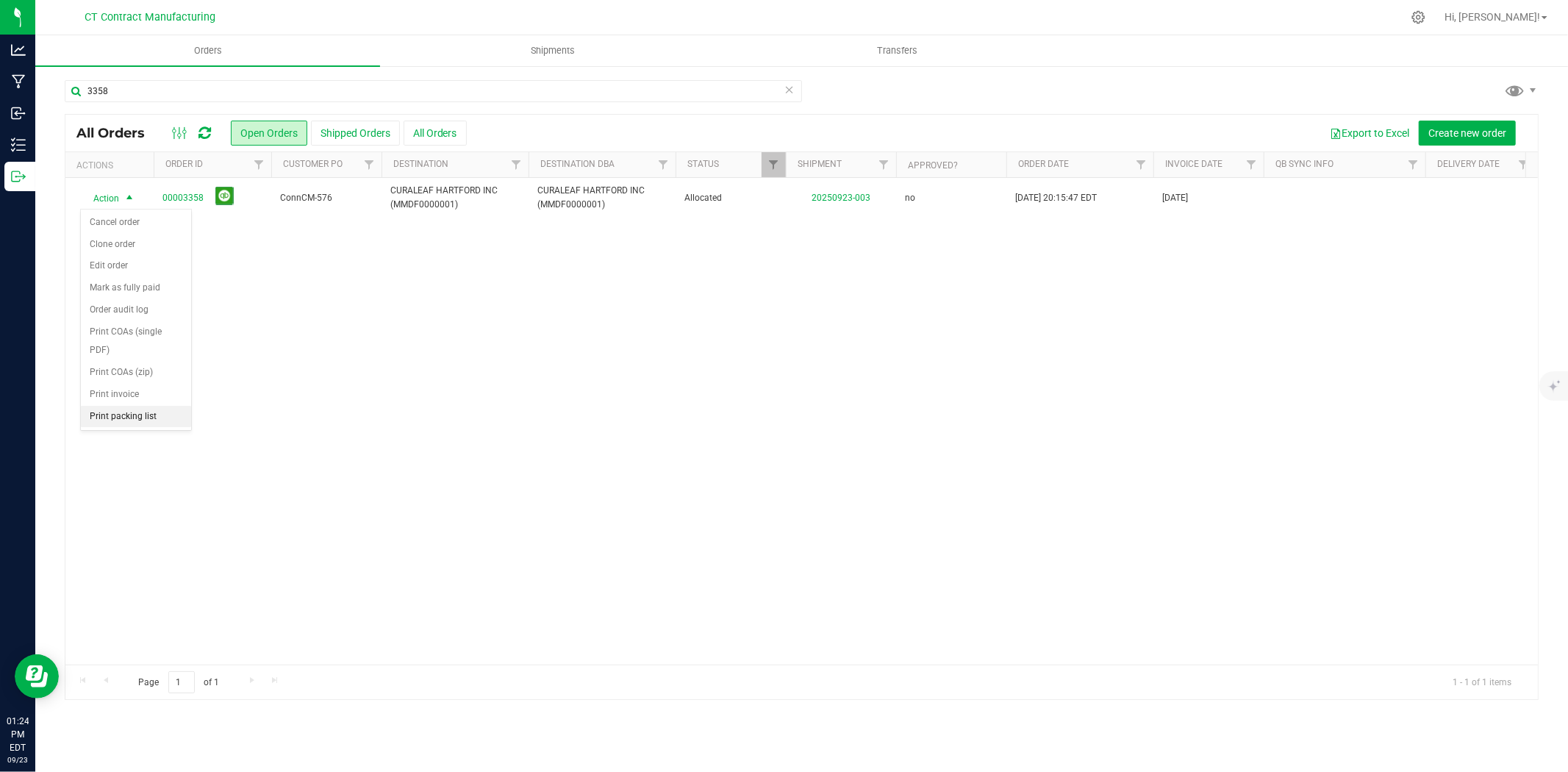
click at [120, 420] on li "Print packing list" at bounding box center [136, 416] width 111 height 22
drag, startPoint x: 98, startPoint y: 87, endPoint x: 125, endPoint y: 90, distance: 27.2
click at [125, 90] on input "3358" at bounding box center [433, 91] width 737 height 22
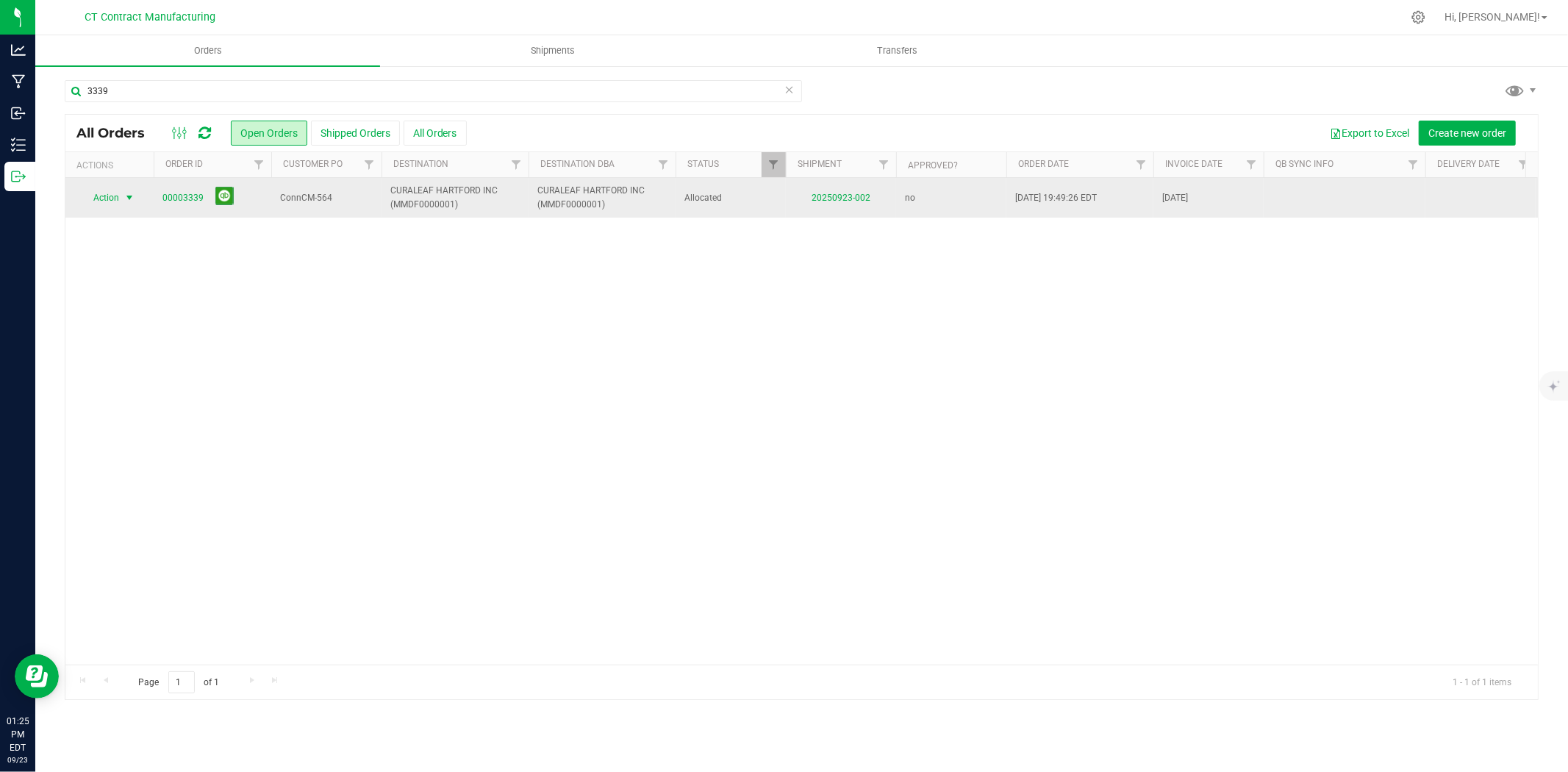
click at [127, 199] on span "select" at bounding box center [130, 197] width 12 height 12
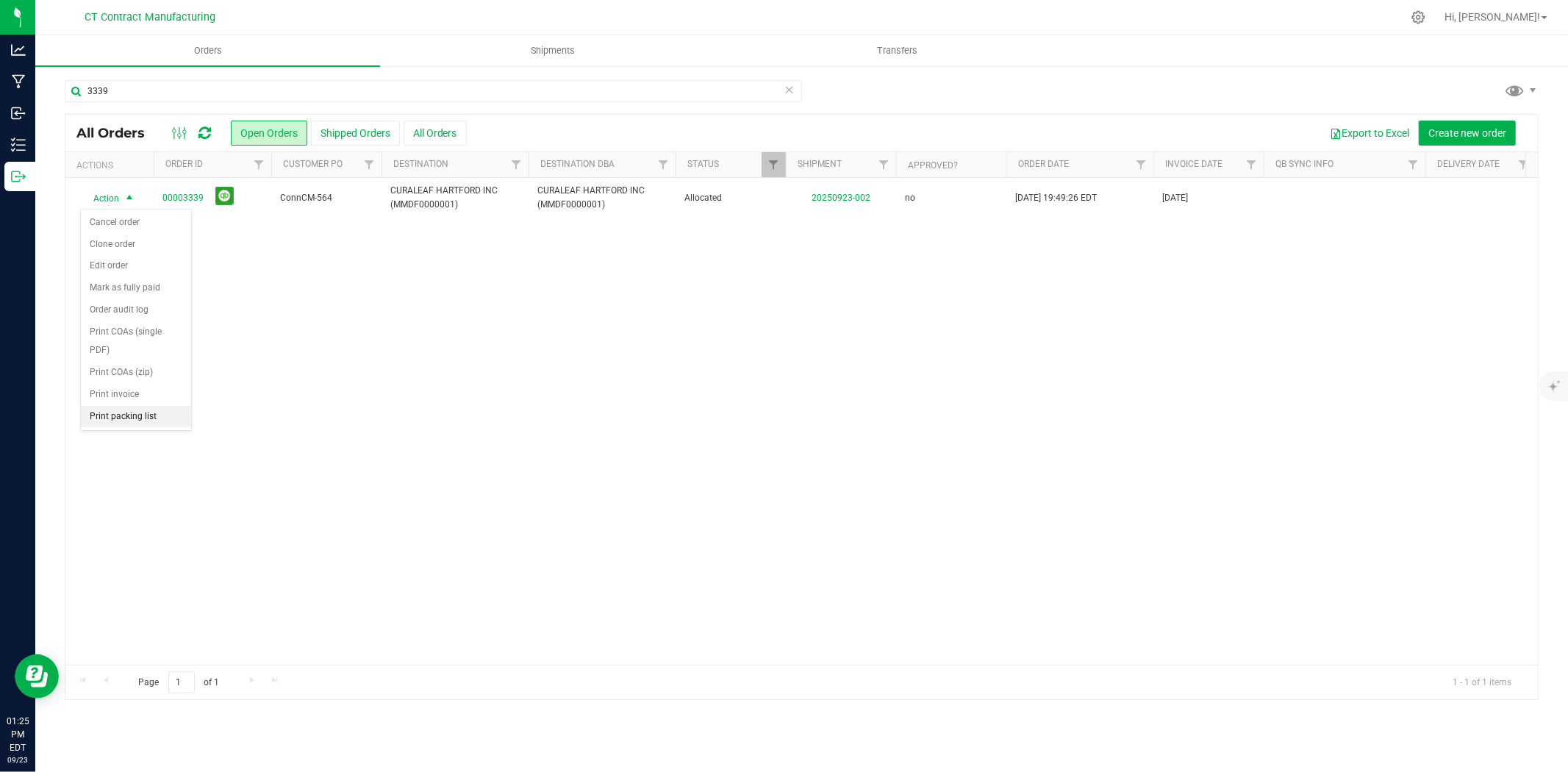
click at [127, 412] on li "Print packing list" at bounding box center [136, 416] width 111 height 22
click at [225, 91] on input "3339" at bounding box center [433, 91] width 737 height 22
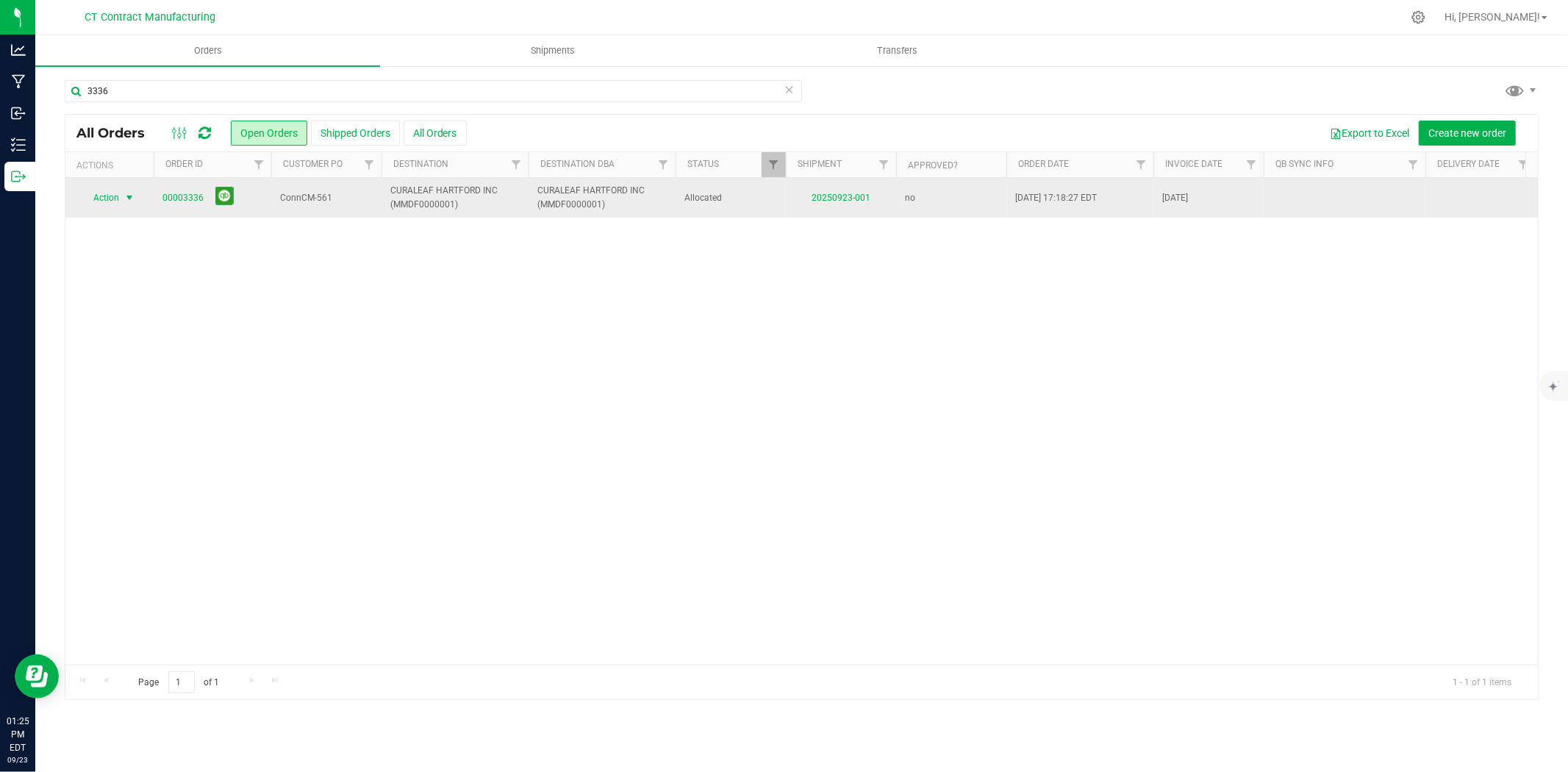
click at [130, 198] on span "select" at bounding box center [130, 197] width 12 height 12
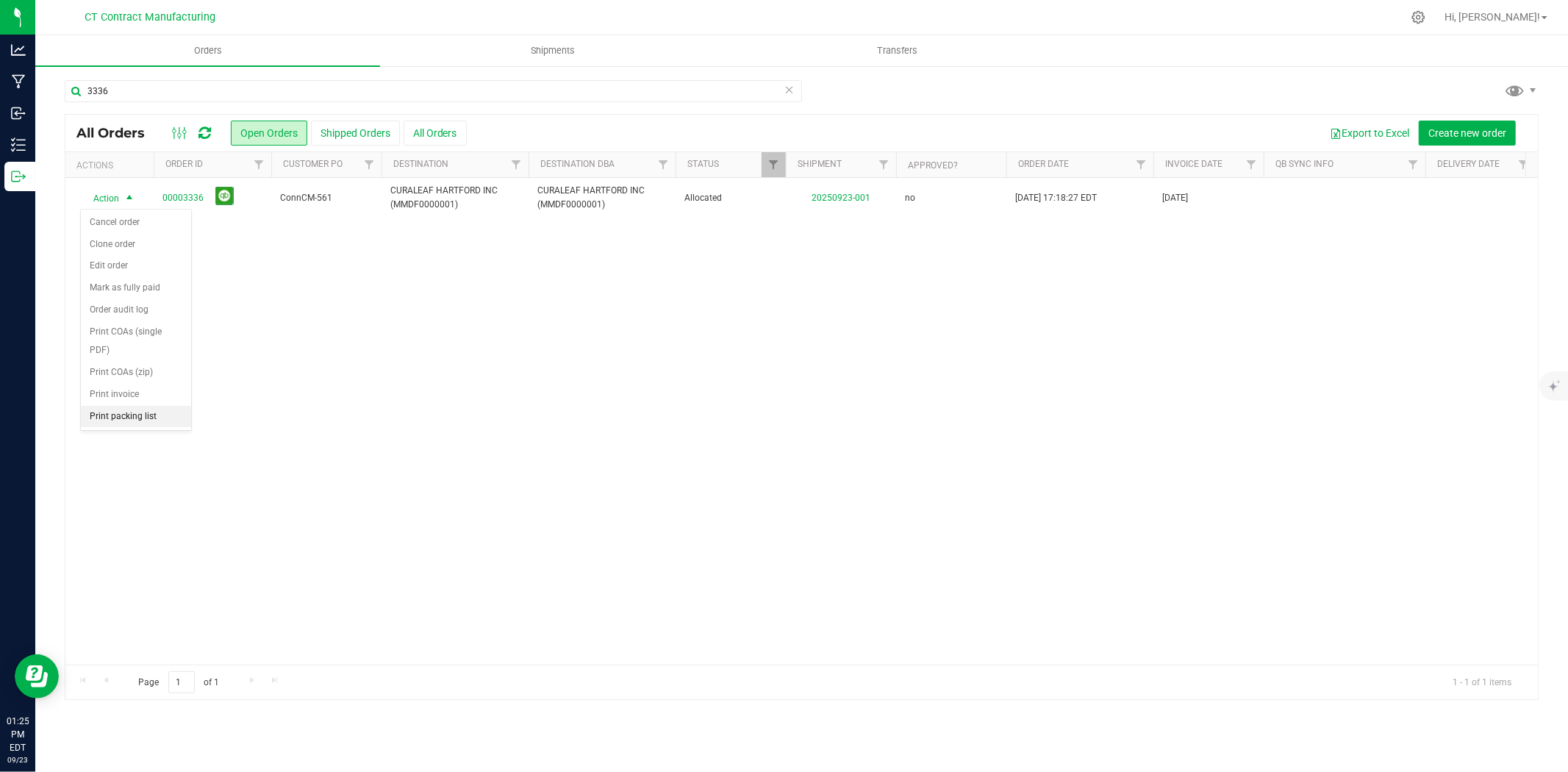
click at [158, 424] on li "Print packing list" at bounding box center [136, 416] width 111 height 22
drag, startPoint x: 98, startPoint y: 93, endPoint x: 130, endPoint y: 89, distance: 32.2
click at [130, 89] on input "3336" at bounding box center [433, 91] width 737 height 22
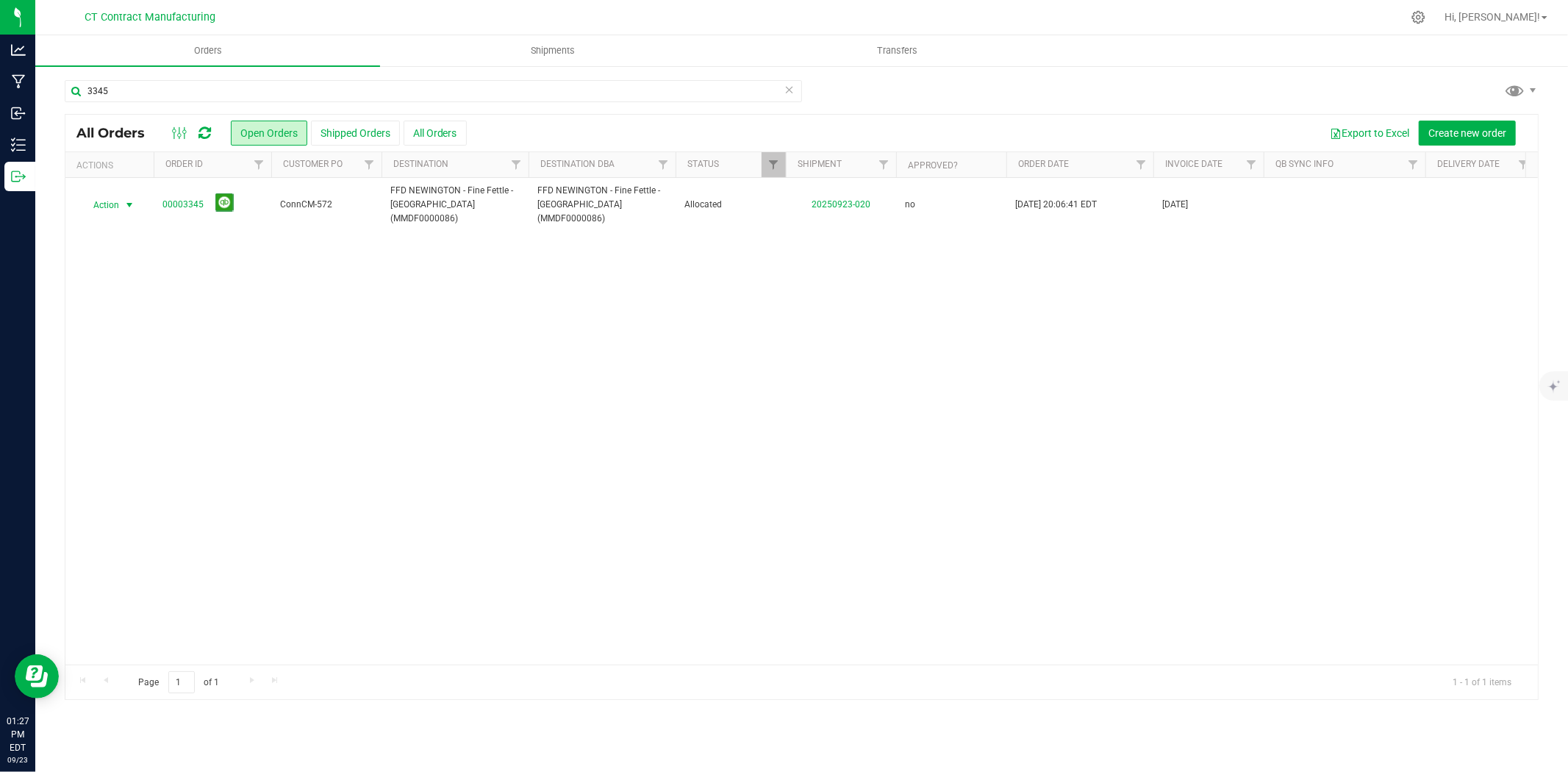
click at [126, 199] on span "select" at bounding box center [130, 205] width 12 height 12
click at [126, 421] on li "Print packing list" at bounding box center [136, 416] width 111 height 22
click at [171, 87] on input "3345" at bounding box center [433, 91] width 737 height 22
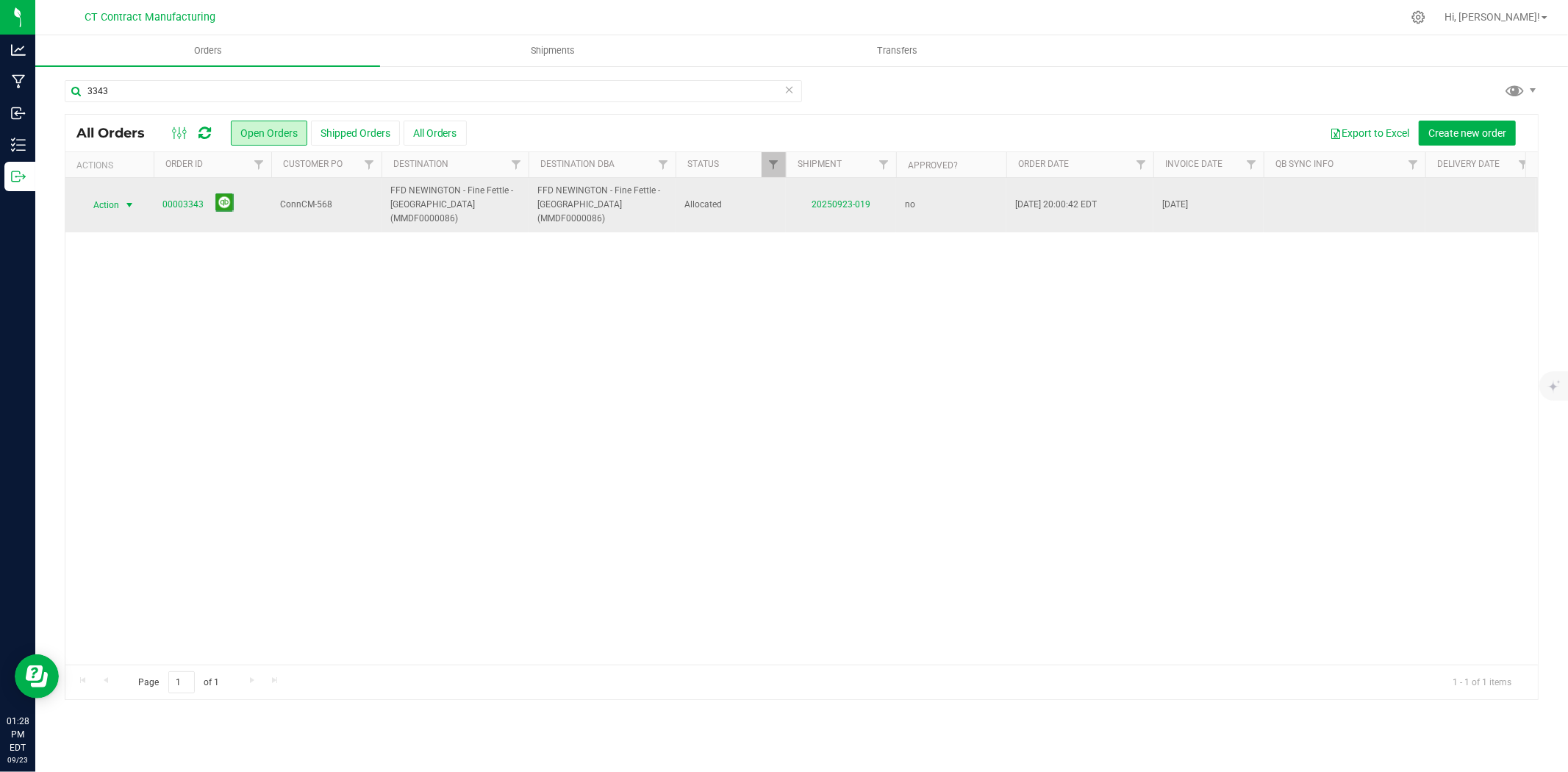
click at [127, 200] on span "select" at bounding box center [130, 205] width 12 height 12
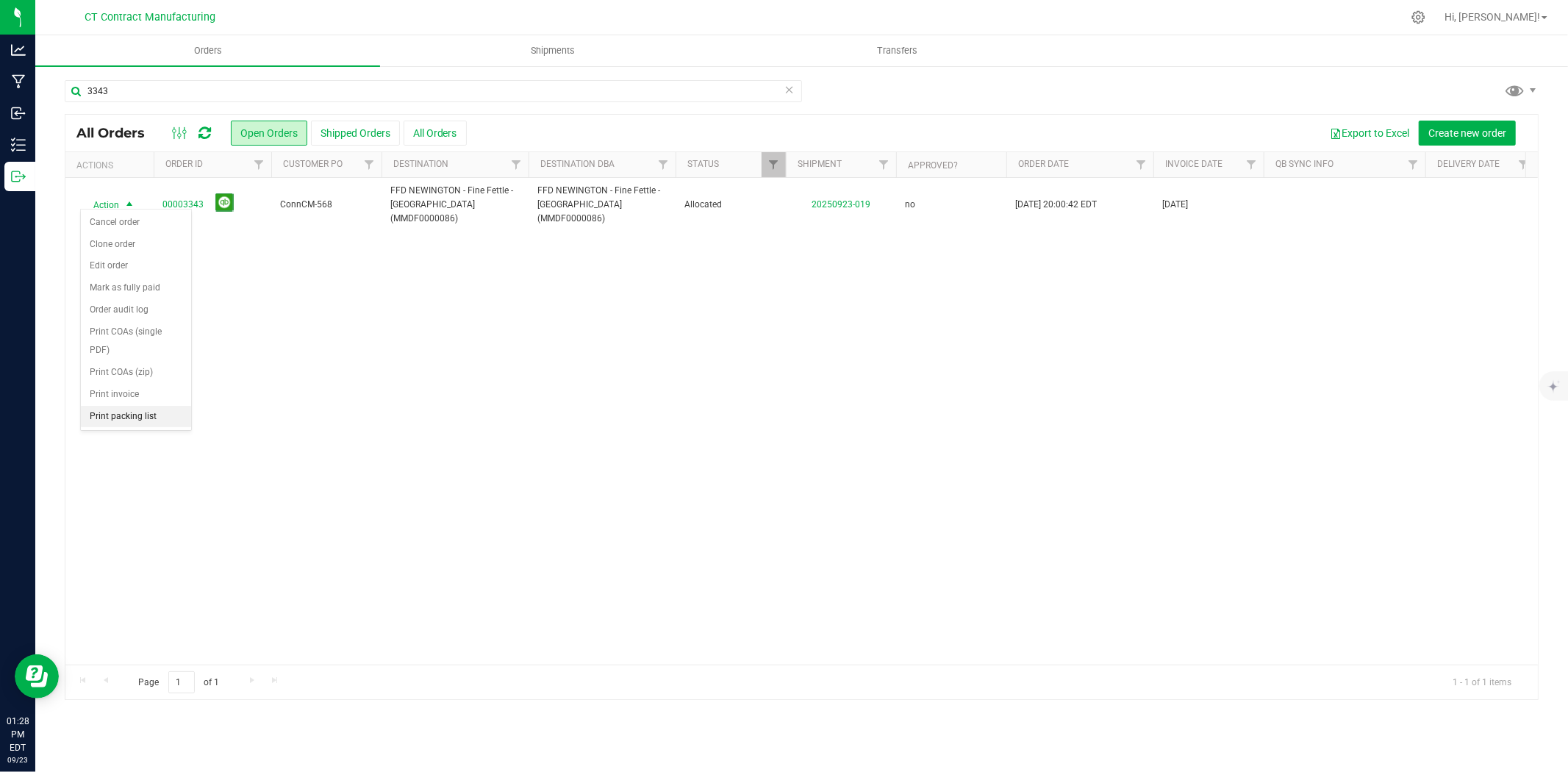
click at [130, 427] on li "Print packing list" at bounding box center [136, 416] width 111 height 22
drag, startPoint x: 97, startPoint y: 88, endPoint x: 187, endPoint y: 89, distance: 90.0
click at [187, 89] on input "3343" at bounding box center [433, 91] width 737 height 22
click at [129, 200] on span "select" at bounding box center [130, 205] width 12 height 12
click at [126, 419] on li "Print packing list" at bounding box center [136, 416] width 111 height 22
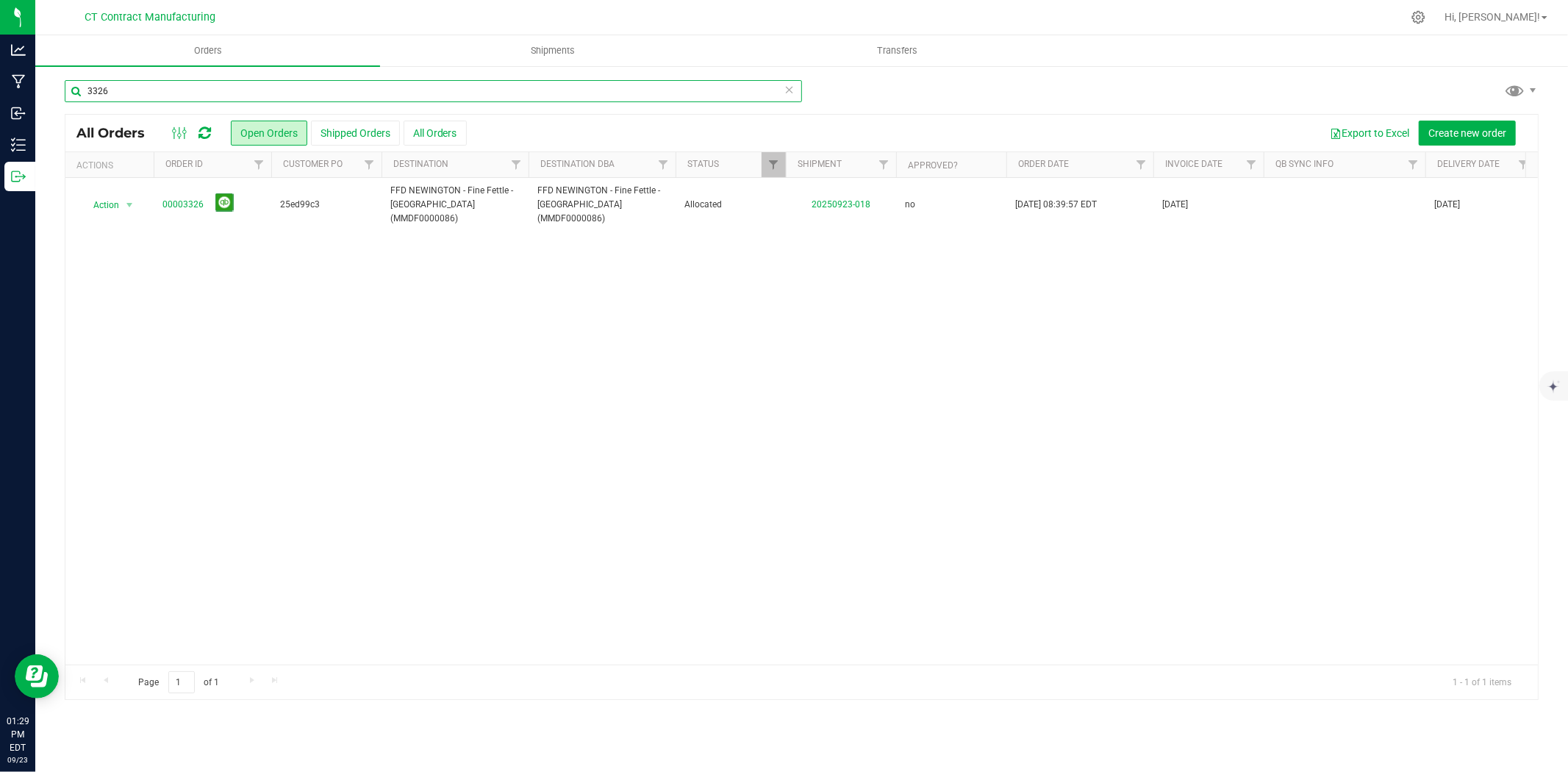
drag, startPoint x: 98, startPoint y: 92, endPoint x: 128, endPoint y: 93, distance: 30.0
click at [128, 93] on input "3326" at bounding box center [433, 91] width 737 height 22
click at [122, 196] on span "select" at bounding box center [130, 205] width 18 height 21
click at [156, 430] on div "Action Cancel order Clone order Edit order Mark as fully paid Order audit log P…" at bounding box center [135, 320] width 111 height 222
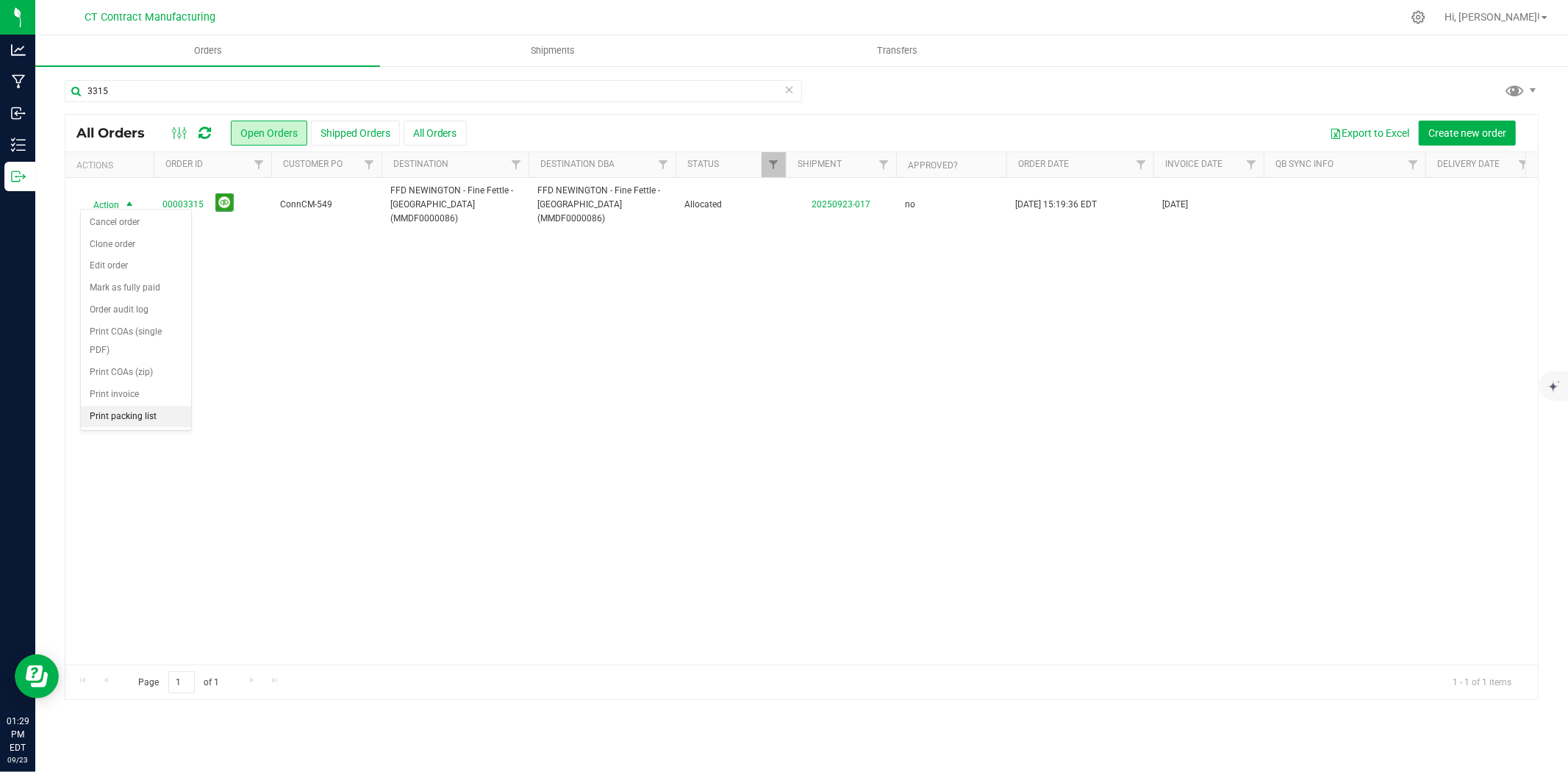
click at [158, 419] on li "Print packing list" at bounding box center [136, 416] width 111 height 22
drag, startPoint x: 98, startPoint y: 93, endPoint x: 150, endPoint y: 90, distance: 52.1
click at [150, 90] on input "3315" at bounding box center [433, 91] width 737 height 22
click at [128, 200] on span "select" at bounding box center [130, 205] width 12 height 12
click at [125, 418] on li "Print packing list" at bounding box center [136, 416] width 111 height 22
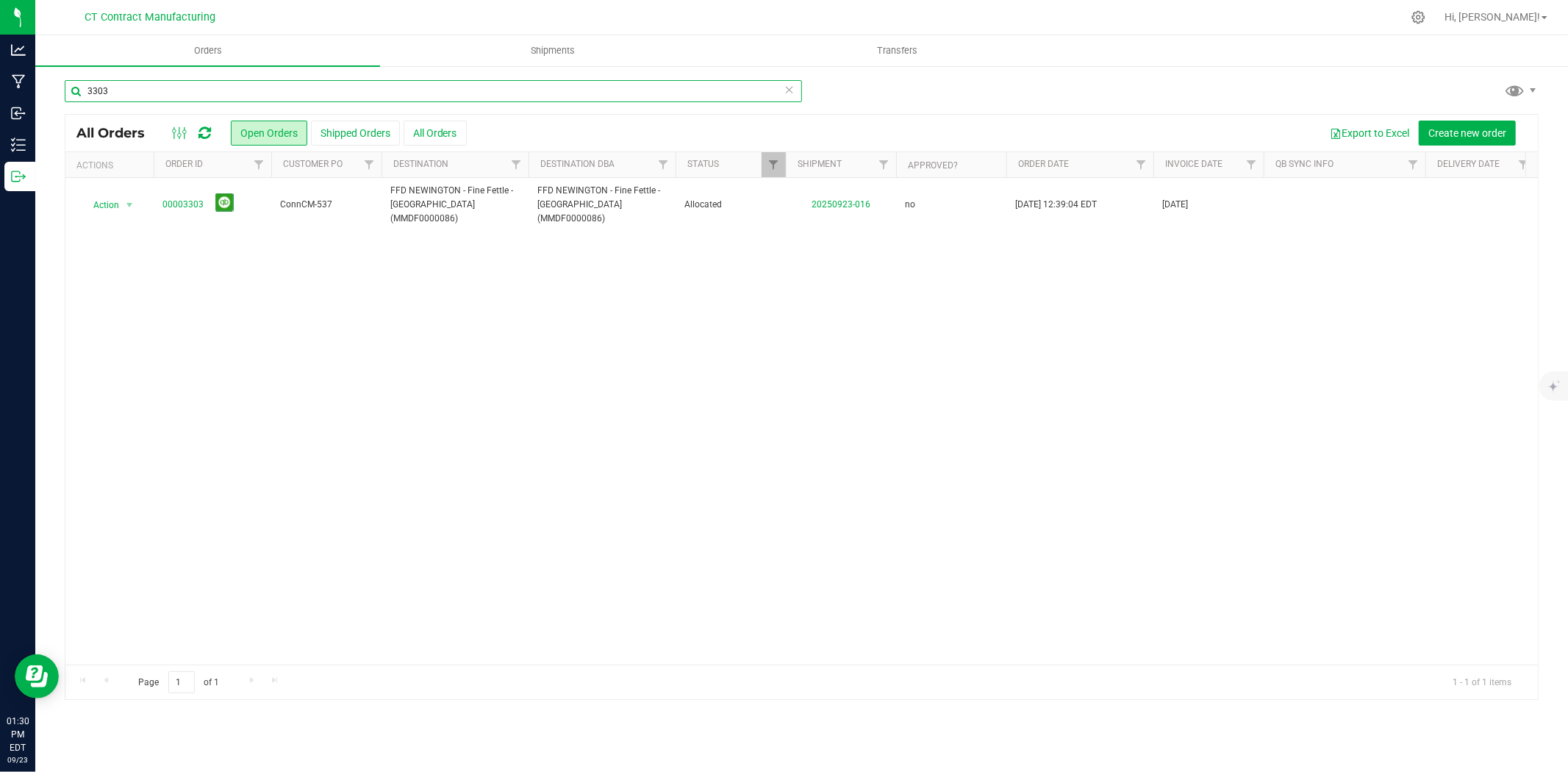
drag, startPoint x: 94, startPoint y: 92, endPoint x: 148, endPoint y: 82, distance: 54.9
click at [148, 82] on input "3303" at bounding box center [433, 91] width 737 height 22
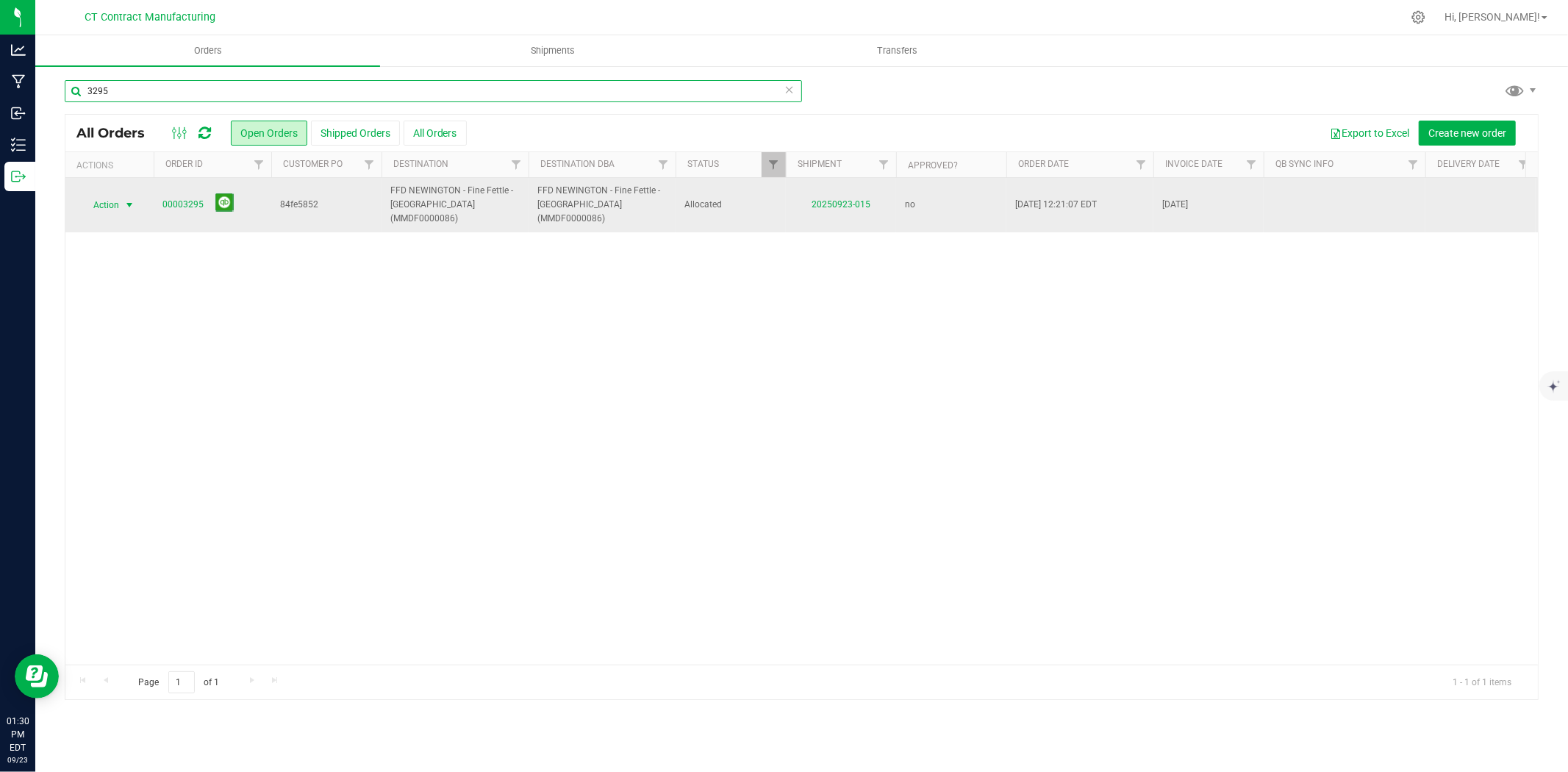
type input "3295"
click at [124, 199] on span "select" at bounding box center [130, 205] width 12 height 12
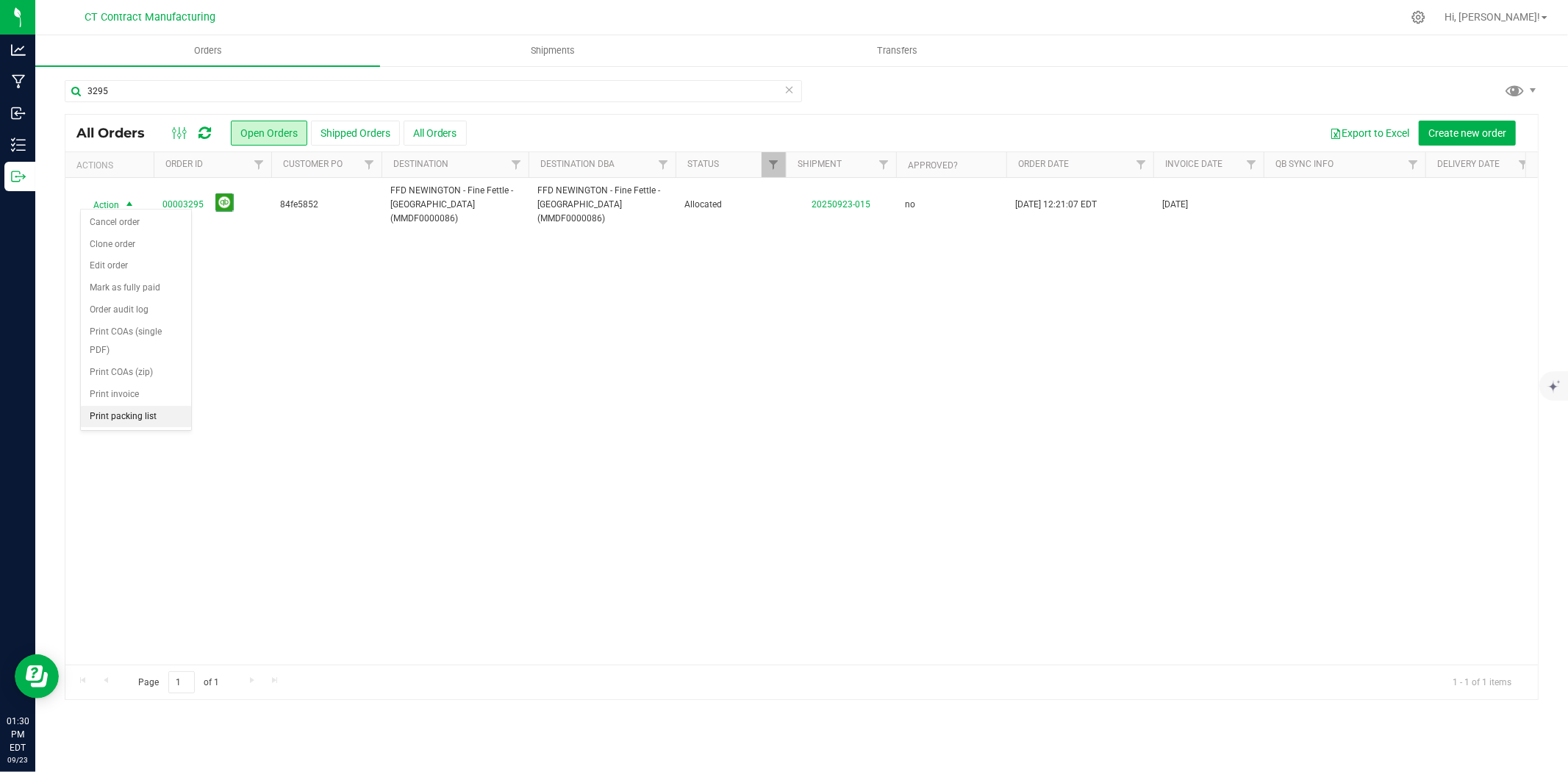
click at [128, 424] on li "Print packing list" at bounding box center [136, 416] width 111 height 22
click at [236, 86] on input "3295" at bounding box center [433, 91] width 737 height 22
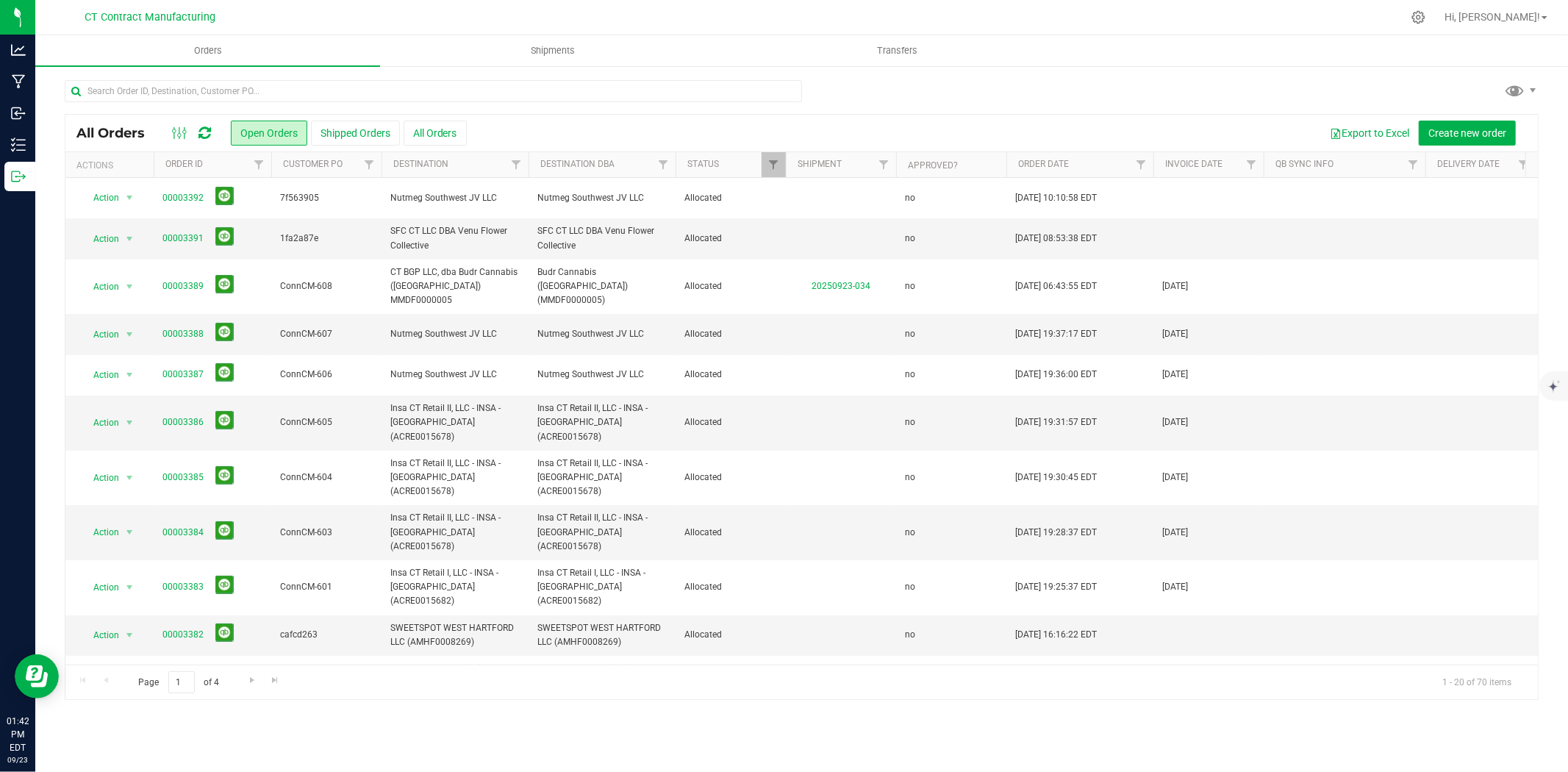
click at [978, 6] on div at bounding box center [832, 17] width 1139 height 29
